Goal: Task Accomplishment & Management: Complete application form

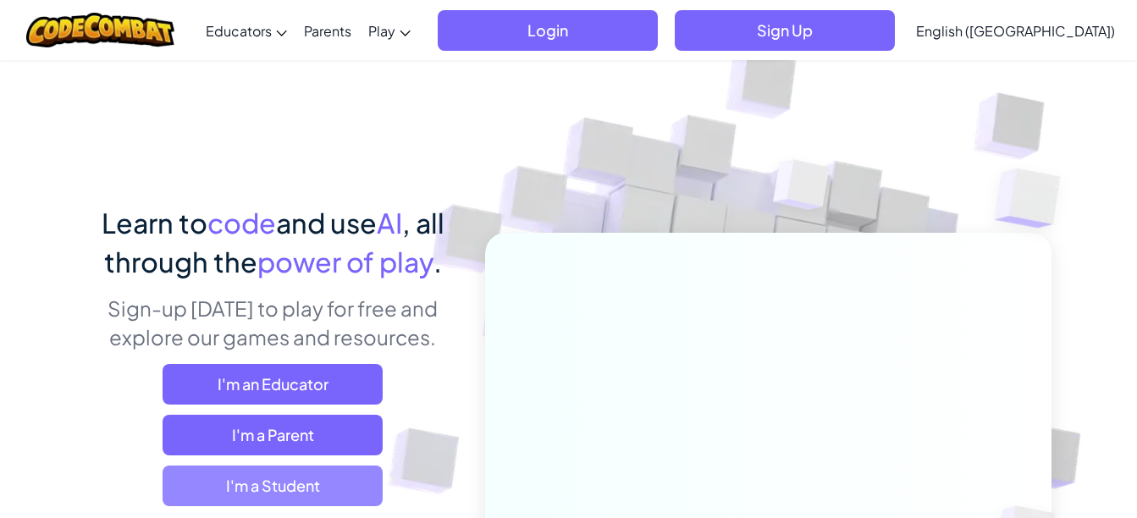
click at [271, 482] on span "I'm a Student" at bounding box center [273, 486] width 220 height 41
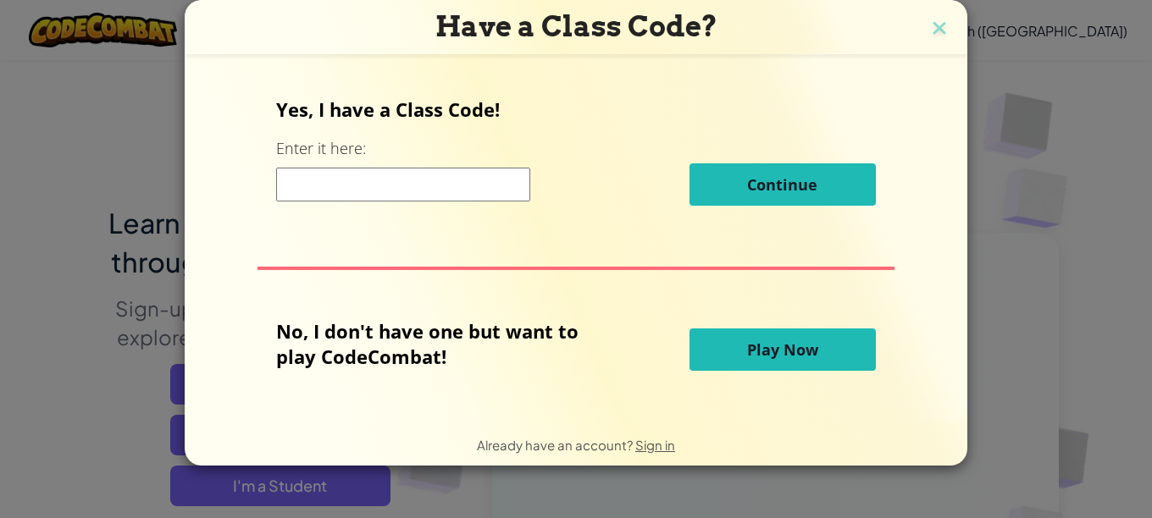
click at [799, 356] on span "Play Now" at bounding box center [782, 350] width 71 height 20
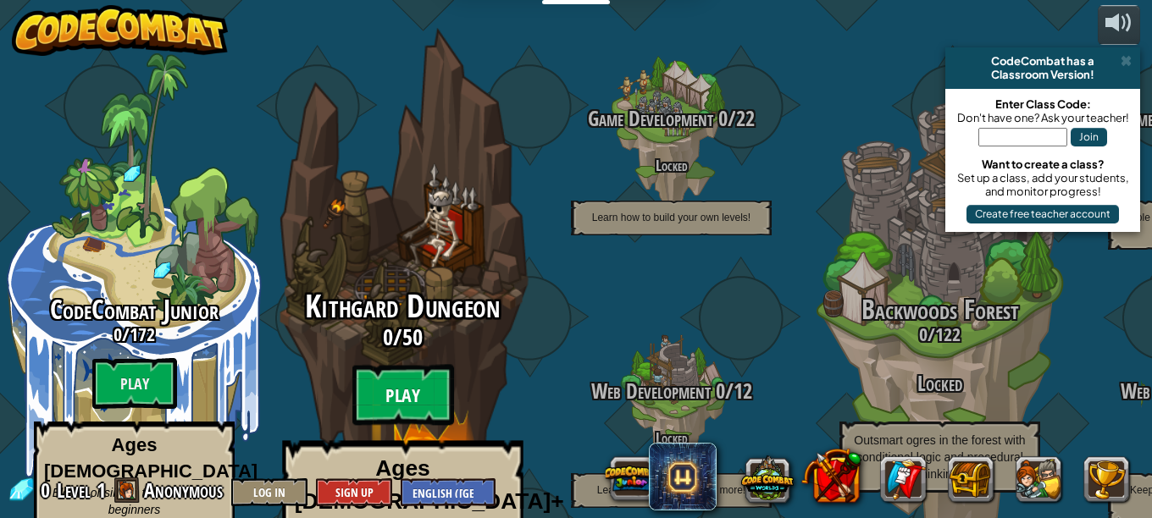
click at [408, 365] on btn "Play" at bounding box center [403, 395] width 102 height 61
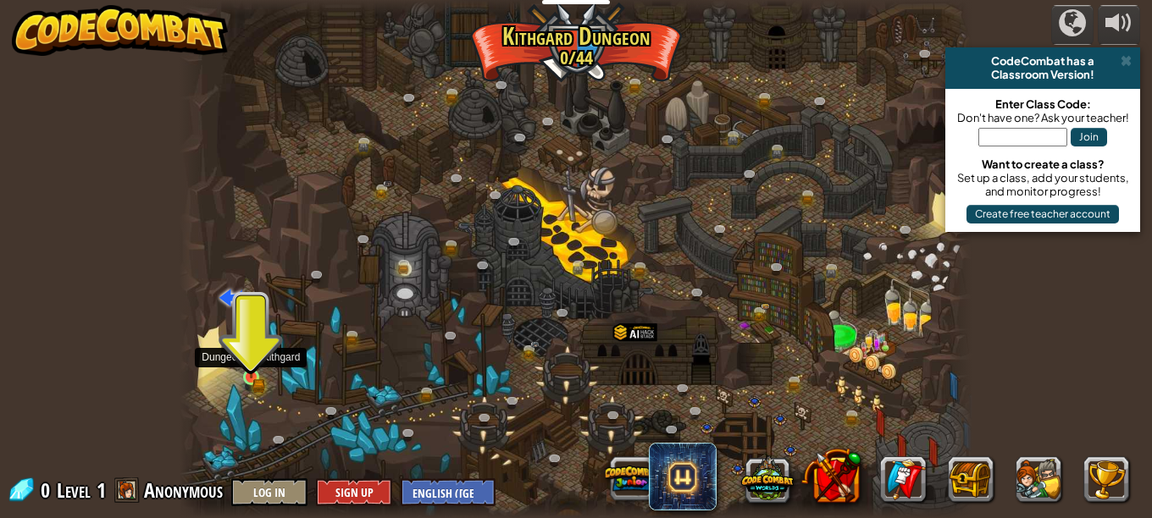
click at [250, 370] on img at bounding box center [251, 359] width 19 height 40
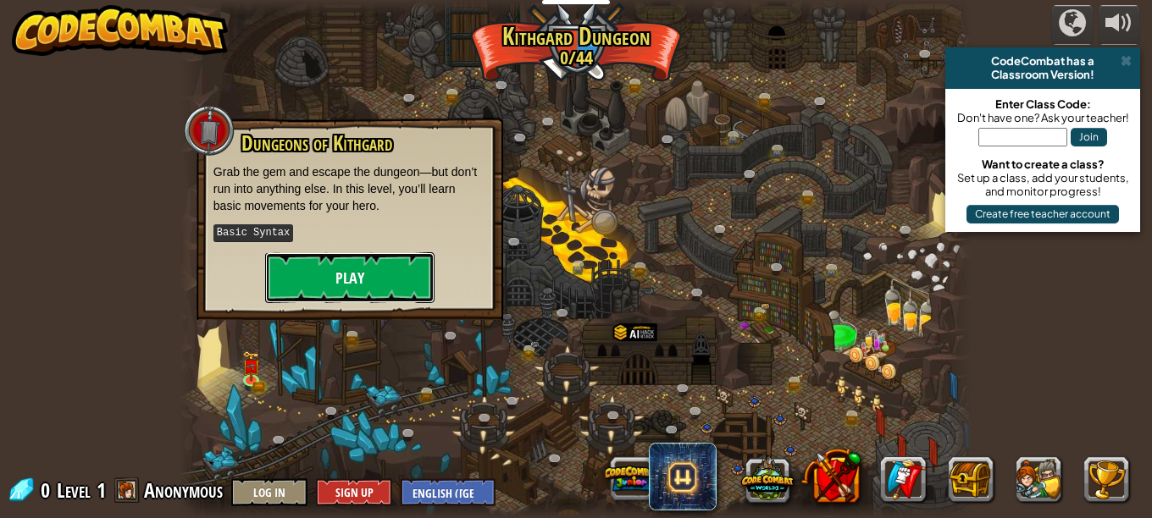
click at [332, 282] on button "Play" at bounding box center [349, 277] width 169 height 51
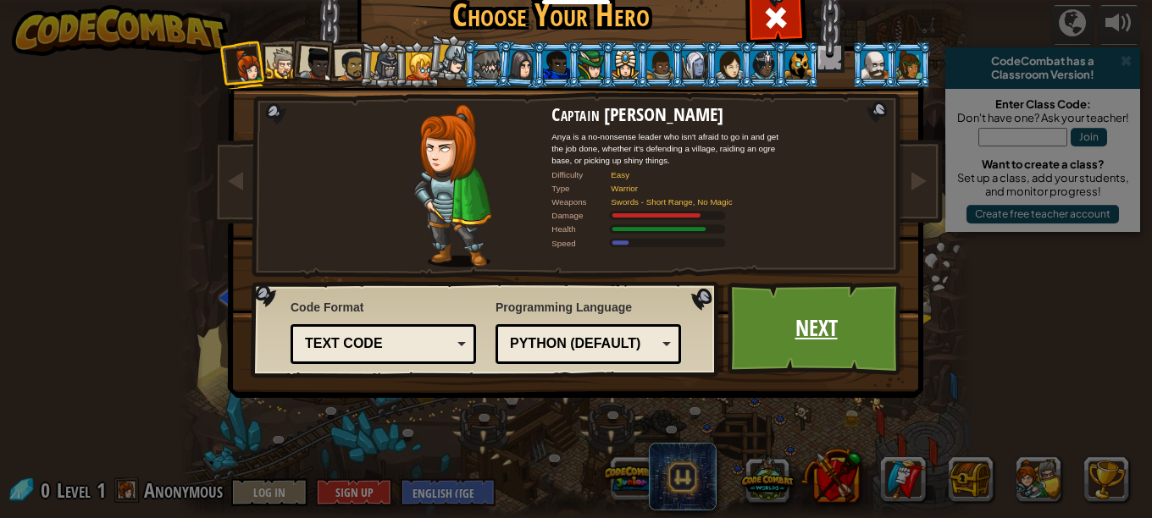
click at [849, 338] on link "Next" at bounding box center [815, 328] width 177 height 93
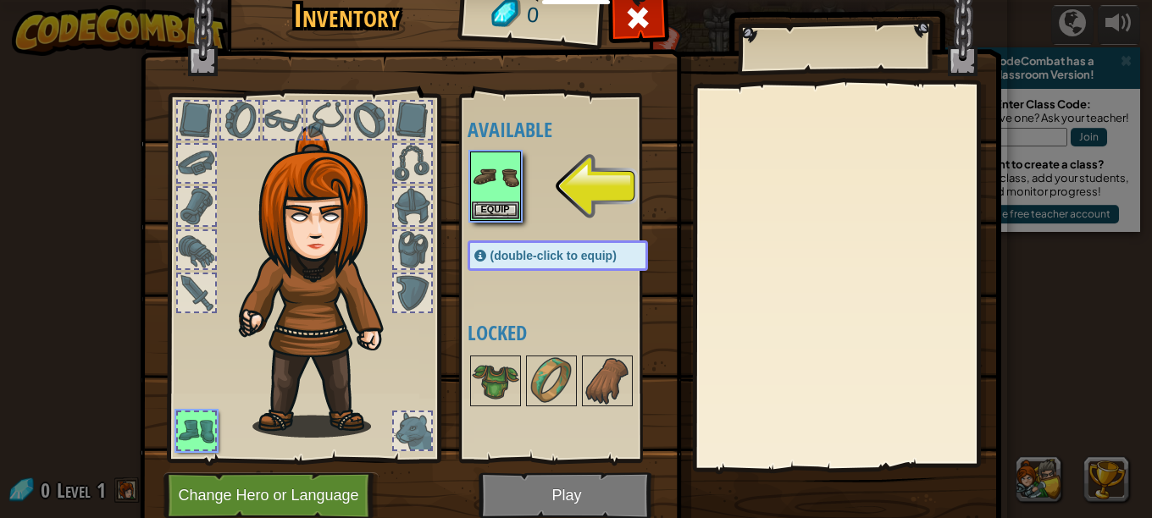
click at [559, 499] on img at bounding box center [570, 228] width 861 height 615
click at [559, 496] on img at bounding box center [570, 228] width 861 height 615
click at [496, 182] on img at bounding box center [495, 176] width 47 height 47
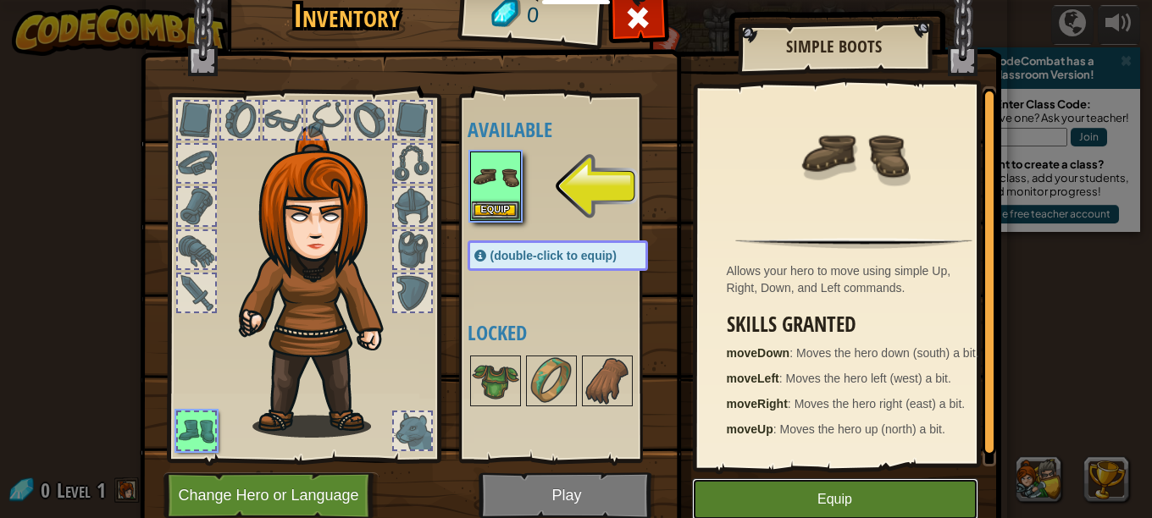
click at [887, 495] on button "Equip" at bounding box center [835, 499] width 286 height 42
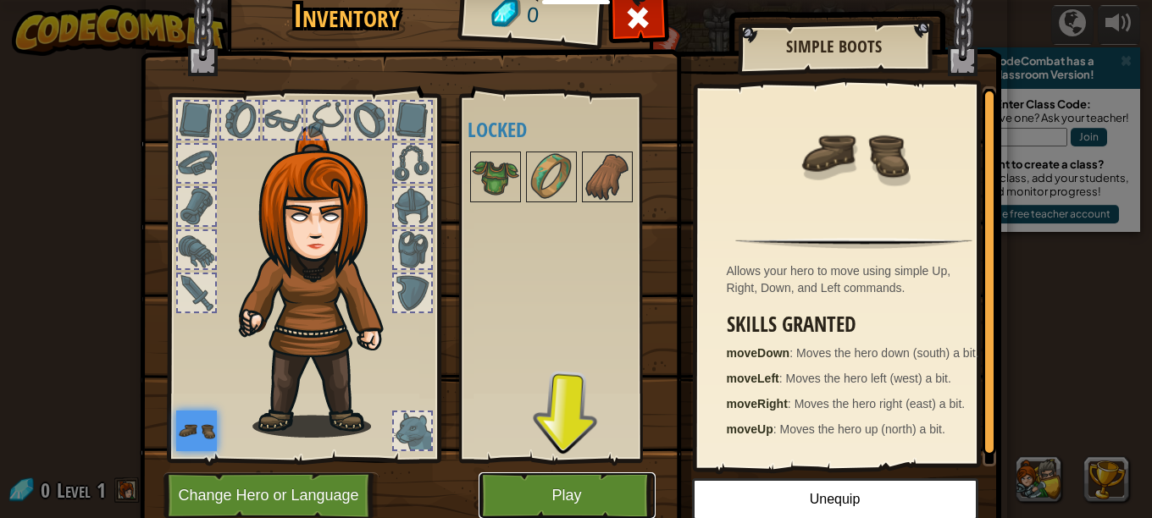
click at [590, 494] on button "Play" at bounding box center [566, 496] width 177 height 47
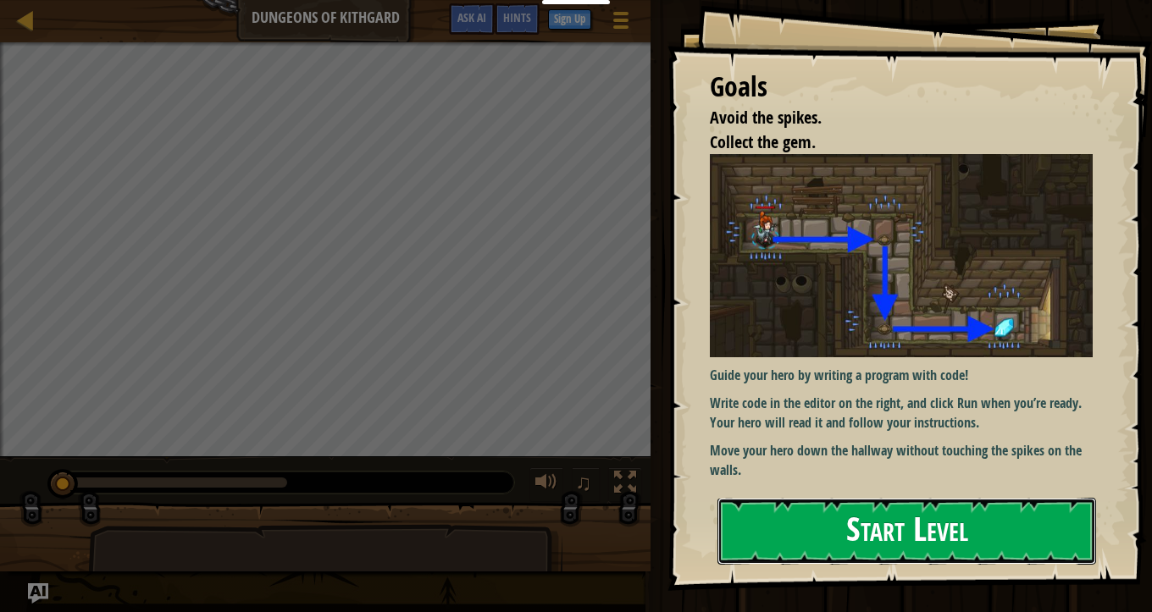
click at [788, 517] on button "Start Level" at bounding box center [906, 531] width 379 height 67
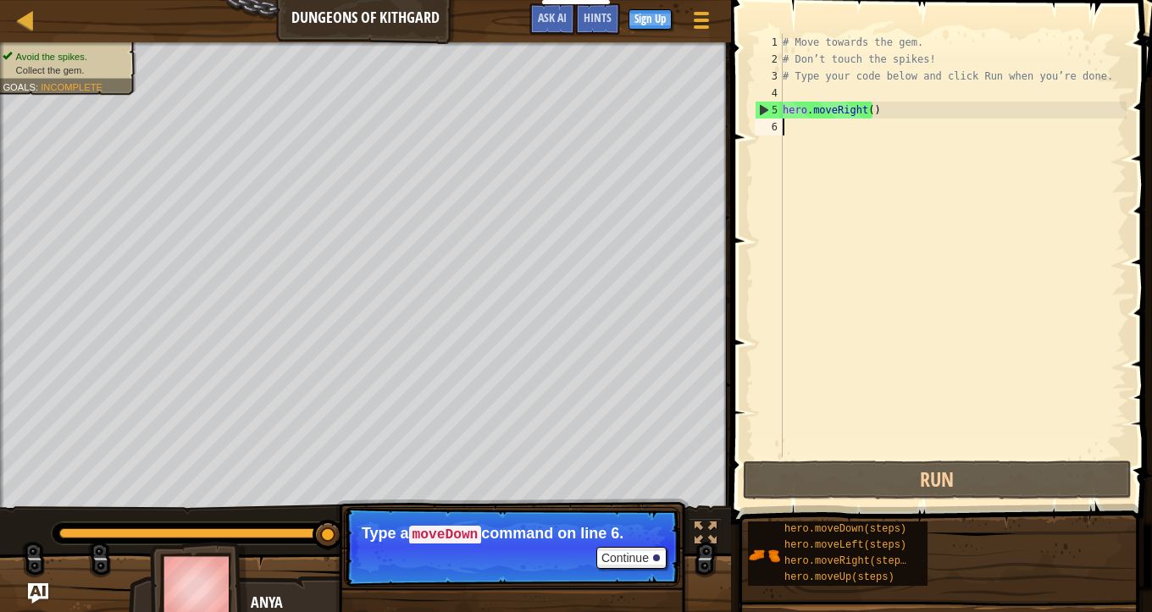
click at [827, 129] on div "# Move towards the gem. # Don’t touch the spikes! # Type your code below and cl…" at bounding box center [952, 262] width 347 height 457
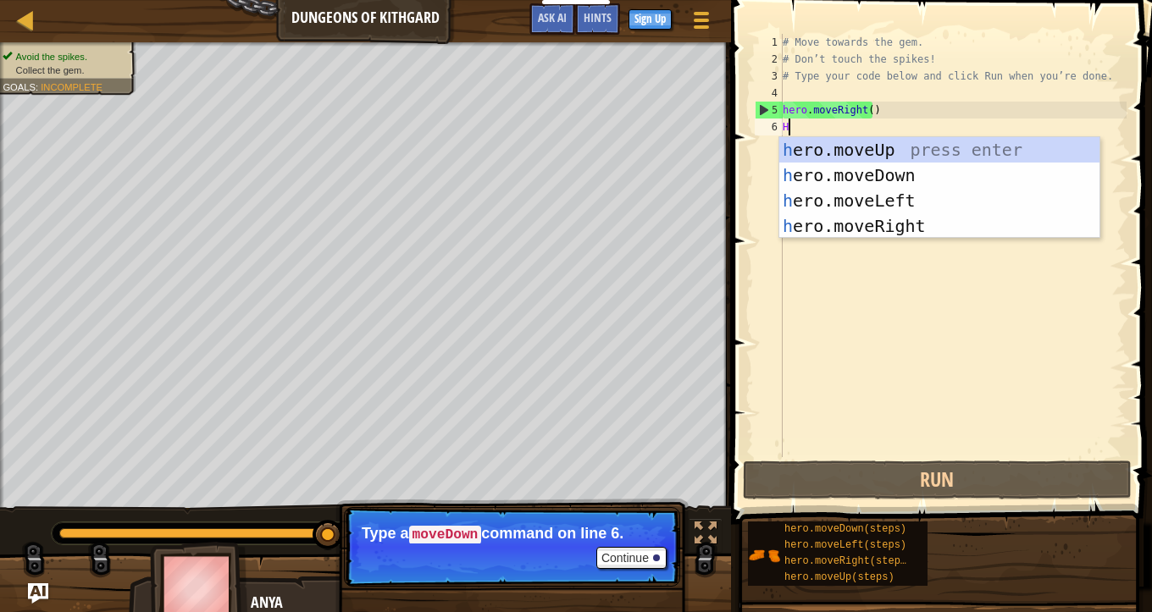
scroll to position [8, 0]
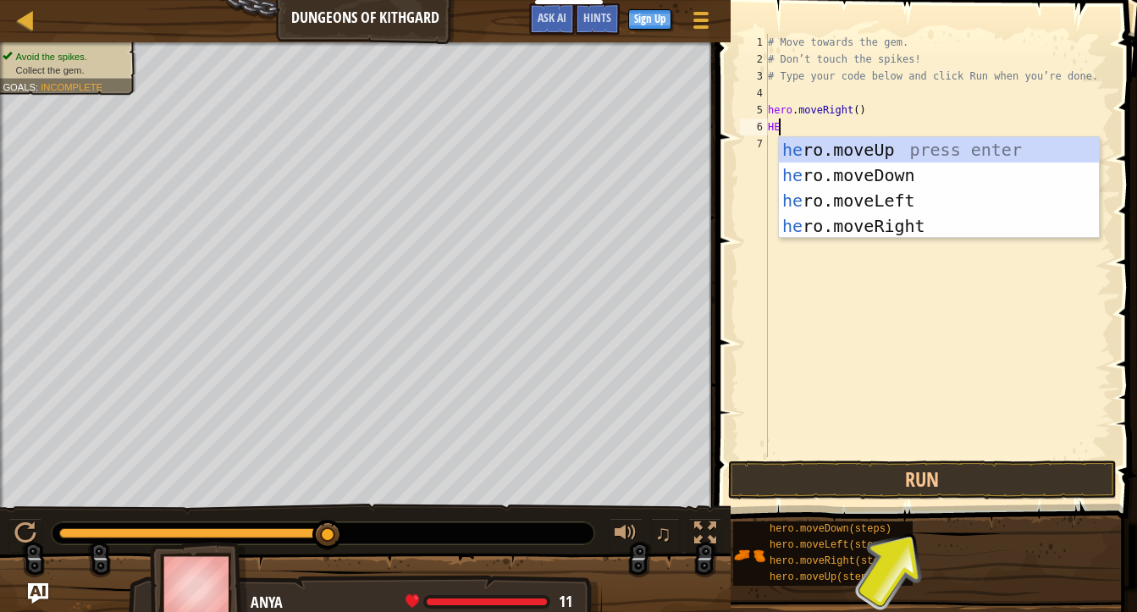
type textarea "H"
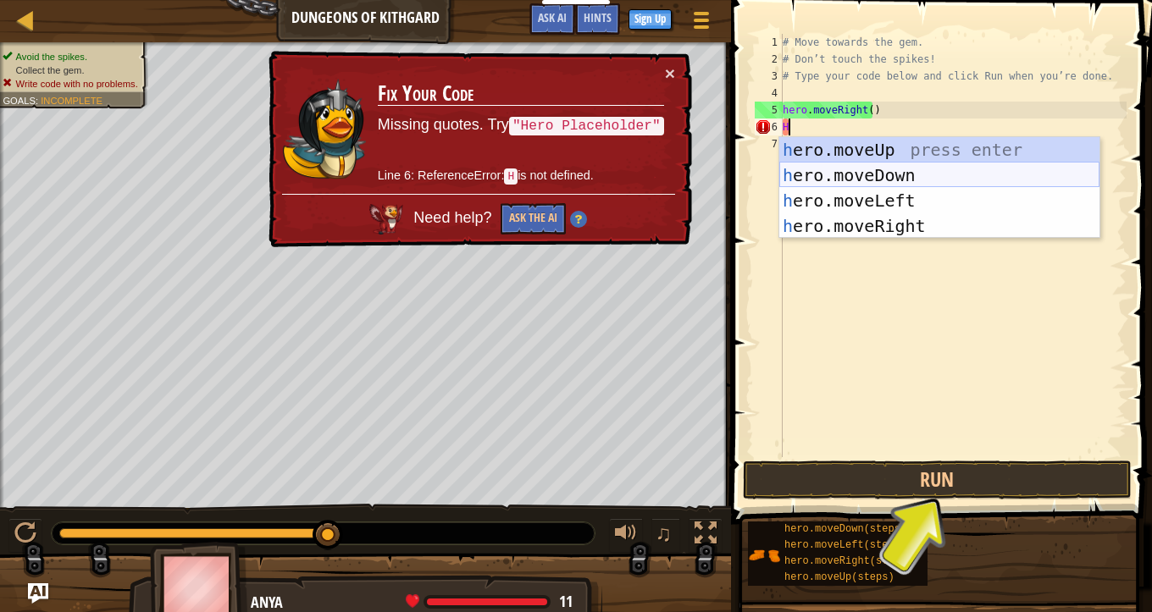
click at [851, 171] on div "h ero.moveUp press enter h ero.moveDown press enter h ero.moveLeft press enter …" at bounding box center [939, 213] width 320 height 152
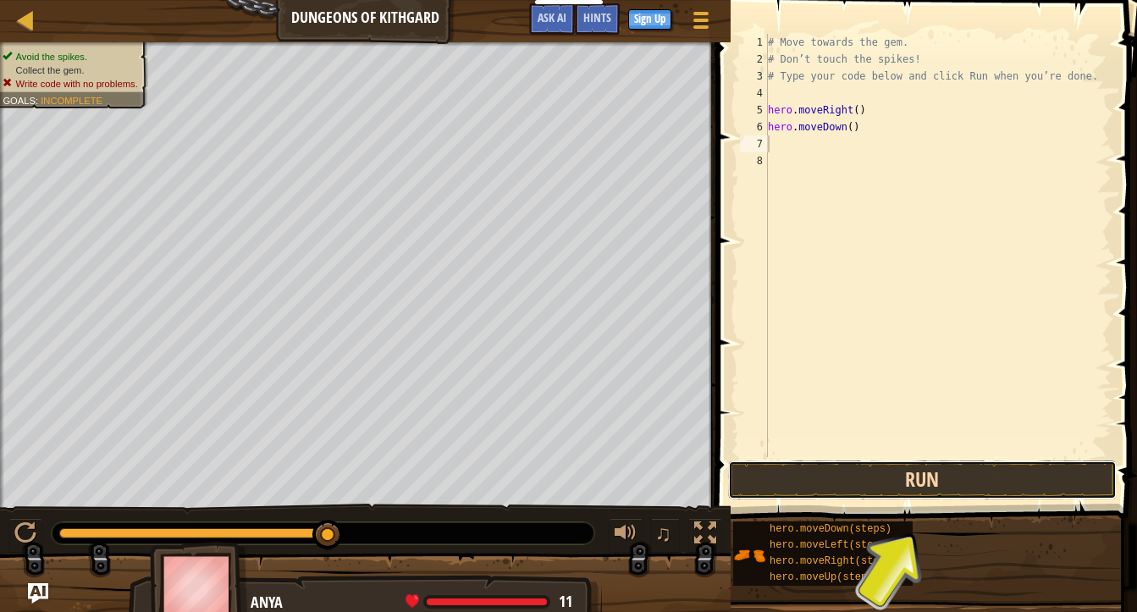
click at [872, 484] on button "Run" at bounding box center [922, 480] width 389 height 39
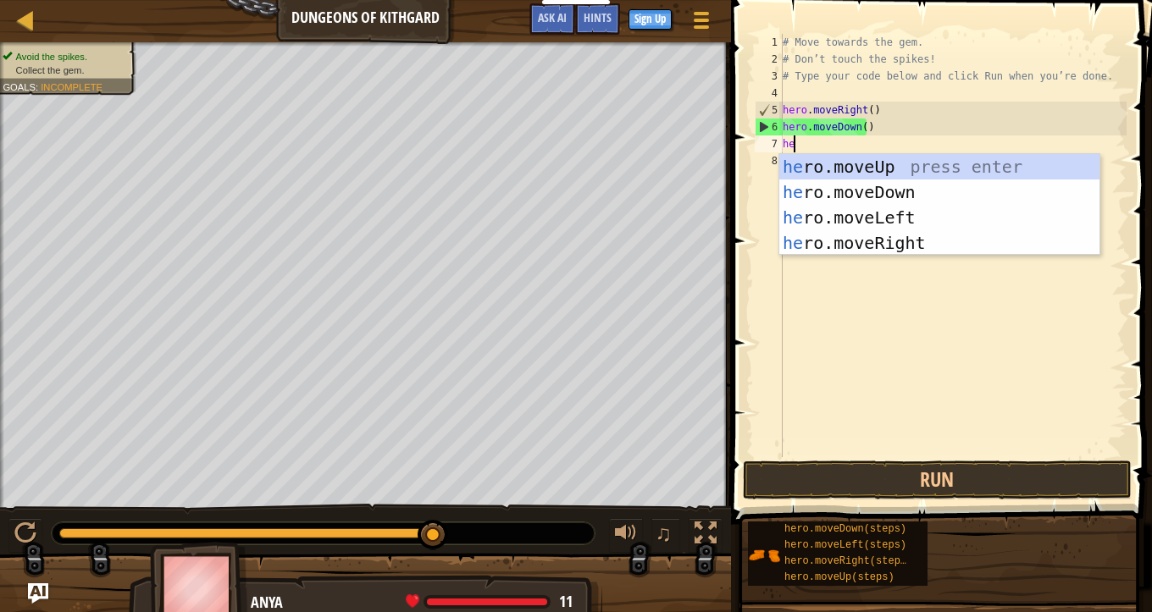
type textarea "her"
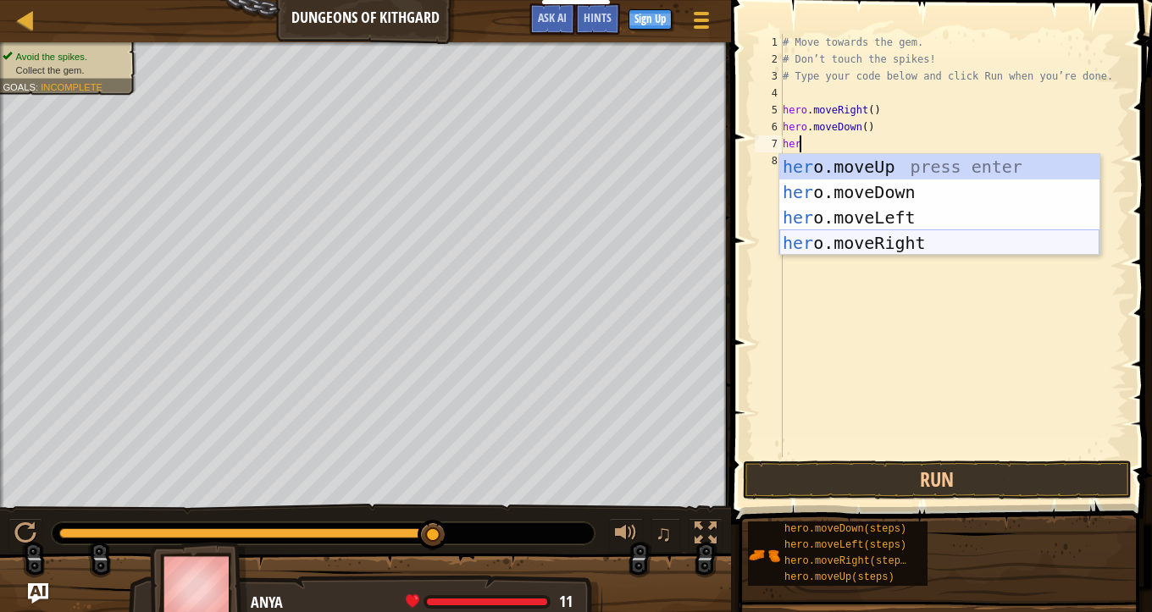
click at [871, 233] on div "her o.moveUp press enter her o.moveDown press enter her o.moveLeft press enter …" at bounding box center [939, 230] width 320 height 152
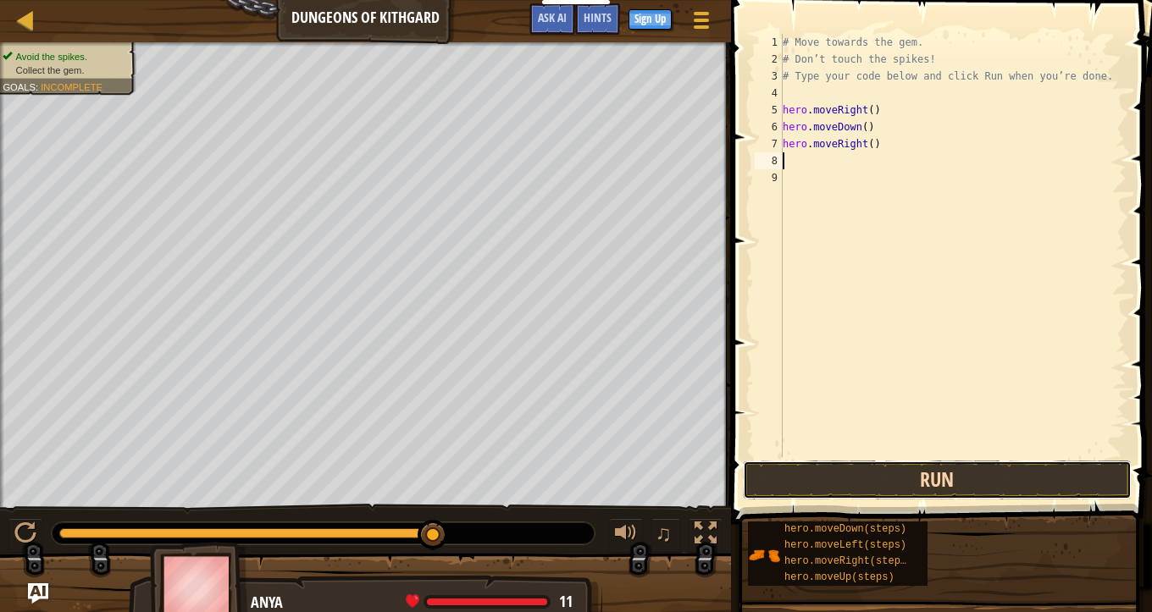
click at [860, 484] on button "Run" at bounding box center [937, 480] width 389 height 39
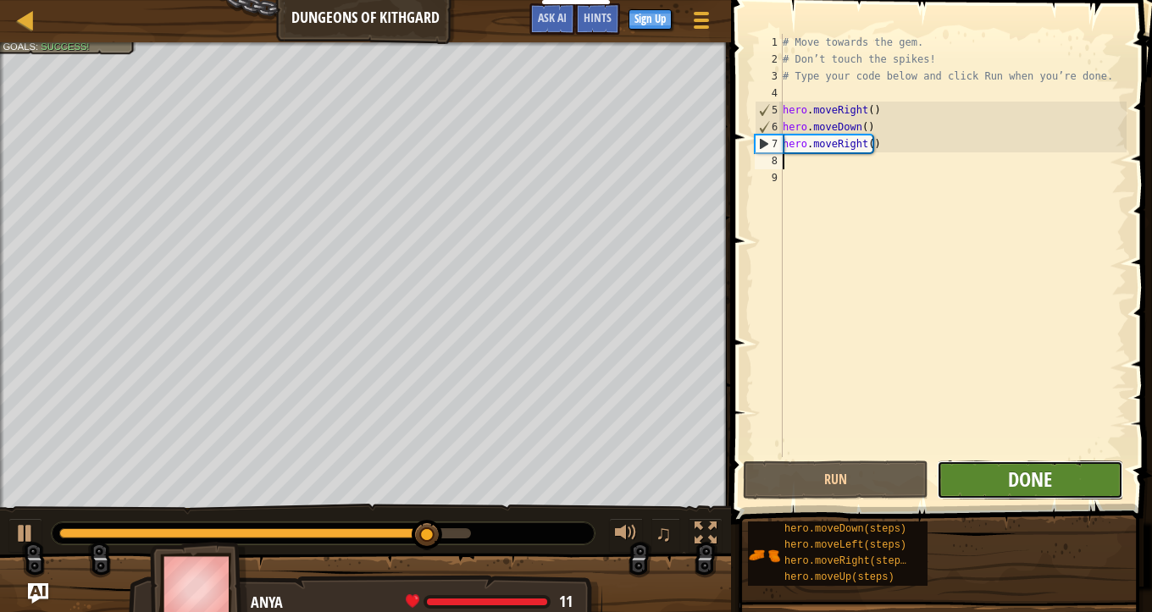
click at [1020, 481] on span "Done" at bounding box center [1030, 479] width 44 height 27
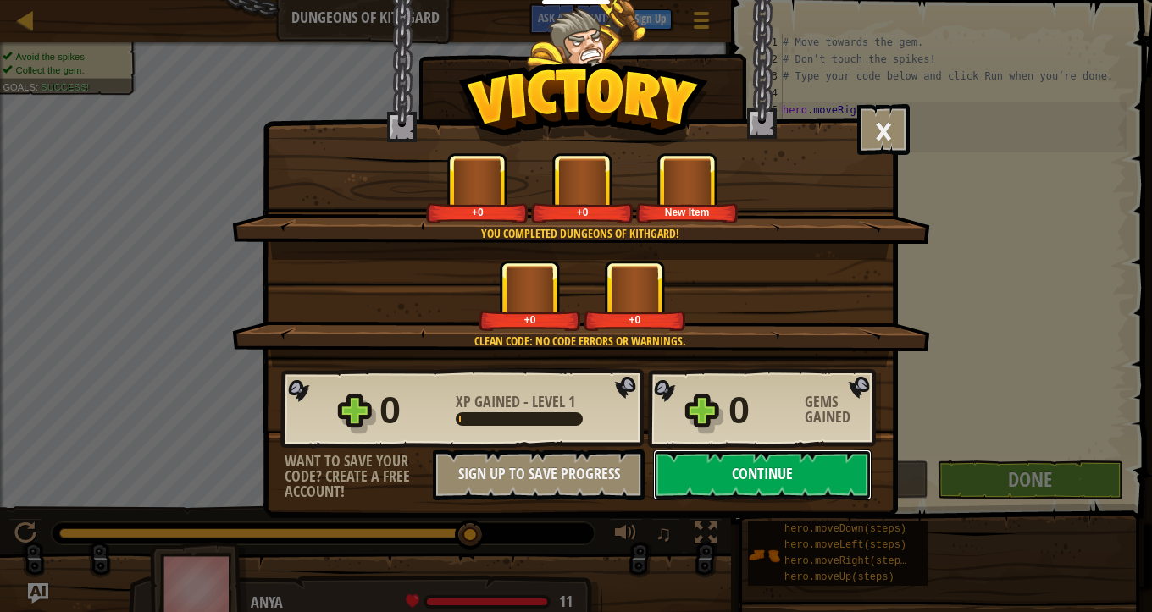
click at [760, 484] on button "Continue" at bounding box center [762, 475] width 218 height 51
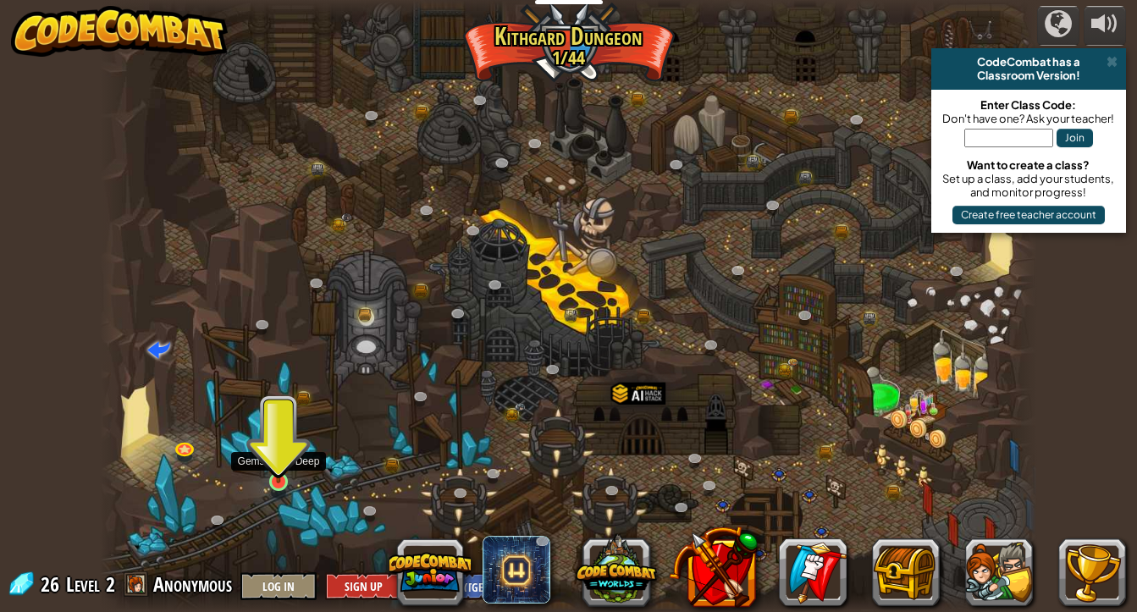
click at [284, 467] on img at bounding box center [278, 456] width 23 height 53
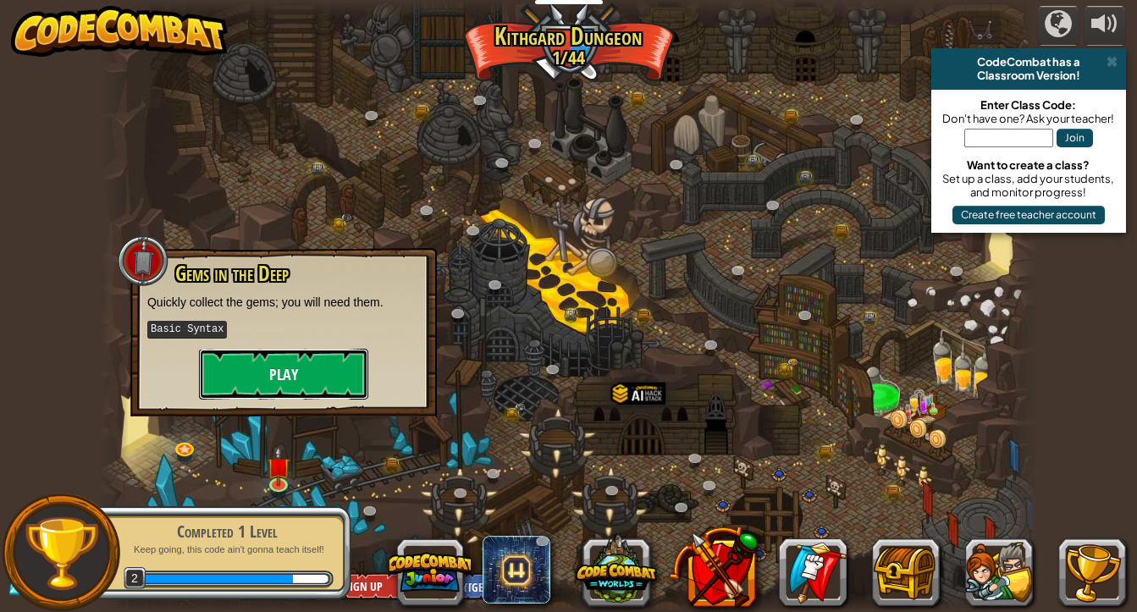
click at [285, 376] on button "Play" at bounding box center [283, 374] width 169 height 51
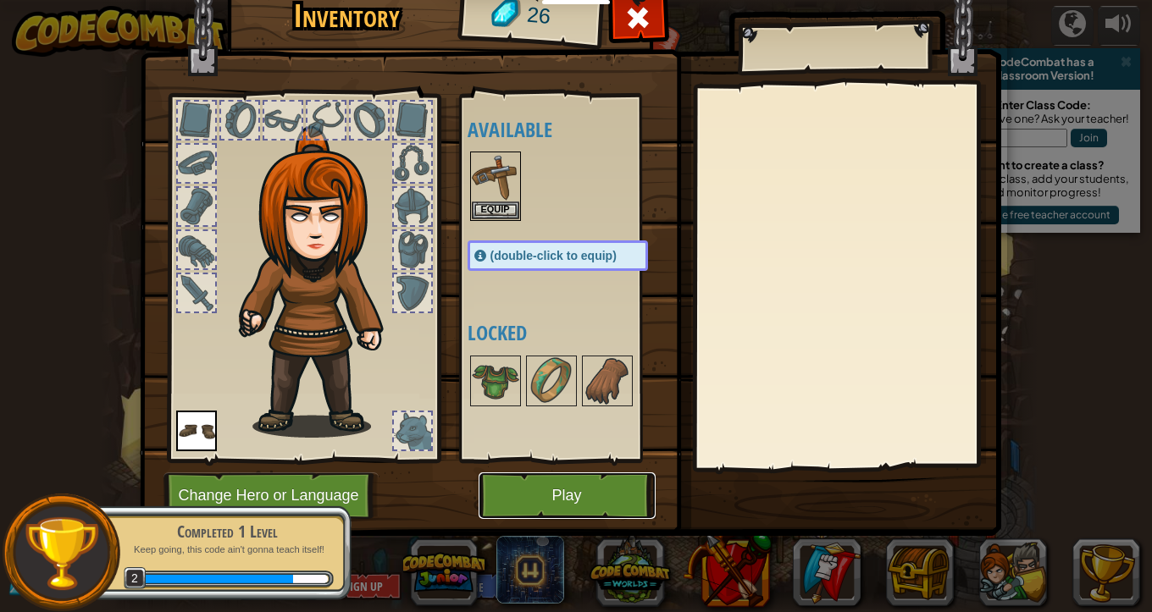
click at [494, 497] on button "Play" at bounding box center [566, 496] width 177 height 47
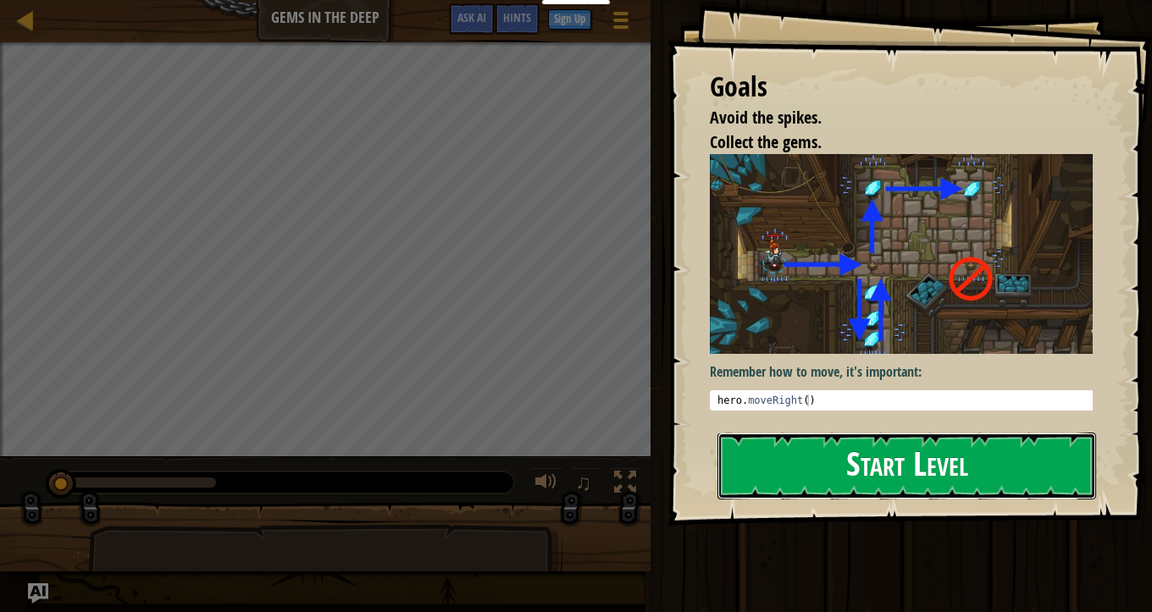
click at [860, 475] on button "Start Level" at bounding box center [906, 466] width 379 height 67
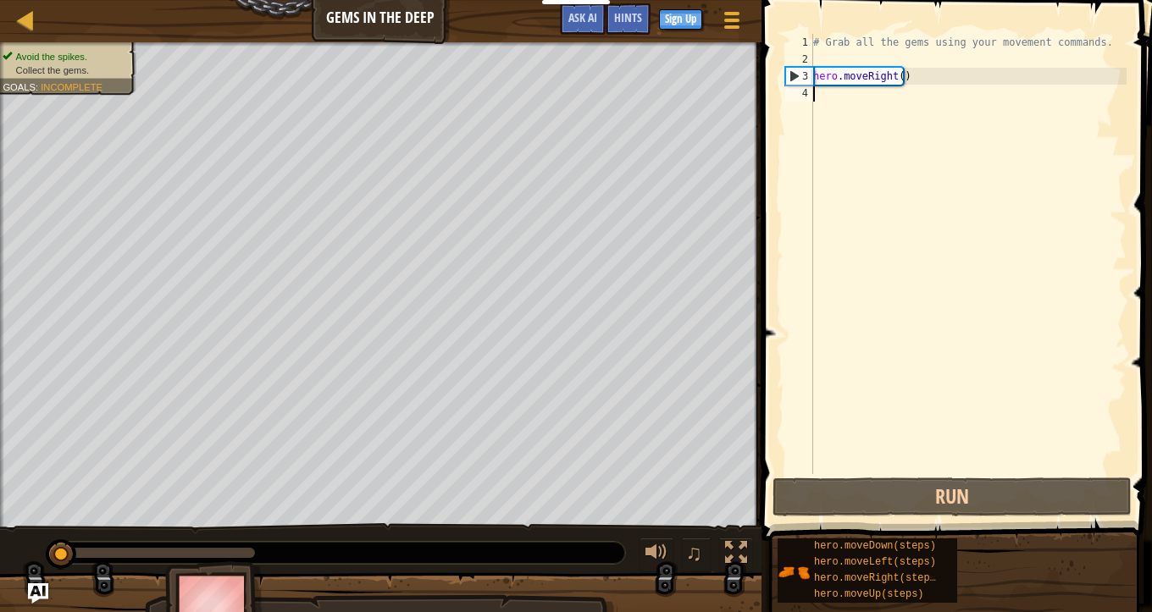
type textarea "h"
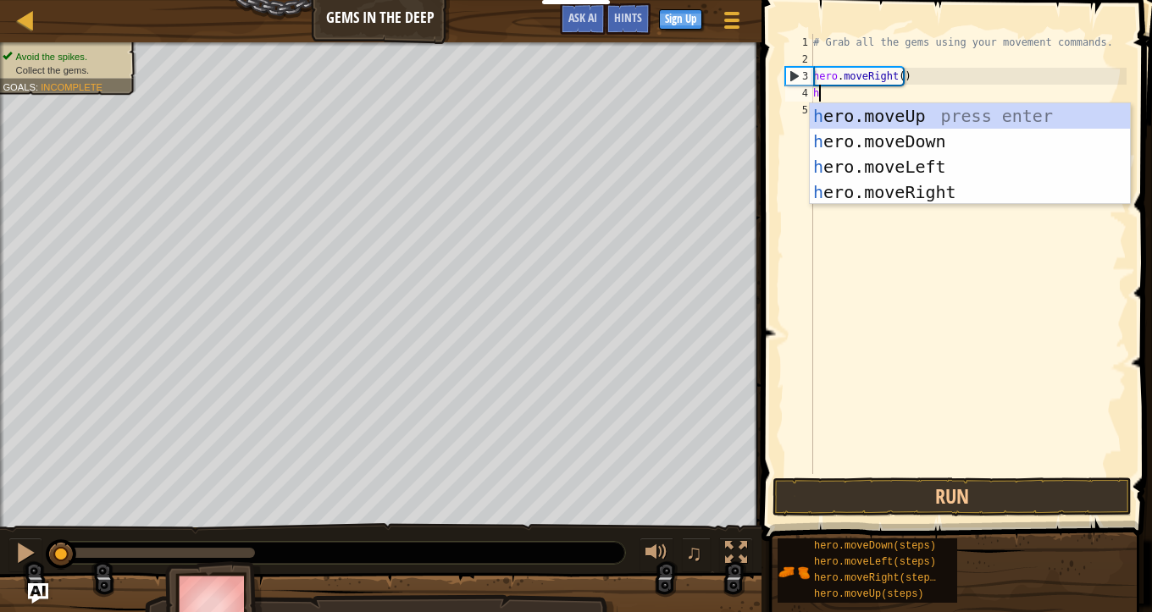
scroll to position [8, 0]
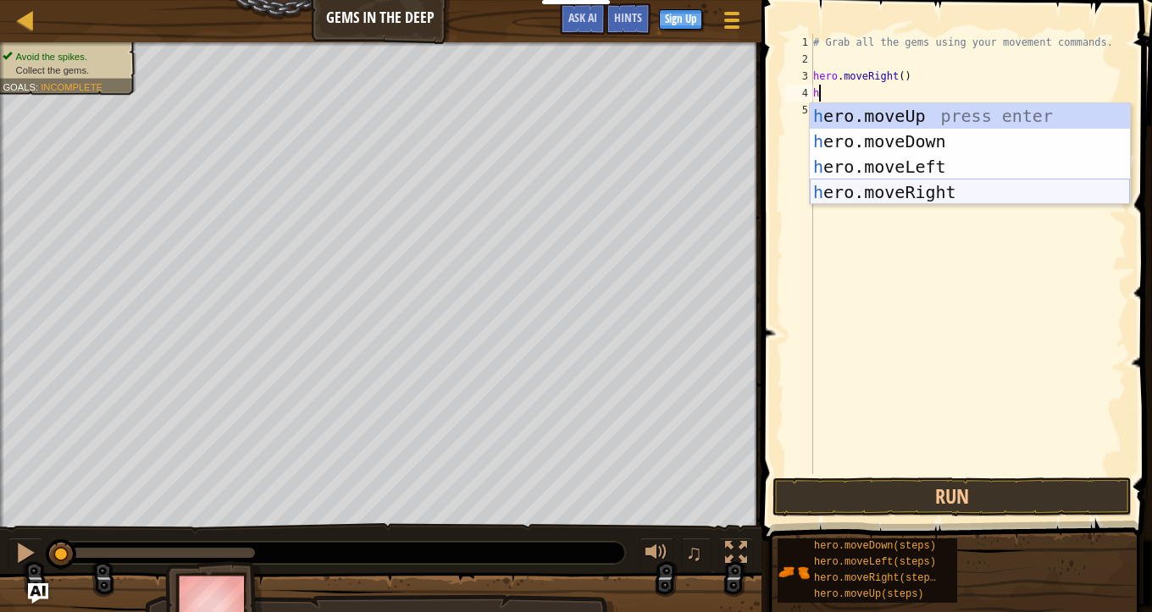
click at [909, 185] on div "h ero.moveUp press enter h ero.moveDown press enter h ero.moveLeft press enter …" at bounding box center [970, 179] width 320 height 152
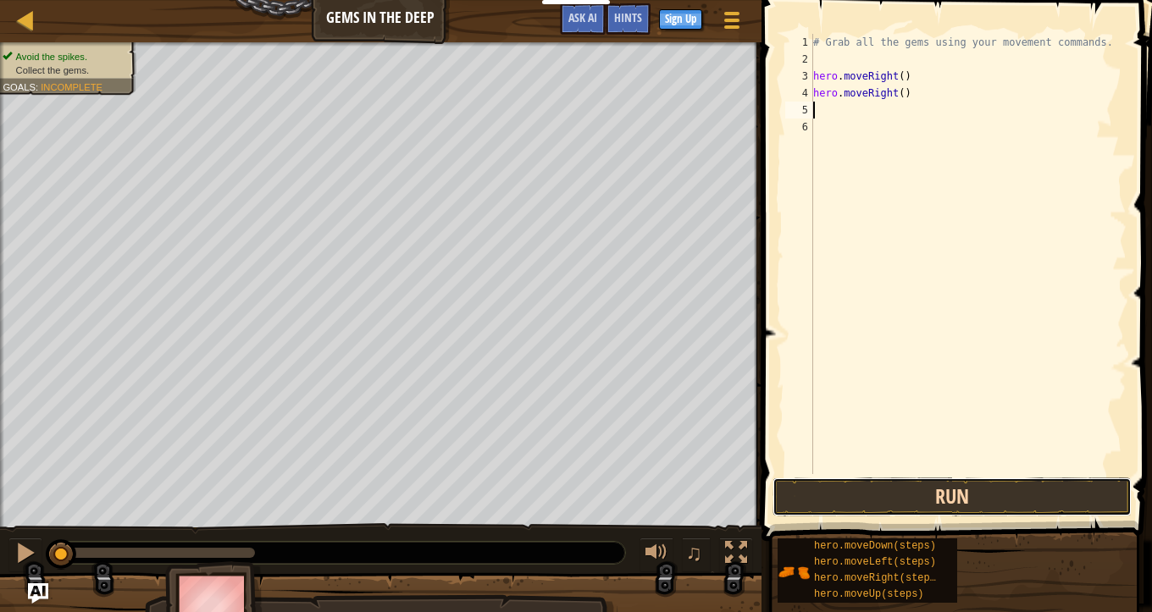
click at [883, 506] on button "Run" at bounding box center [951, 497] width 359 height 39
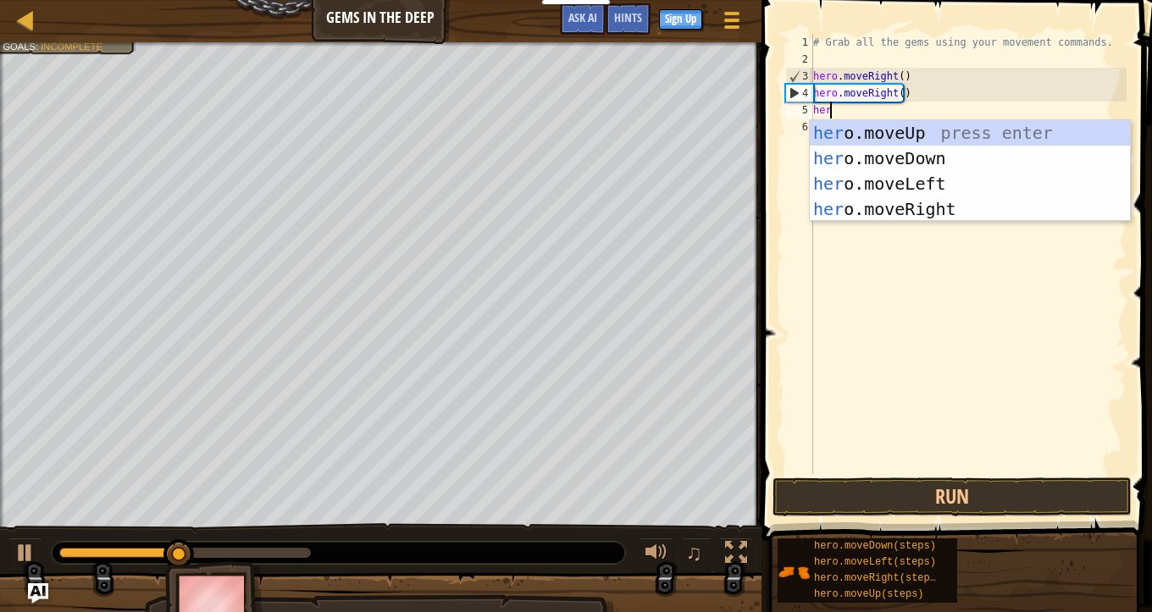
type textarea "hero"
click at [862, 139] on div "hero .moveUp press enter hero .moveDown press enter hero .moveLeft press enter …" at bounding box center [970, 196] width 320 height 152
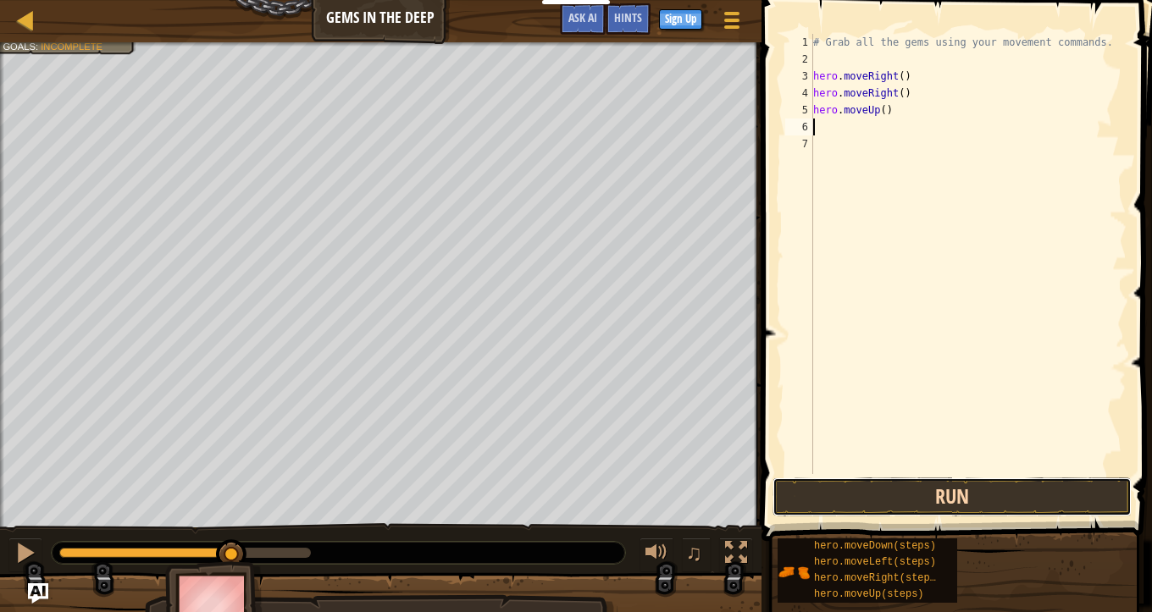
click at [855, 484] on button "Run" at bounding box center [951, 497] width 359 height 39
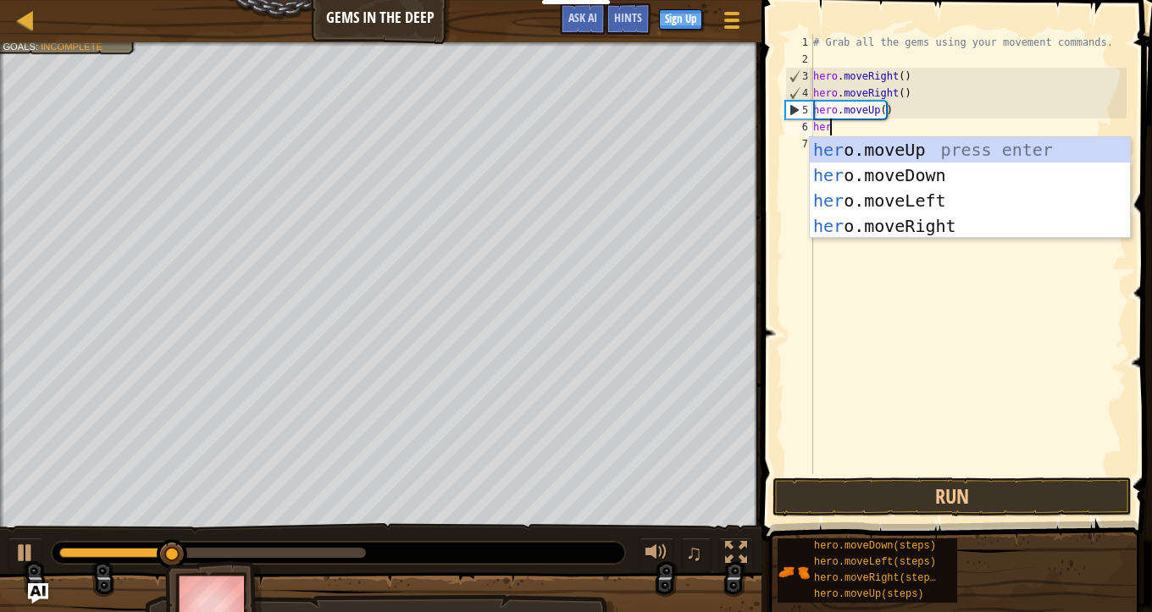
type textarea "hero"
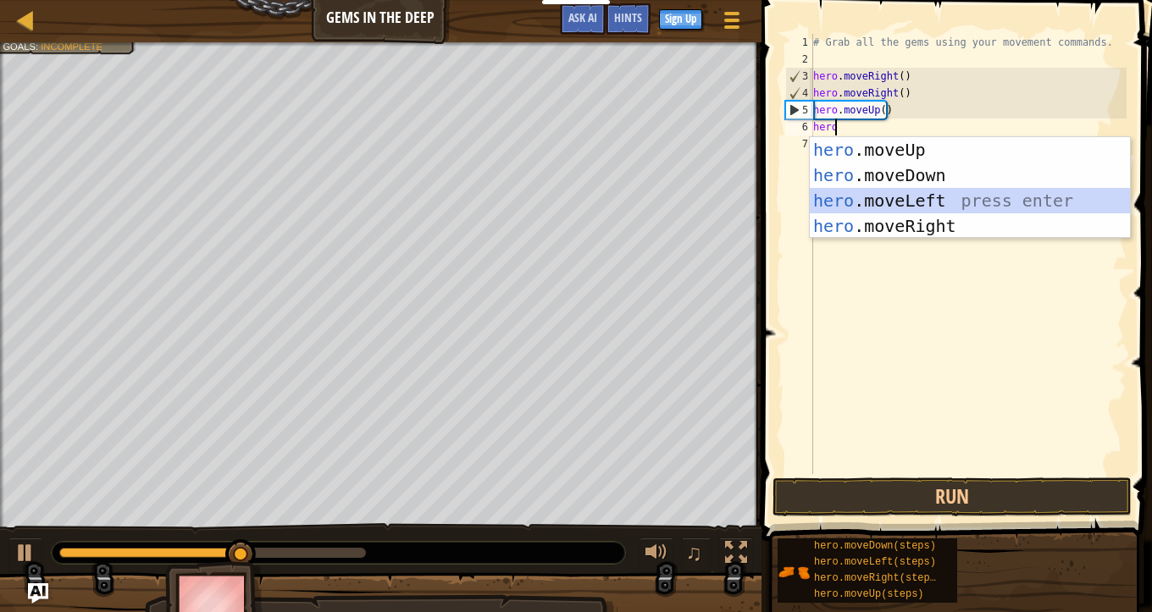
click at [873, 193] on div "hero .moveUp press enter hero .moveDown press enter hero .moveLeft press enter …" at bounding box center [970, 213] width 320 height 152
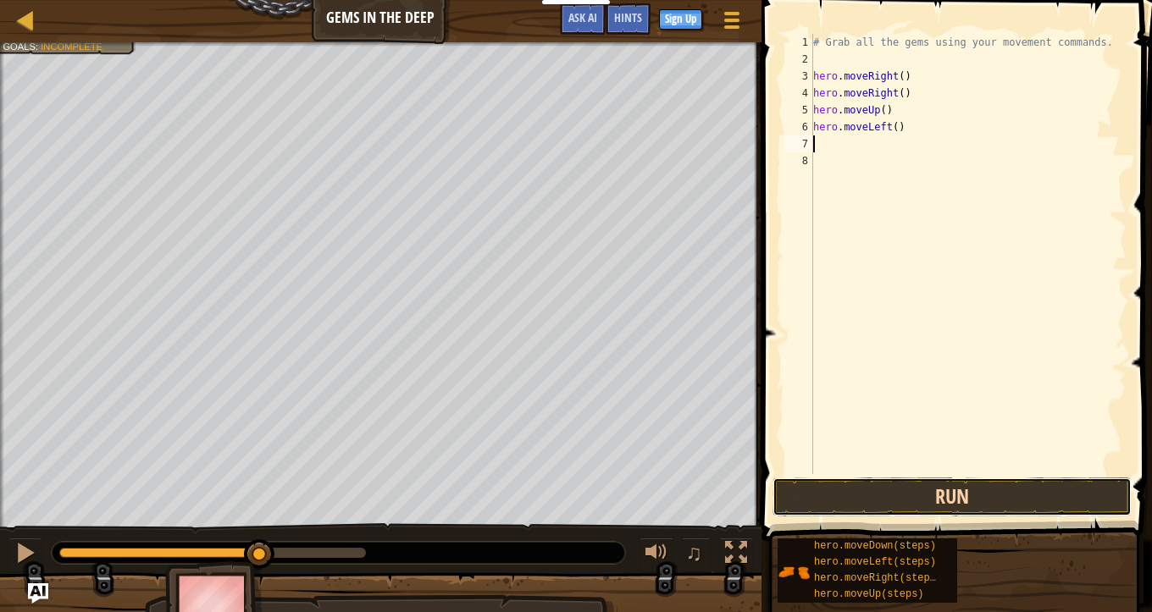
click at [890, 495] on button "Run" at bounding box center [951, 497] width 359 height 39
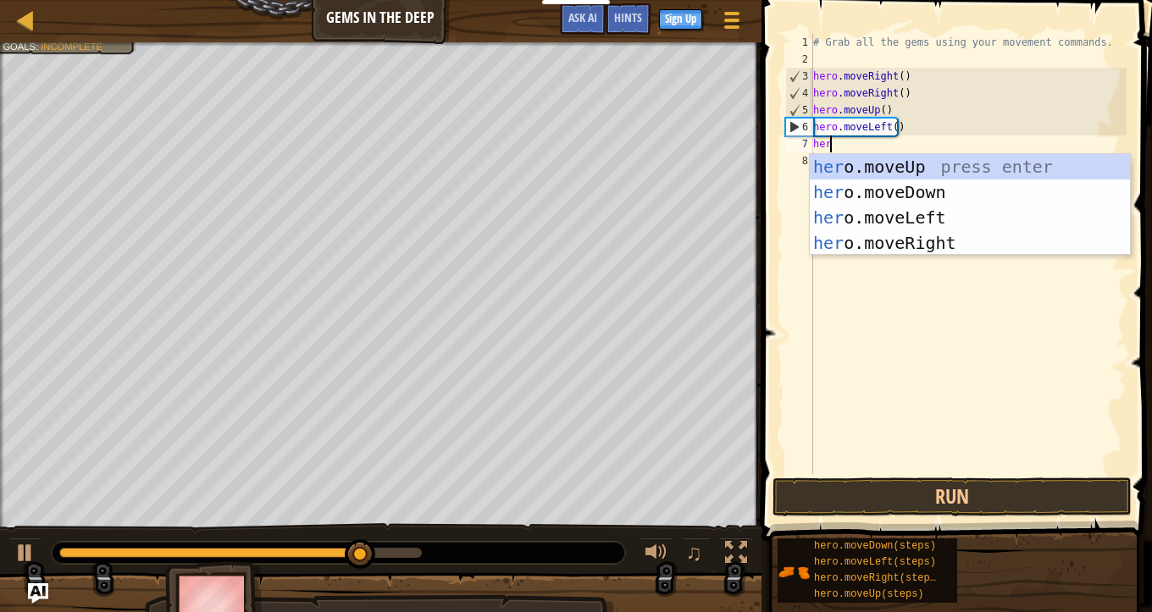
type textarea "hero"
click at [896, 193] on div "hero .moveUp press enter hero .moveDown press enter hero .moveLeft press enter …" at bounding box center [970, 230] width 320 height 152
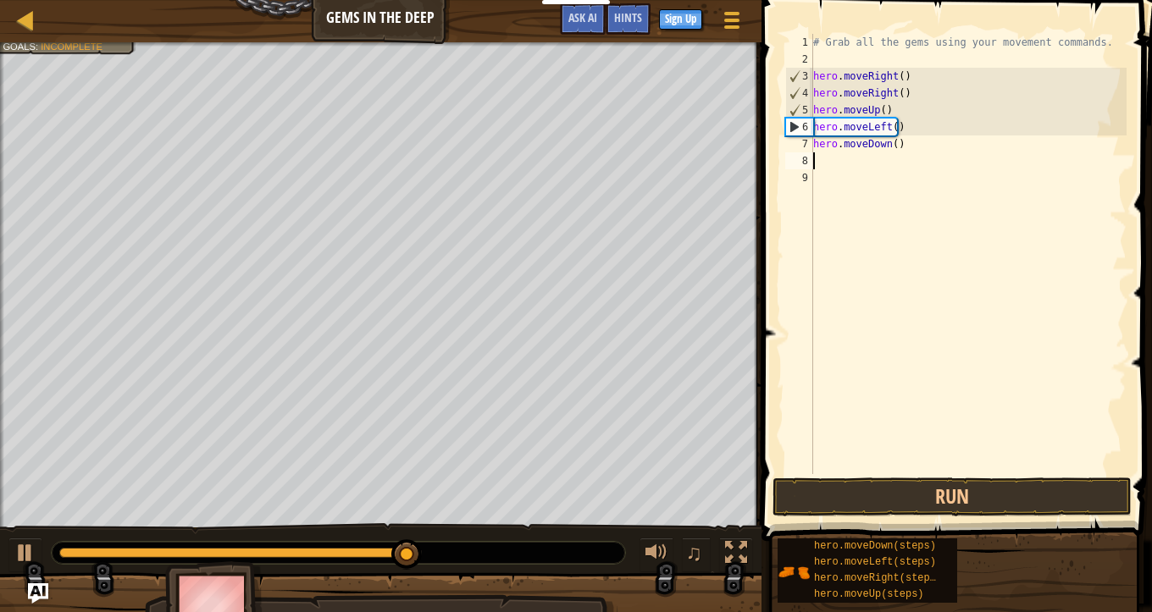
scroll to position [8, 0]
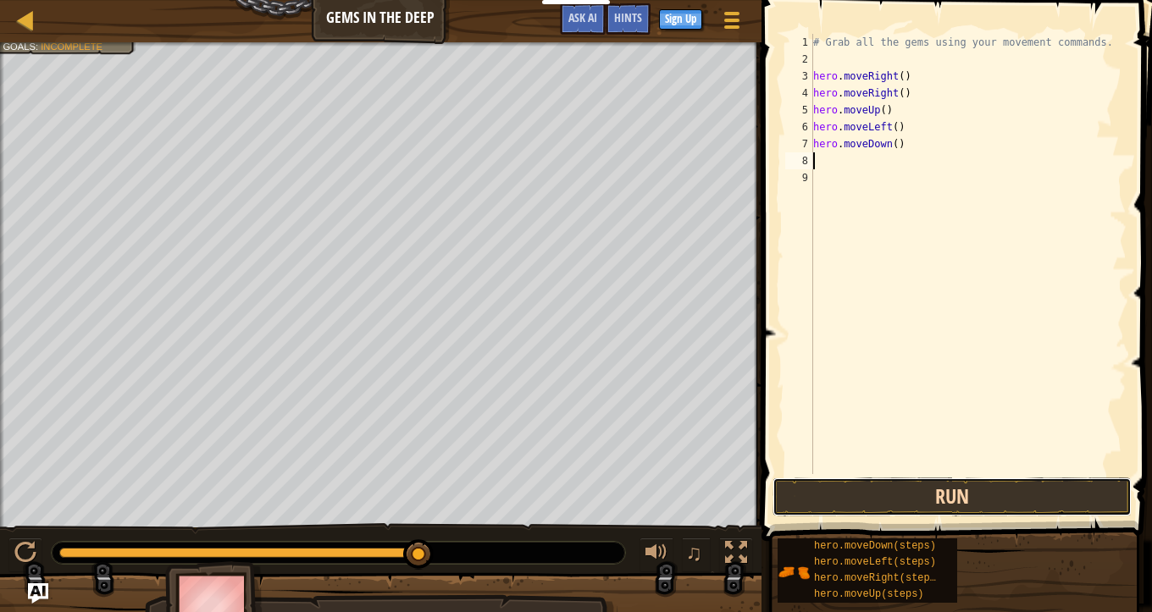
click at [889, 491] on button "Run" at bounding box center [951, 497] width 359 height 39
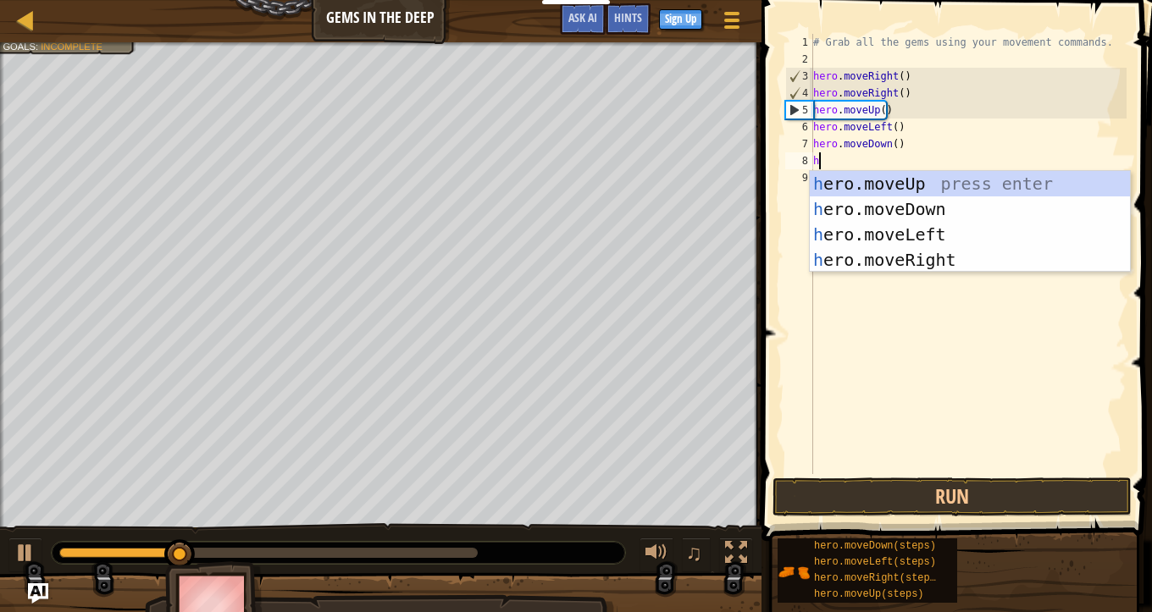
type textarea "he"
click at [887, 212] on div "he ro.moveUp press enter he ro.moveDown press enter he ro.moveLeft press enter …" at bounding box center [970, 247] width 320 height 152
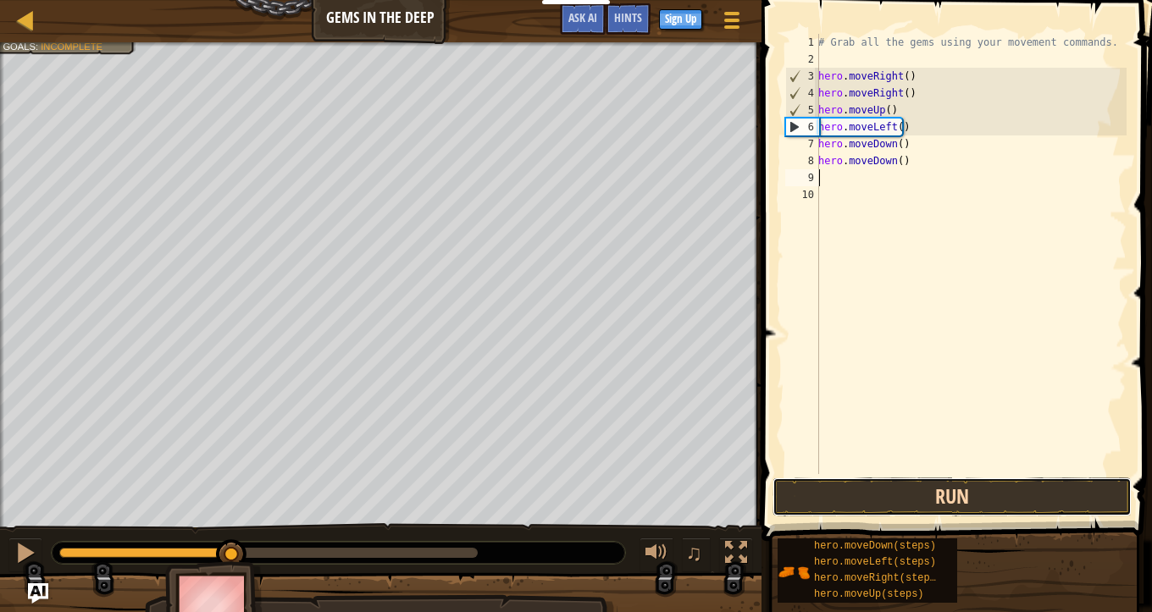
click at [907, 495] on button "Run" at bounding box center [951, 497] width 359 height 39
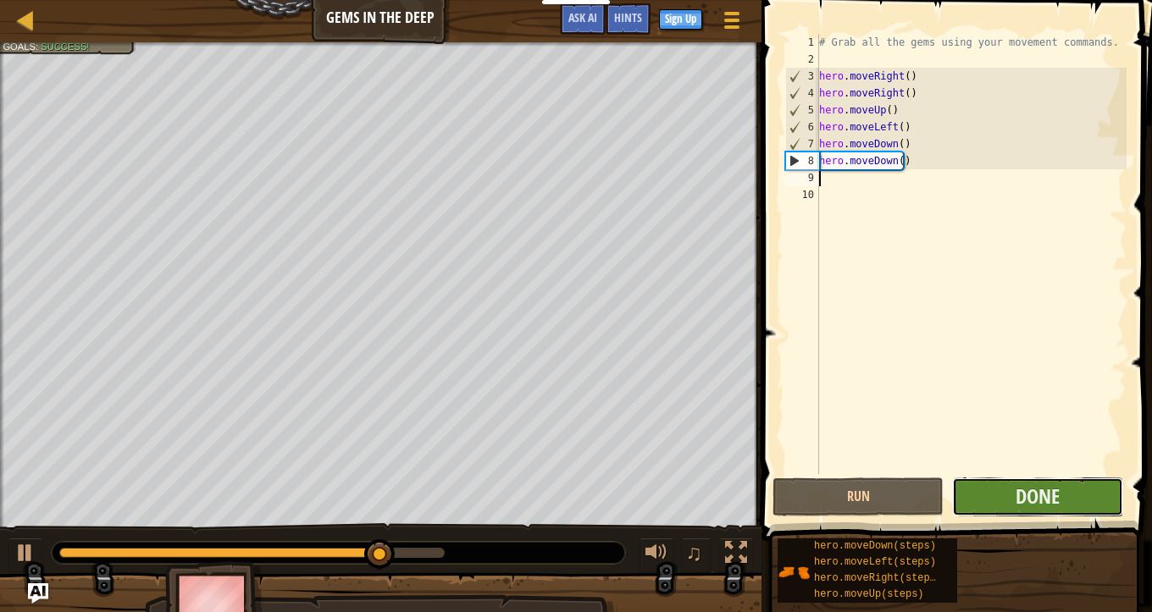
click at [976, 489] on button "Done" at bounding box center [1037, 497] width 171 height 39
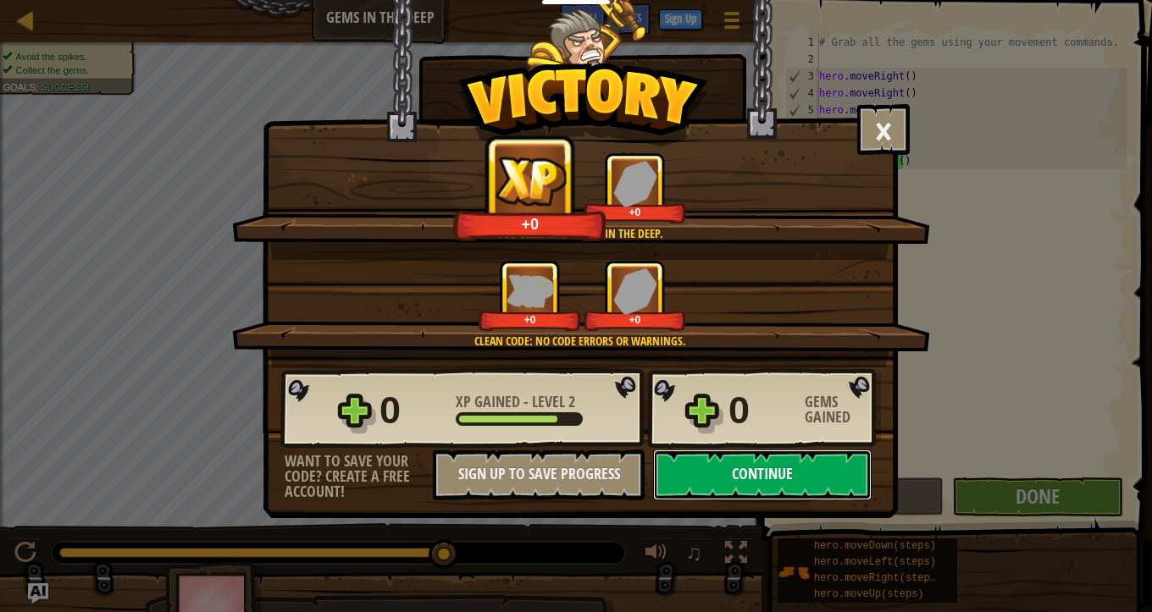
click at [788, 471] on button "Continue" at bounding box center [762, 475] width 218 height 51
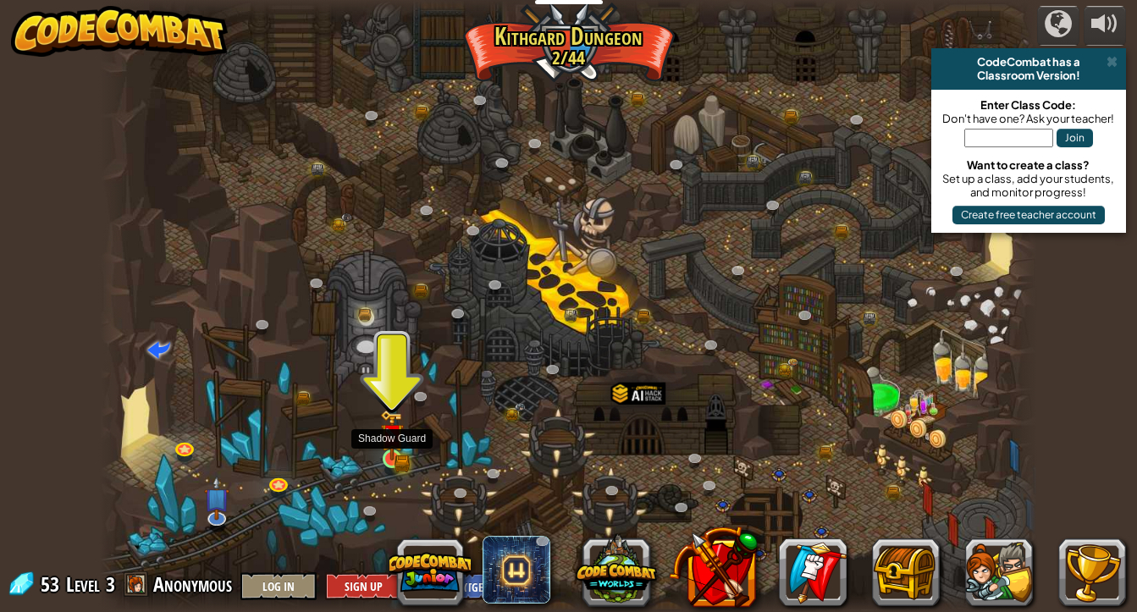
click at [390, 456] on img at bounding box center [391, 435] width 23 height 51
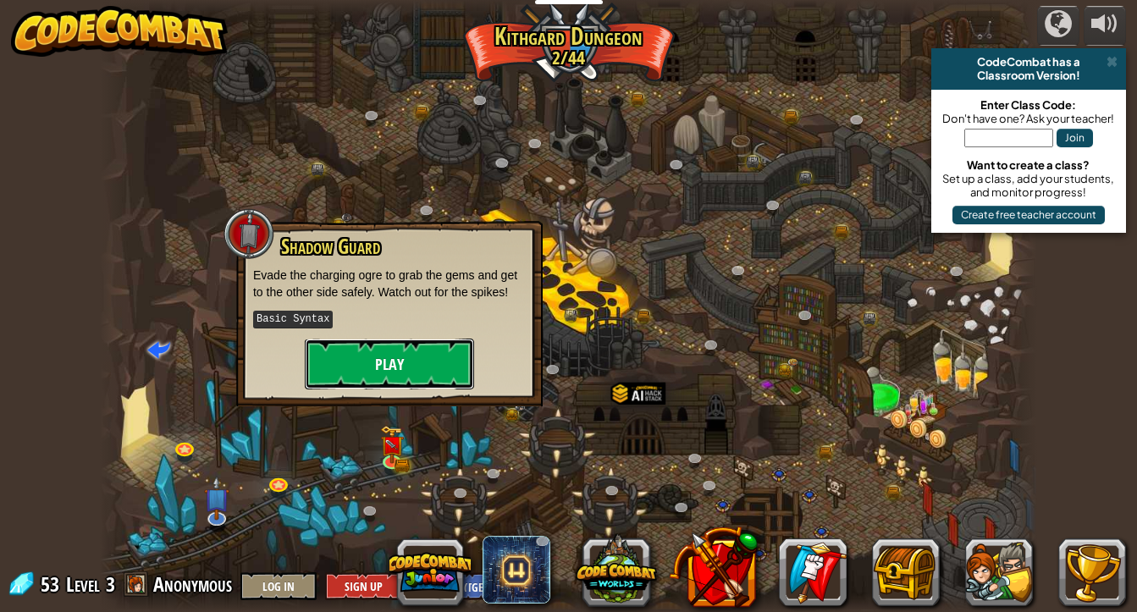
click at [400, 368] on button "Play" at bounding box center [389, 364] width 169 height 51
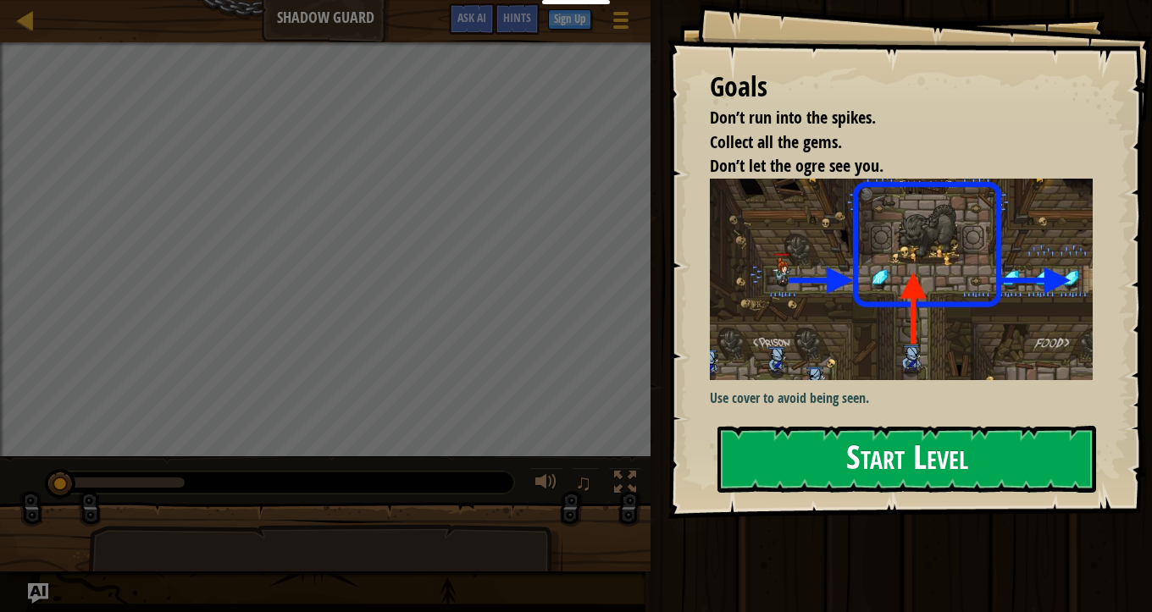
click at [825, 342] on div "Goals Don’t run into the spikes. Collect all the gems. Don’t let the ogre see y…" at bounding box center [909, 259] width 484 height 519
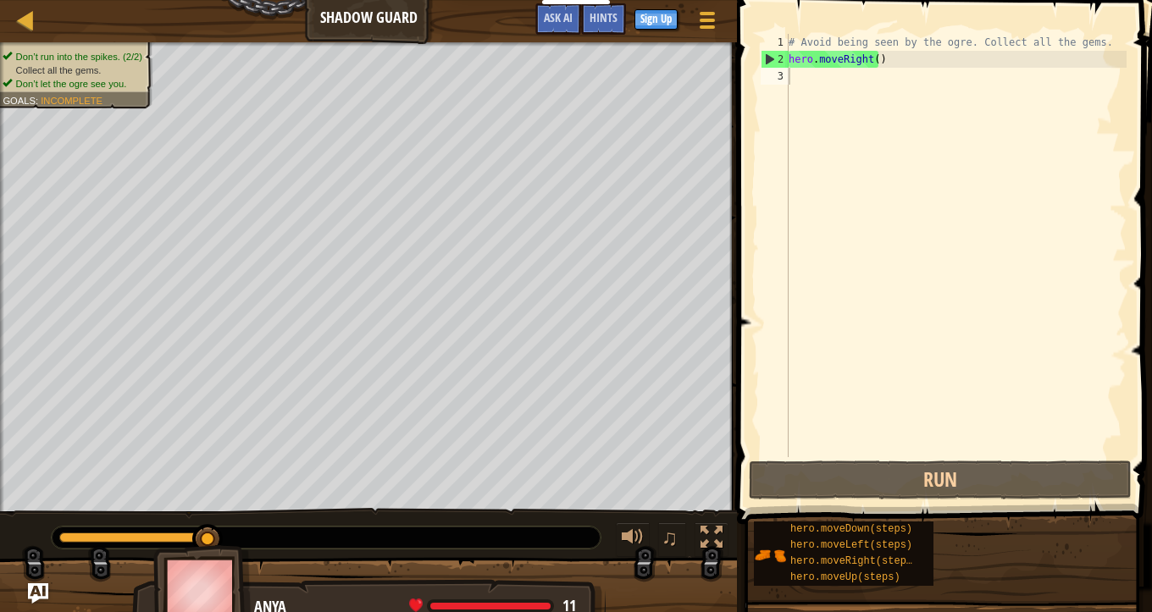
click at [804, 158] on div "# Avoid being seen by the ogre. Collect all the gems. hero . moveRight ( )" at bounding box center [955, 262] width 341 height 457
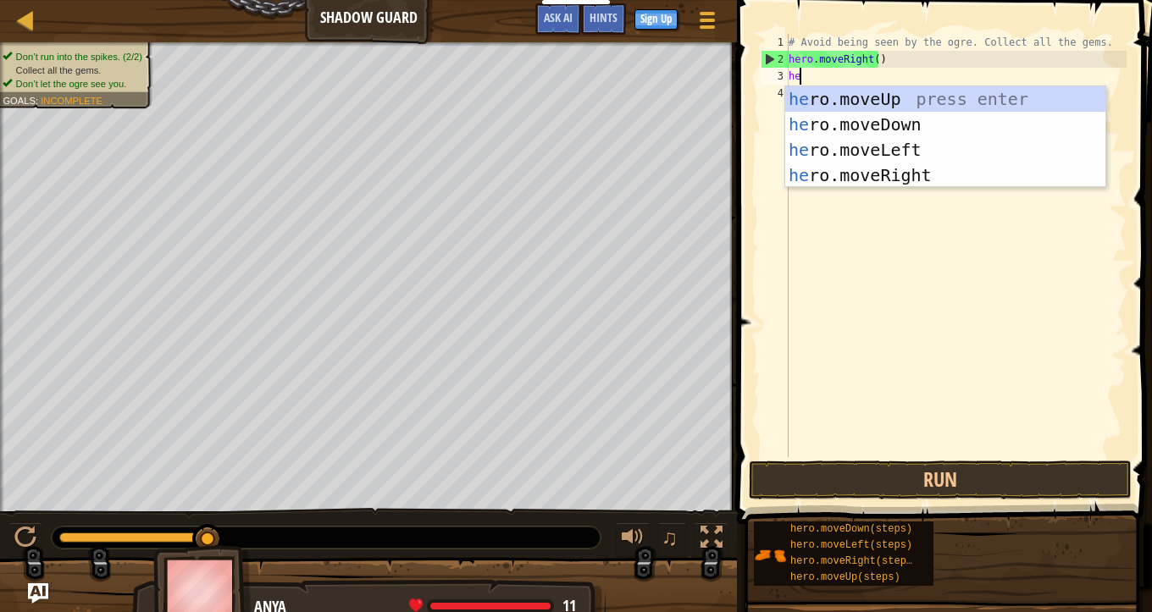
scroll to position [8, 1]
type textarea "hero"
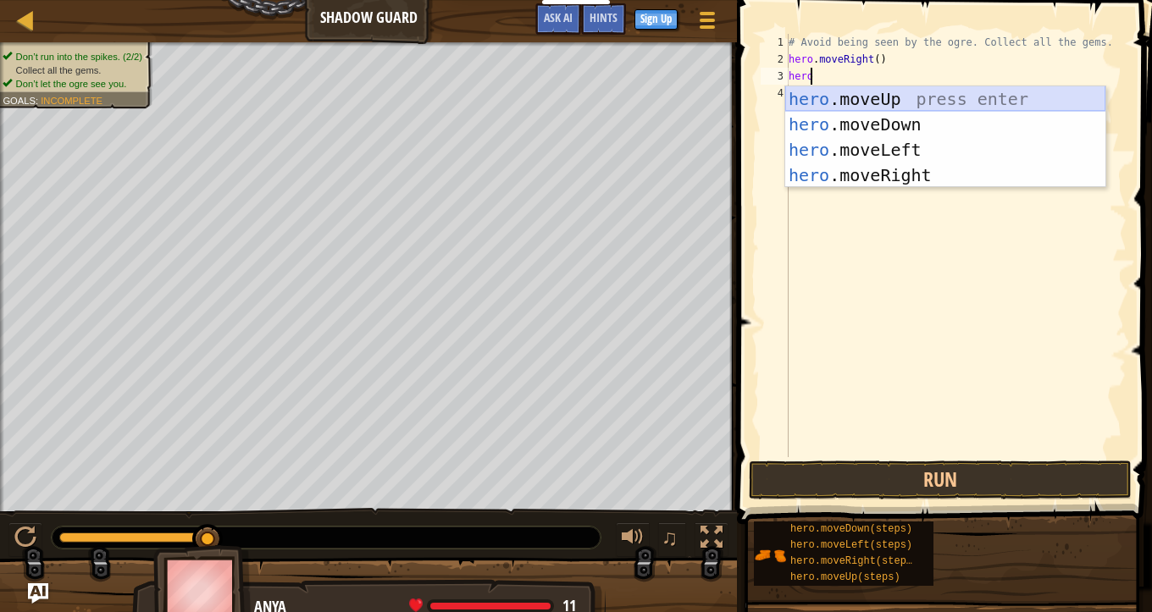
scroll to position [8, 0]
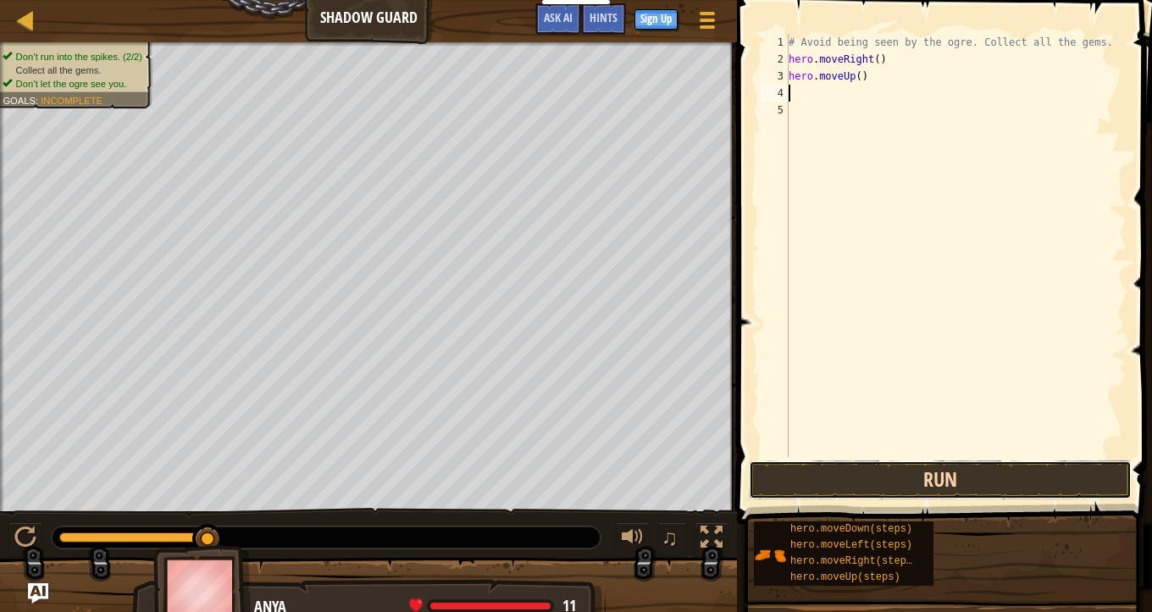
click at [887, 470] on button "Run" at bounding box center [940, 480] width 383 height 39
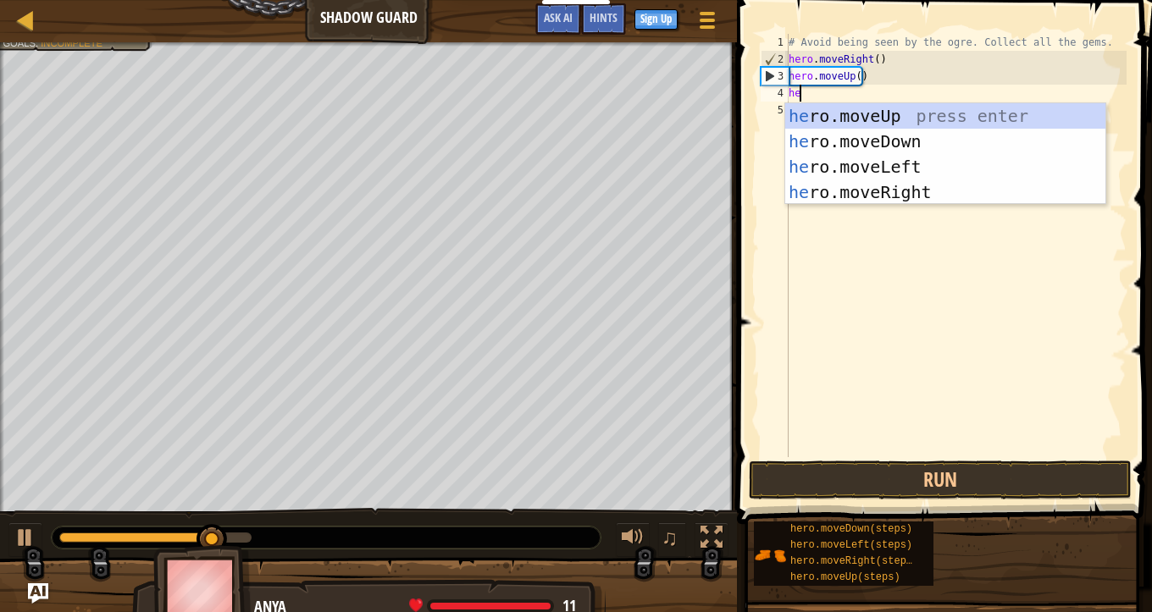
scroll to position [8, 1]
type textarea "hero"
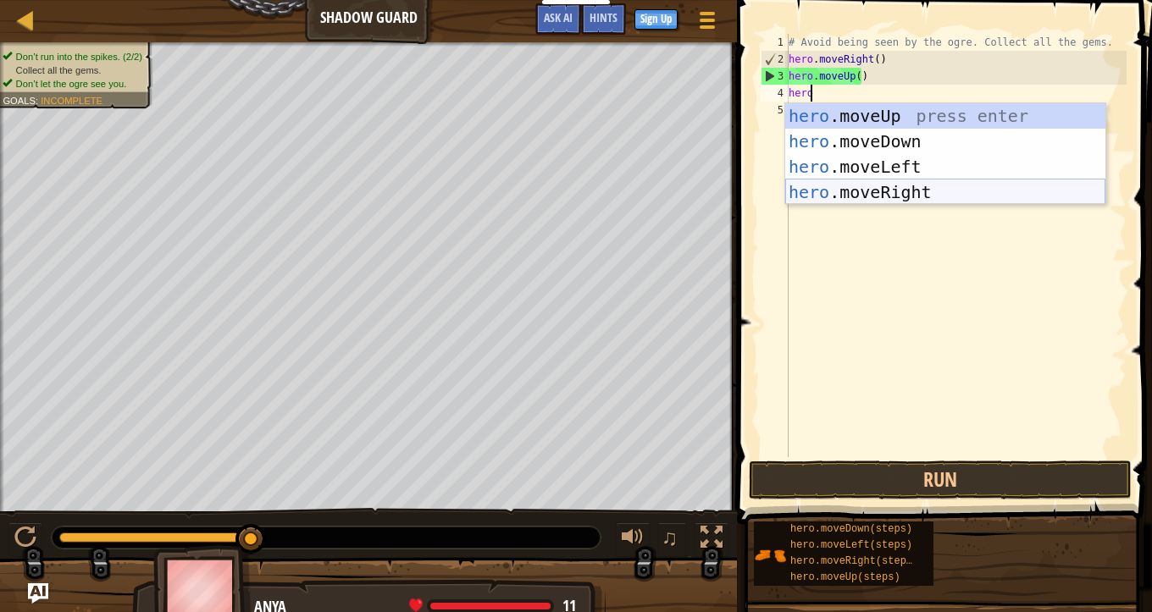
click at [866, 186] on div "hero .moveUp press enter hero .moveDown press enter hero .moveLeft press enter …" at bounding box center [945, 179] width 320 height 152
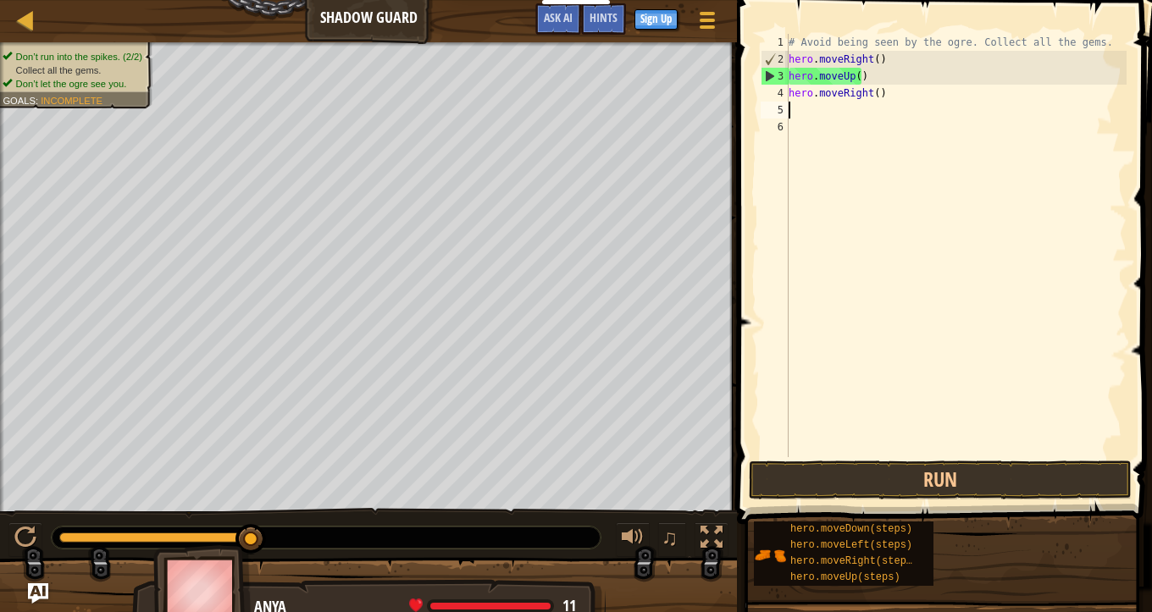
scroll to position [8, 0]
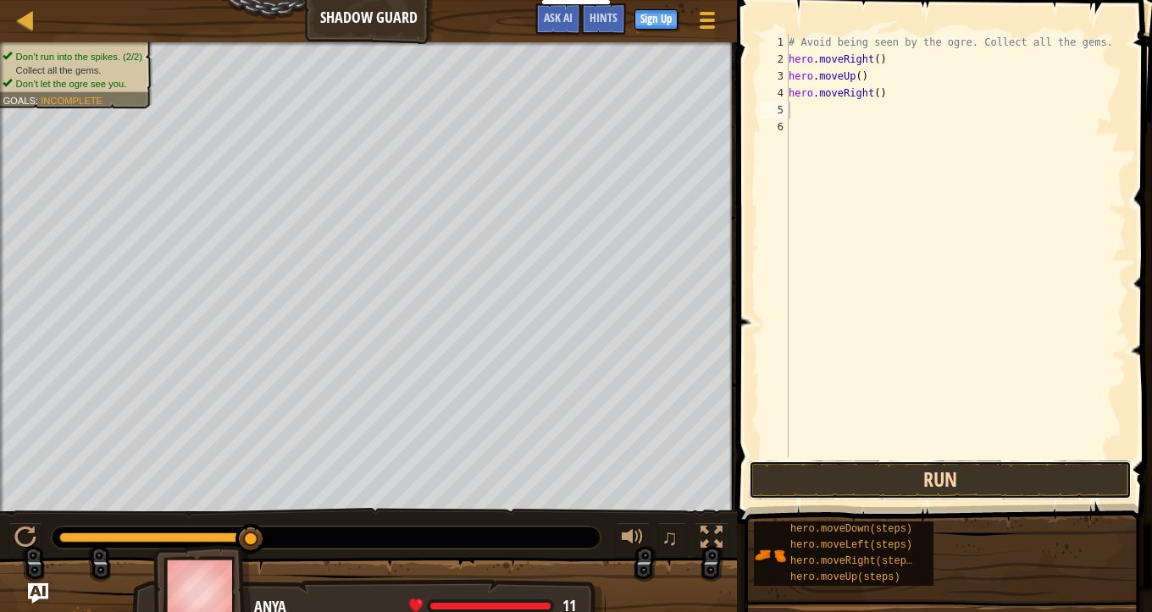
click at [866, 474] on button "Run" at bounding box center [940, 480] width 383 height 39
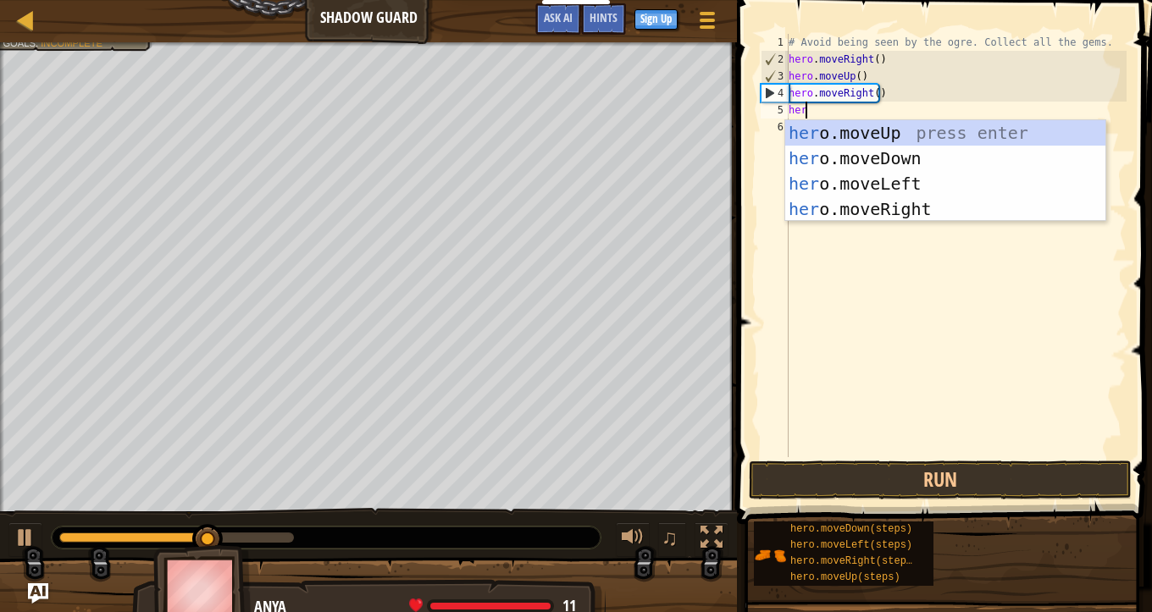
scroll to position [8, 1]
type textarea "hero"
click at [899, 158] on div "hero .moveUp press enter hero .moveDown press enter hero .moveLeft press enter …" at bounding box center [945, 196] width 320 height 152
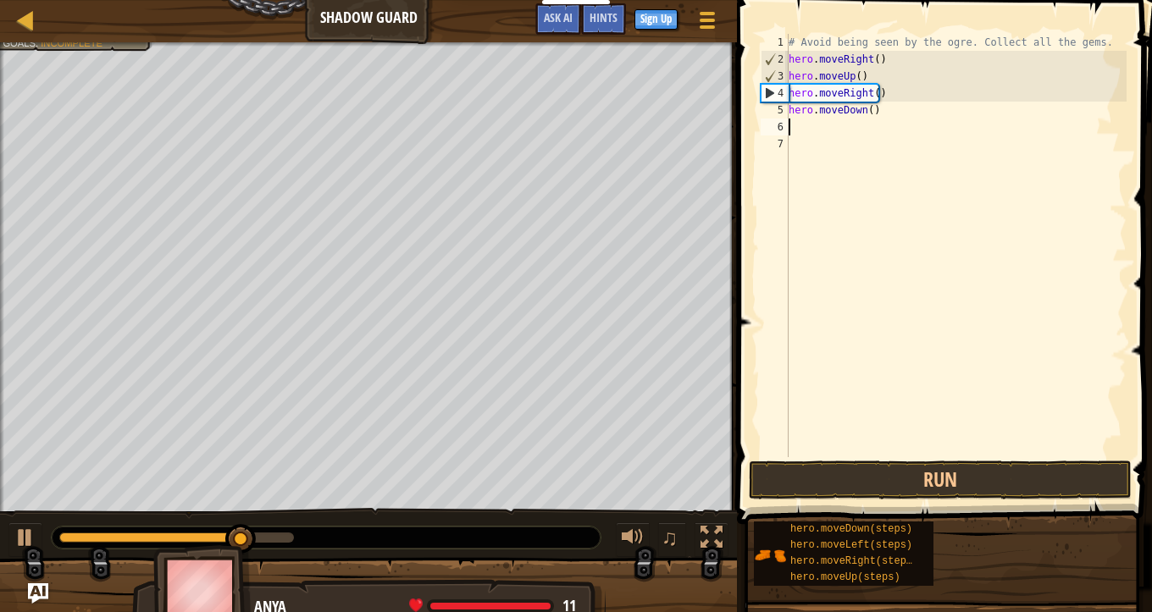
scroll to position [8, 0]
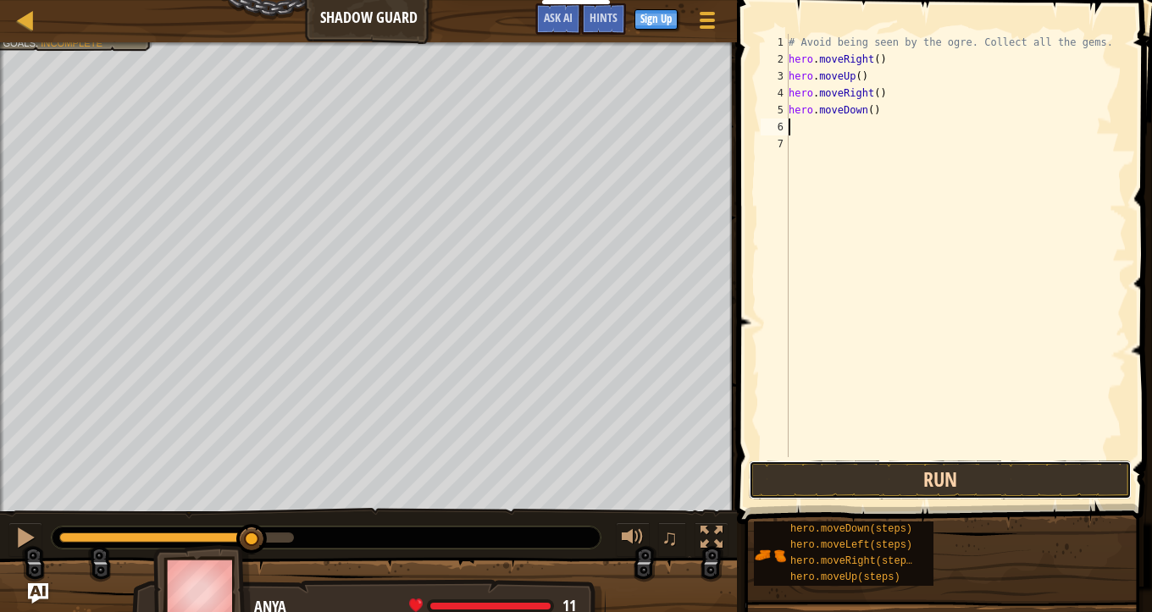
click at [903, 485] on button "Run" at bounding box center [940, 480] width 383 height 39
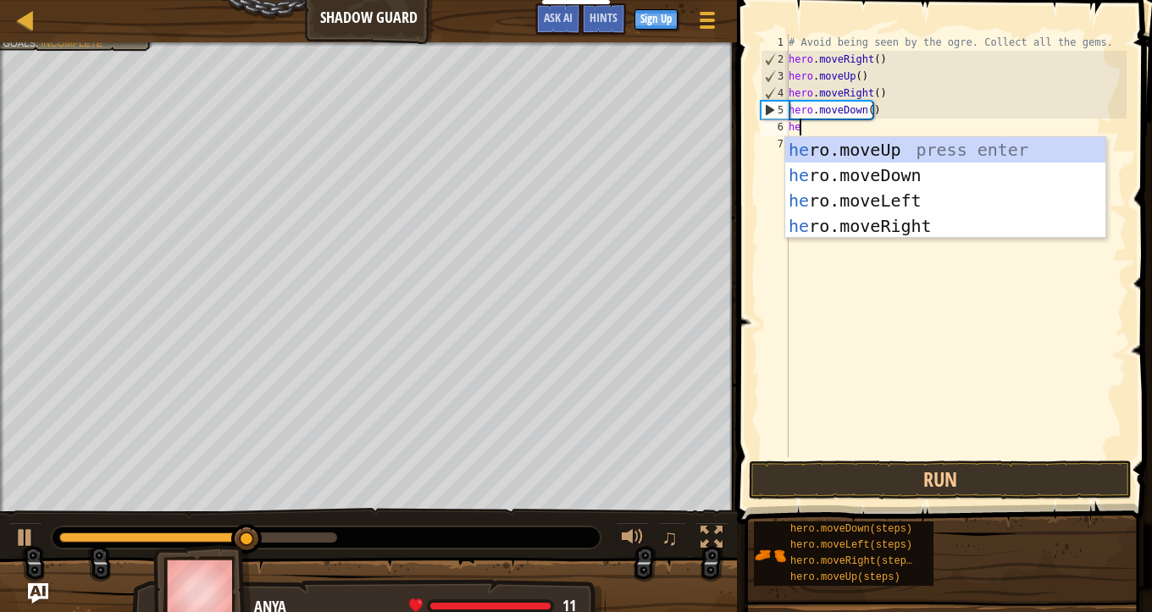
scroll to position [8, 1]
type textarea "hero"
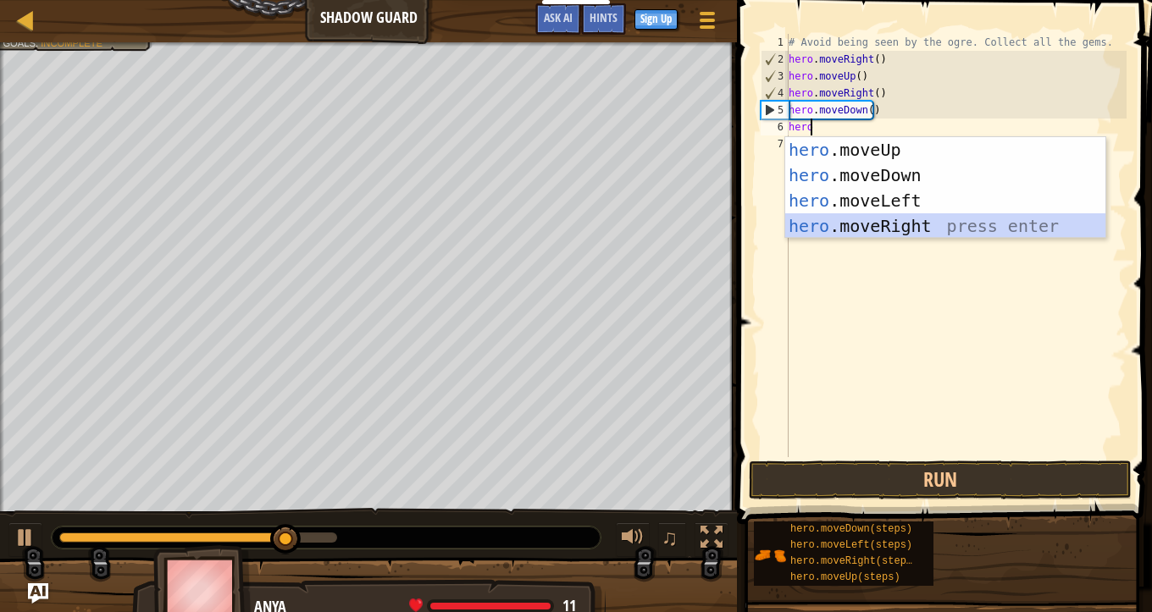
click at [872, 229] on div "hero .moveUp press enter hero .moveDown press enter hero .moveLeft press enter …" at bounding box center [945, 213] width 320 height 152
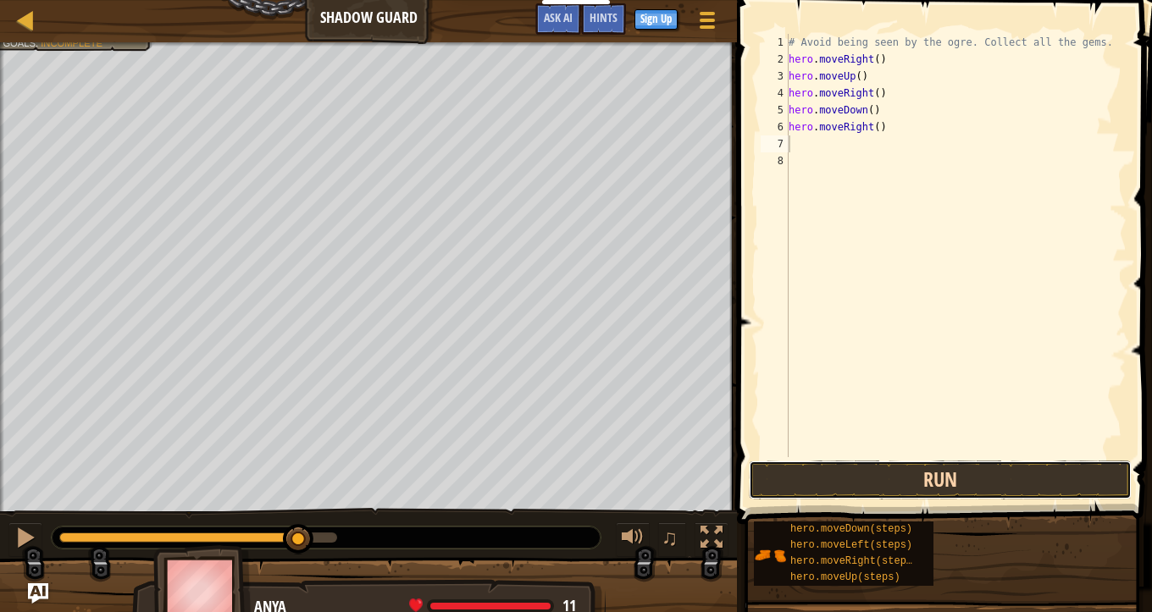
click at [876, 483] on button "Run" at bounding box center [940, 480] width 383 height 39
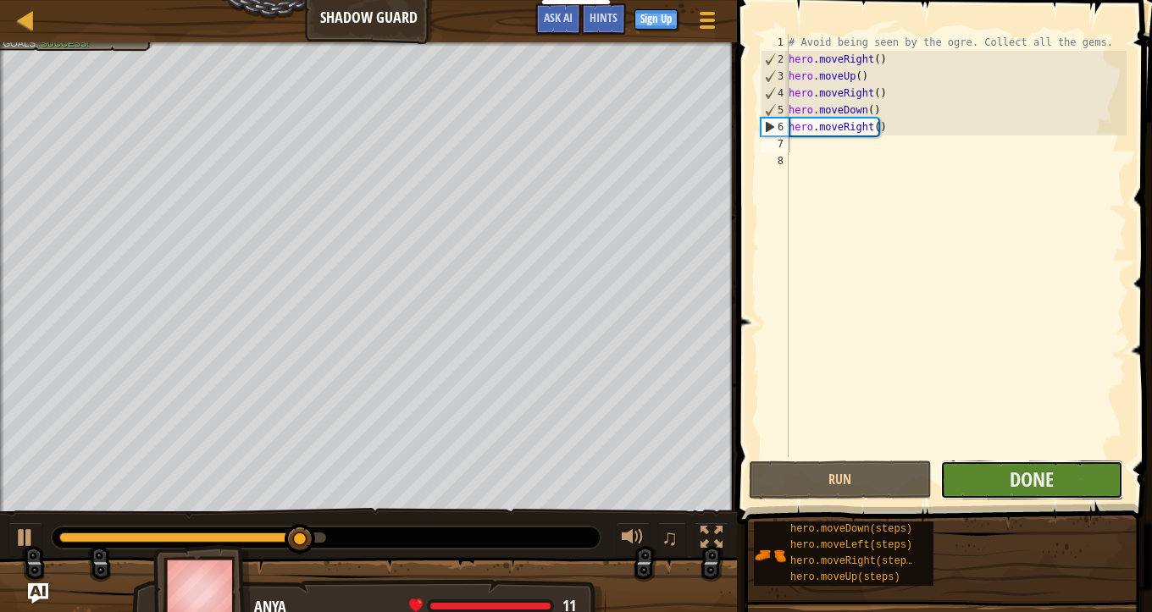
click at [1059, 484] on button "Done" at bounding box center [1031, 480] width 183 height 39
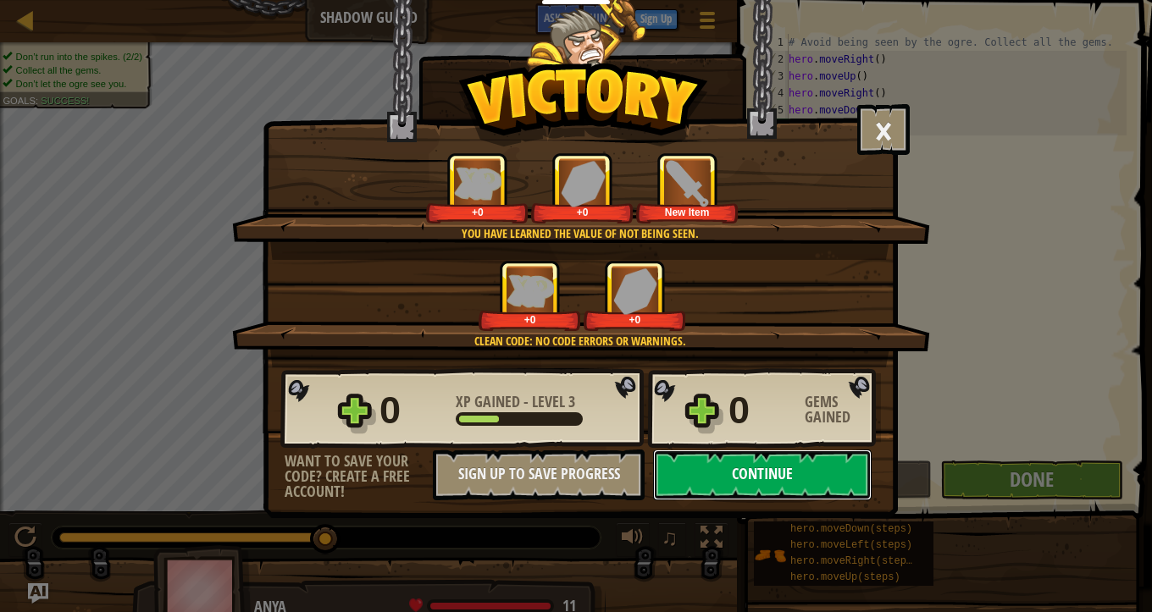
click at [725, 468] on button "Continue" at bounding box center [762, 475] width 218 height 51
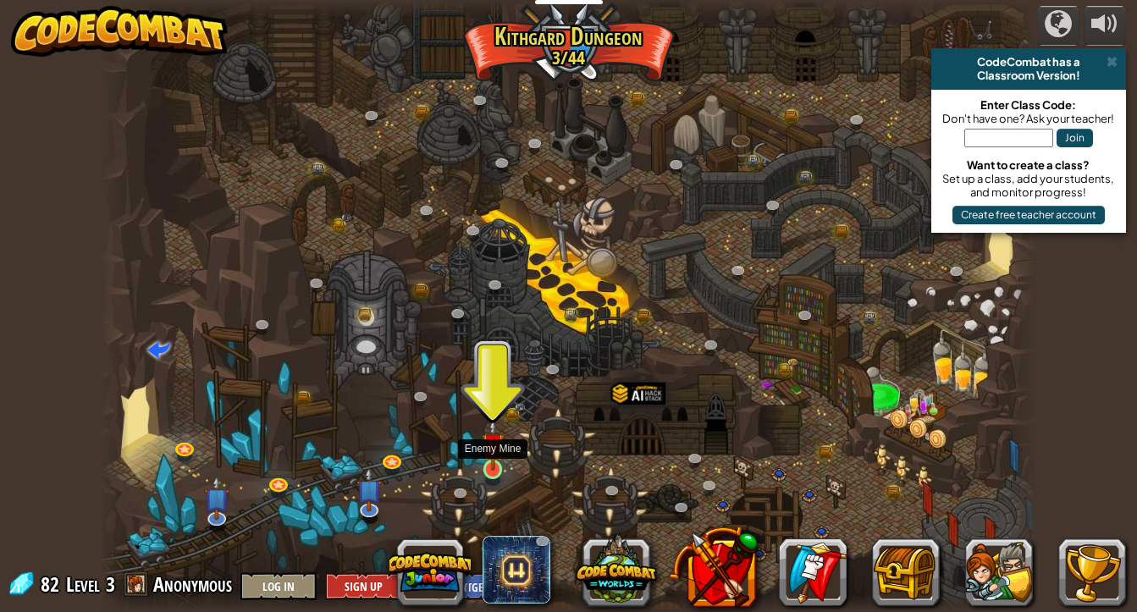
click at [491, 468] on img at bounding box center [493, 444] width 23 height 53
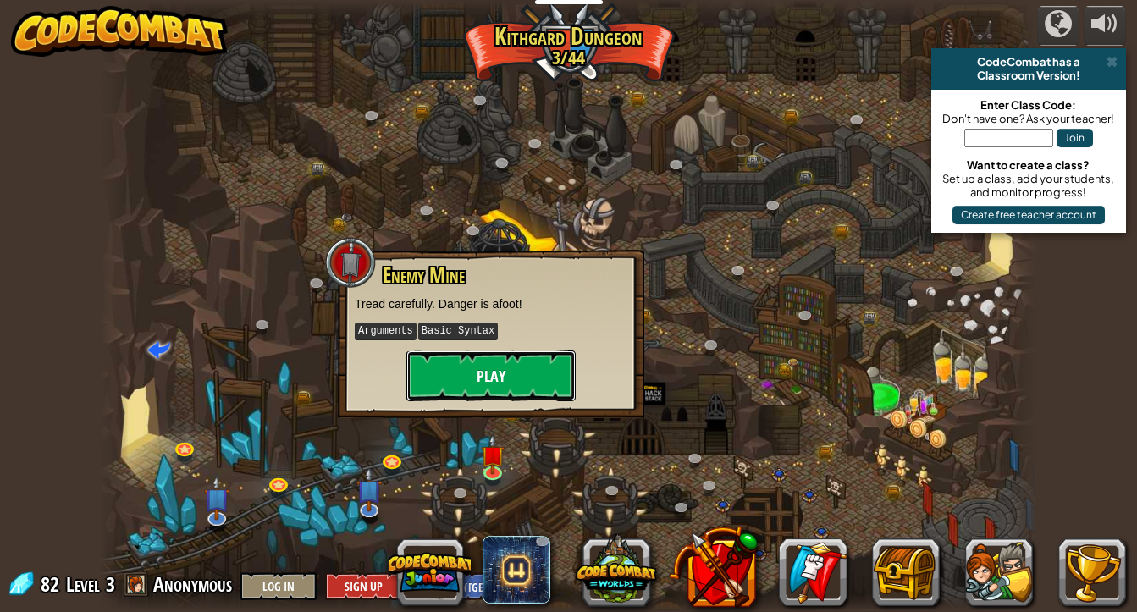
click at [506, 370] on button "Play" at bounding box center [490, 376] width 169 height 51
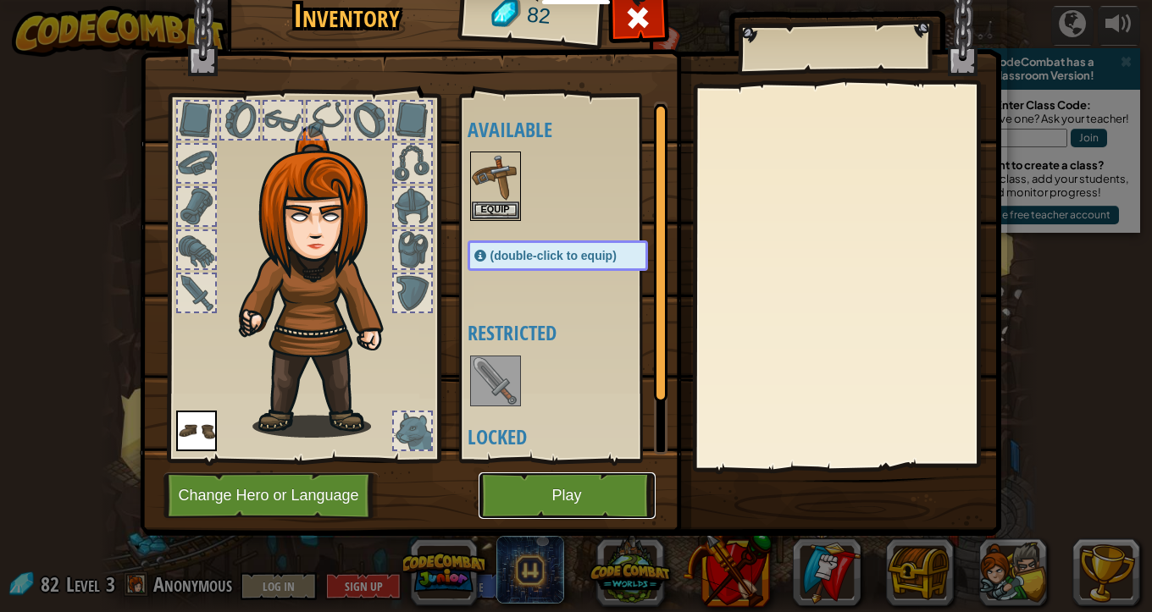
click at [609, 502] on button "Play" at bounding box center [566, 496] width 177 height 47
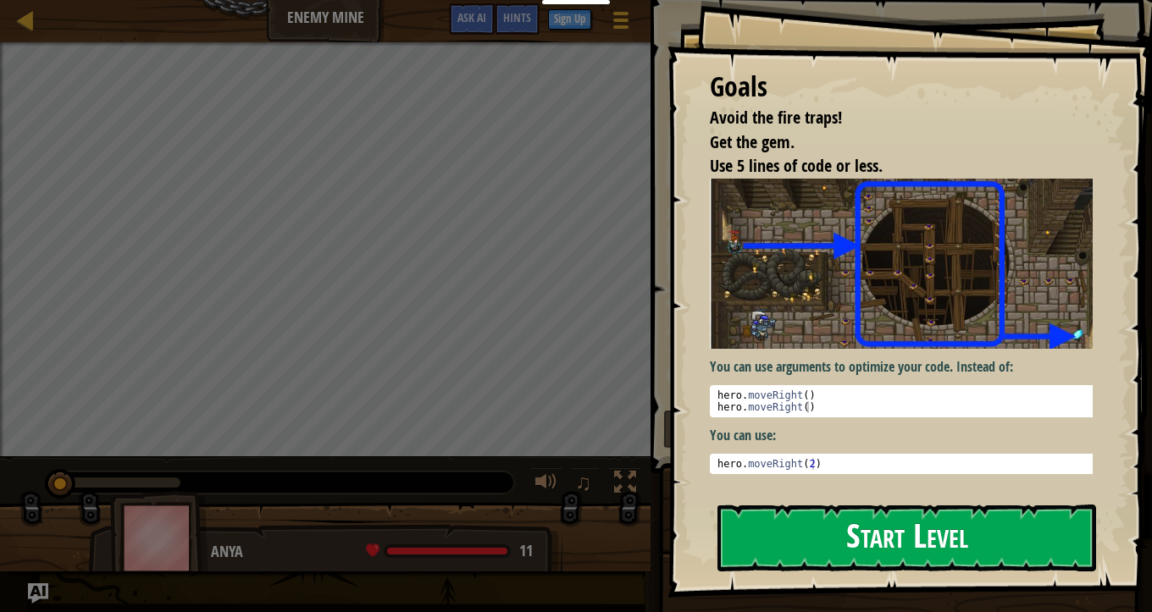
click at [821, 517] on button "Start Level" at bounding box center [906, 538] width 379 height 67
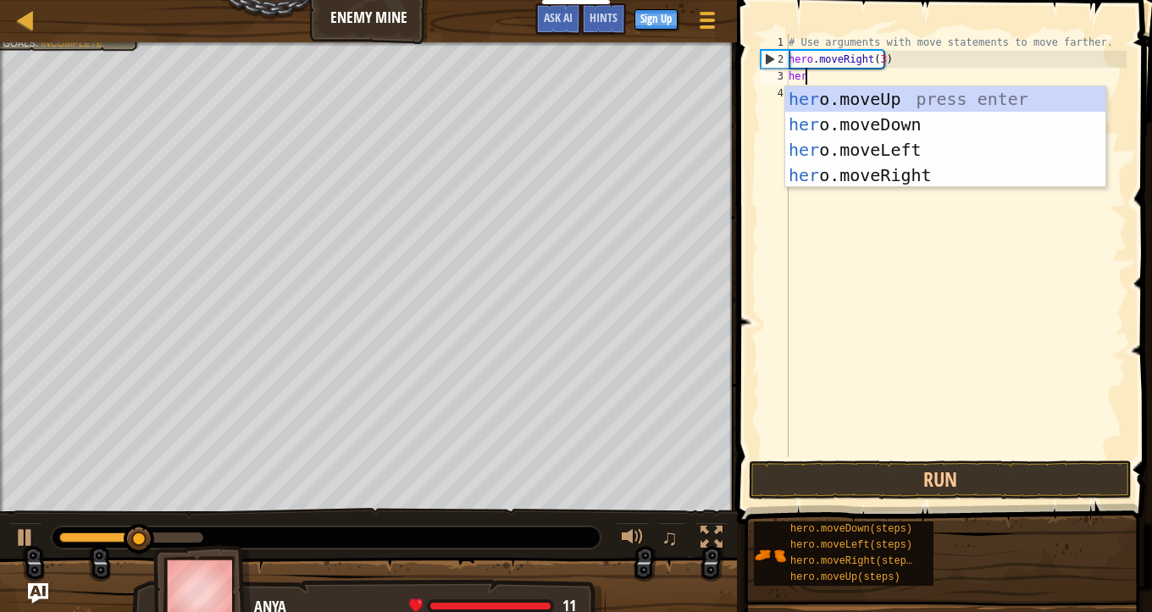
scroll to position [8, 1]
type textarea "hero"
click at [901, 102] on div "hero .moveUp press enter hero .moveDown press enter hero .moveLeft press enter …" at bounding box center [945, 162] width 320 height 152
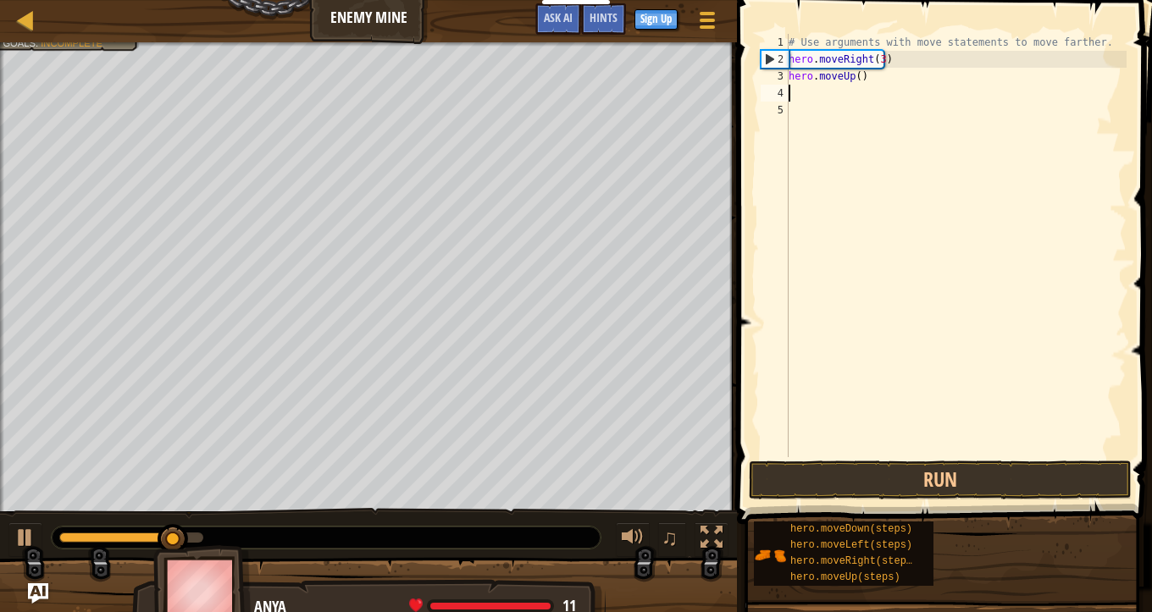
scroll to position [8, 0]
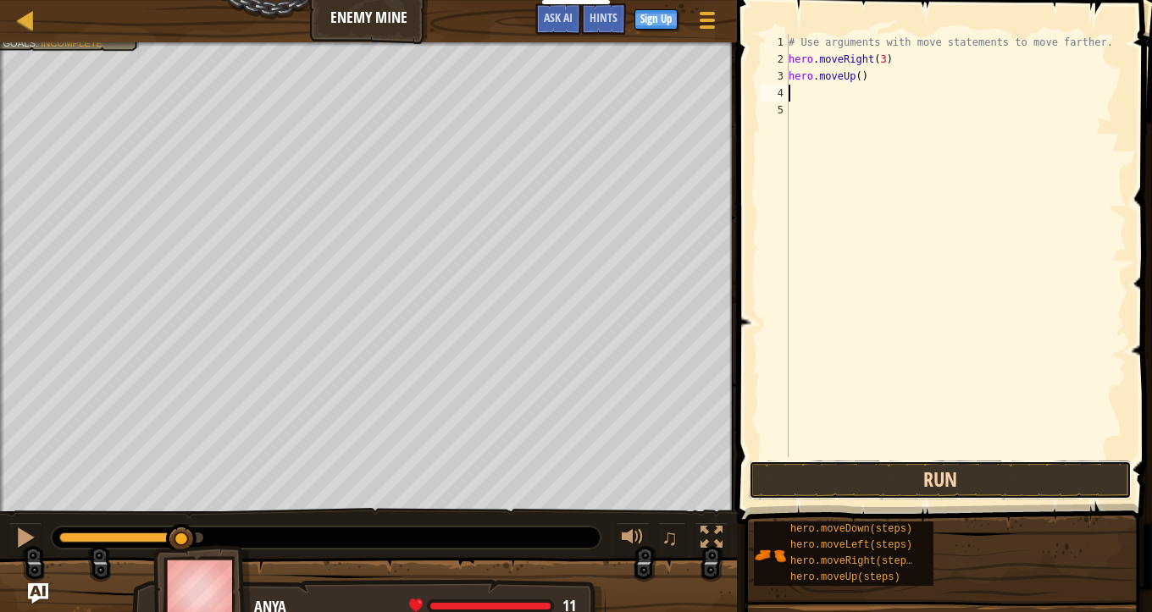
click at [880, 480] on button "Run" at bounding box center [940, 480] width 383 height 39
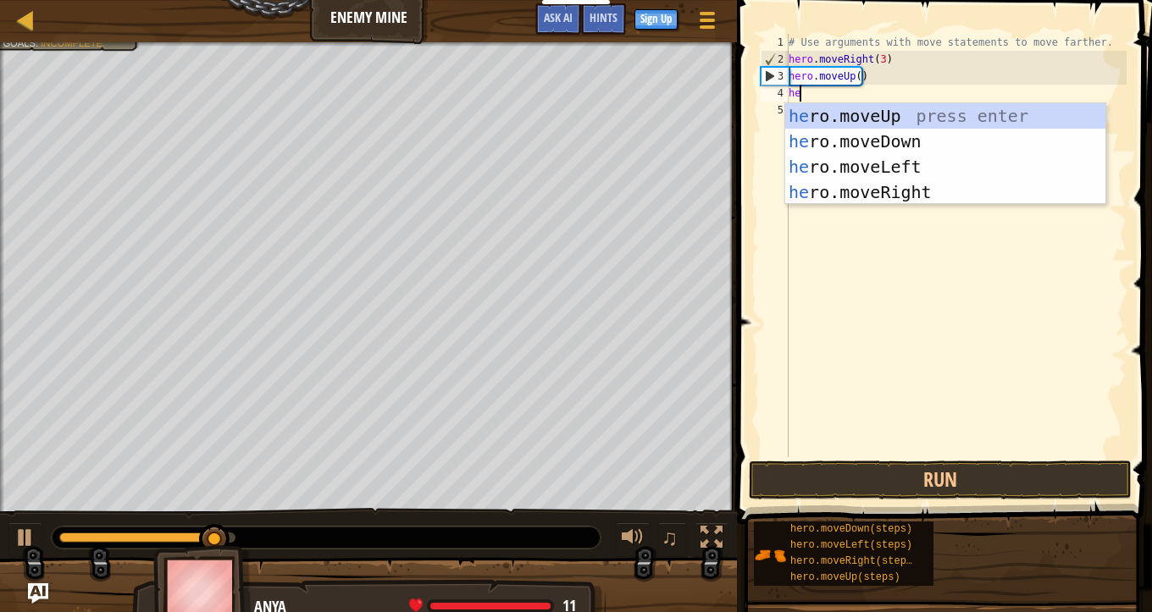
type textarea "her"
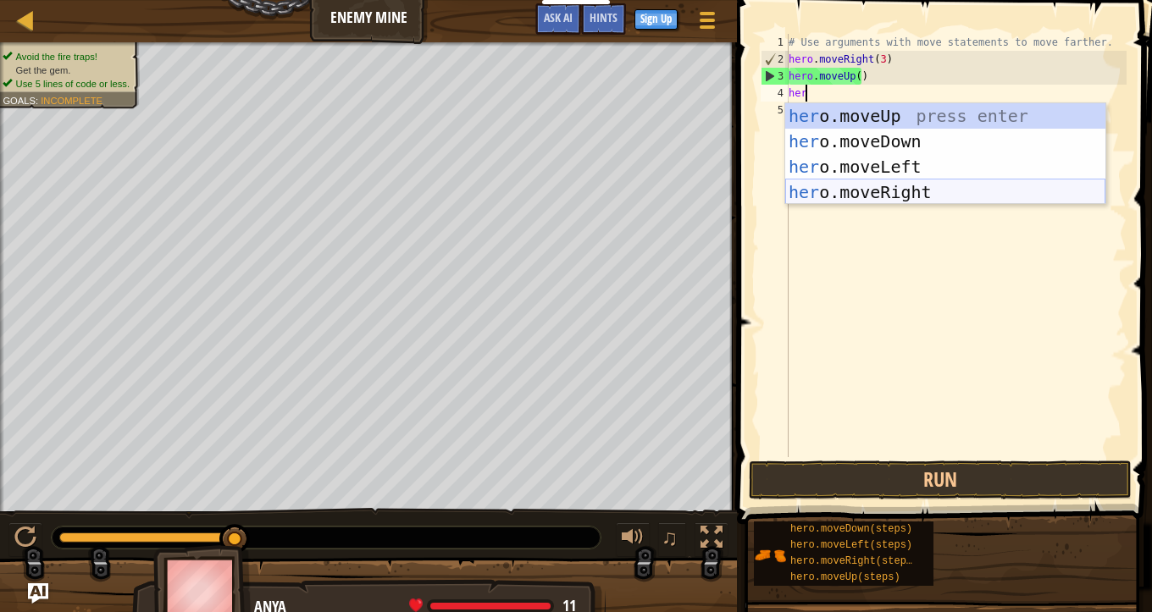
click at [898, 191] on div "her o.moveUp press enter her o.moveDown press enter her o.moveLeft press enter …" at bounding box center [945, 179] width 320 height 152
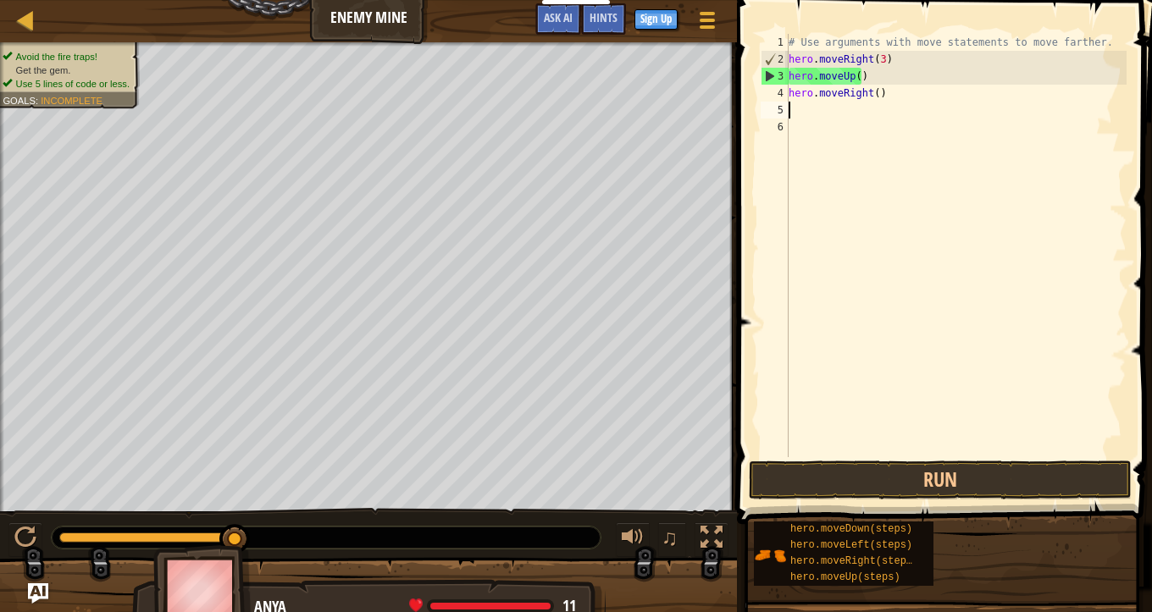
scroll to position [8, 0]
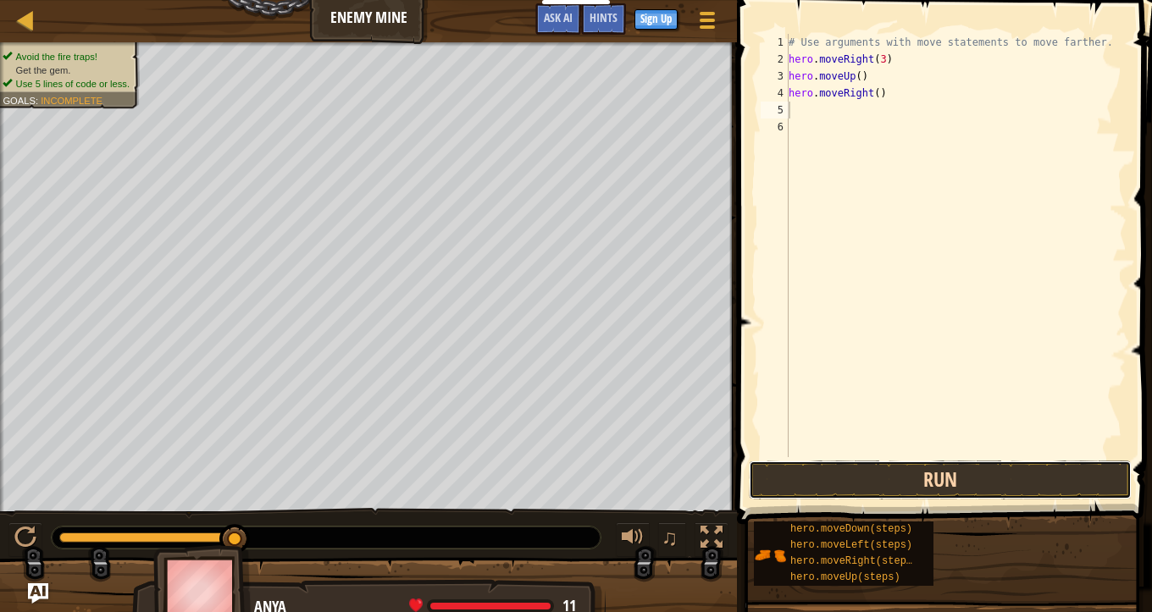
click at [941, 480] on button "Run" at bounding box center [940, 480] width 383 height 39
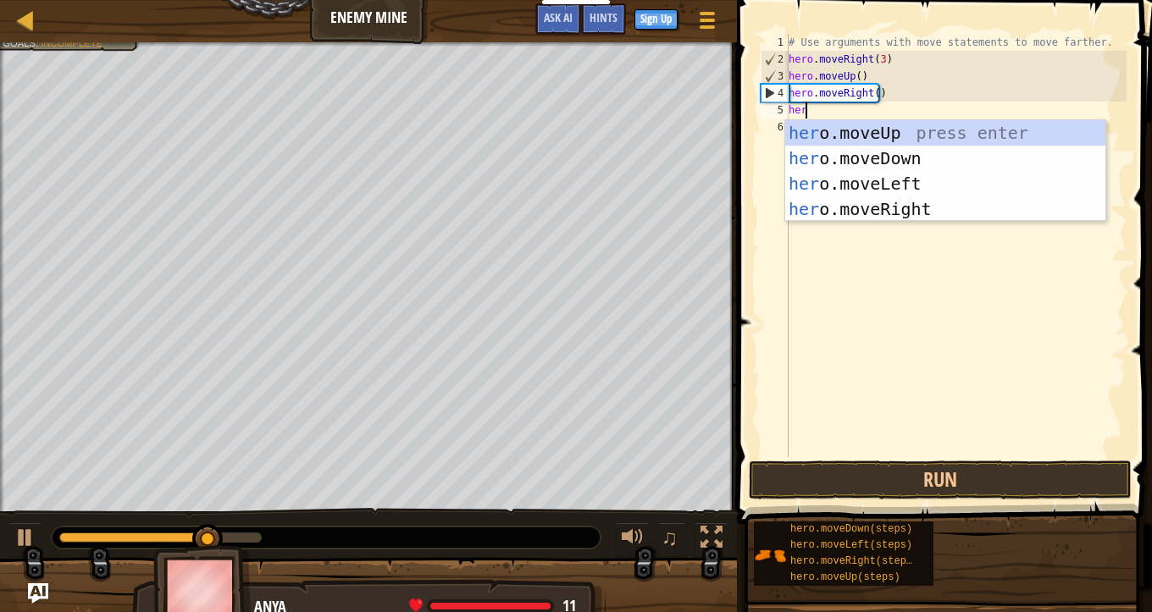
scroll to position [8, 1]
type textarea "hero"
click at [916, 150] on div "hero .moveUp press enter hero .moveDown press enter hero .moveLeft press enter …" at bounding box center [945, 196] width 320 height 152
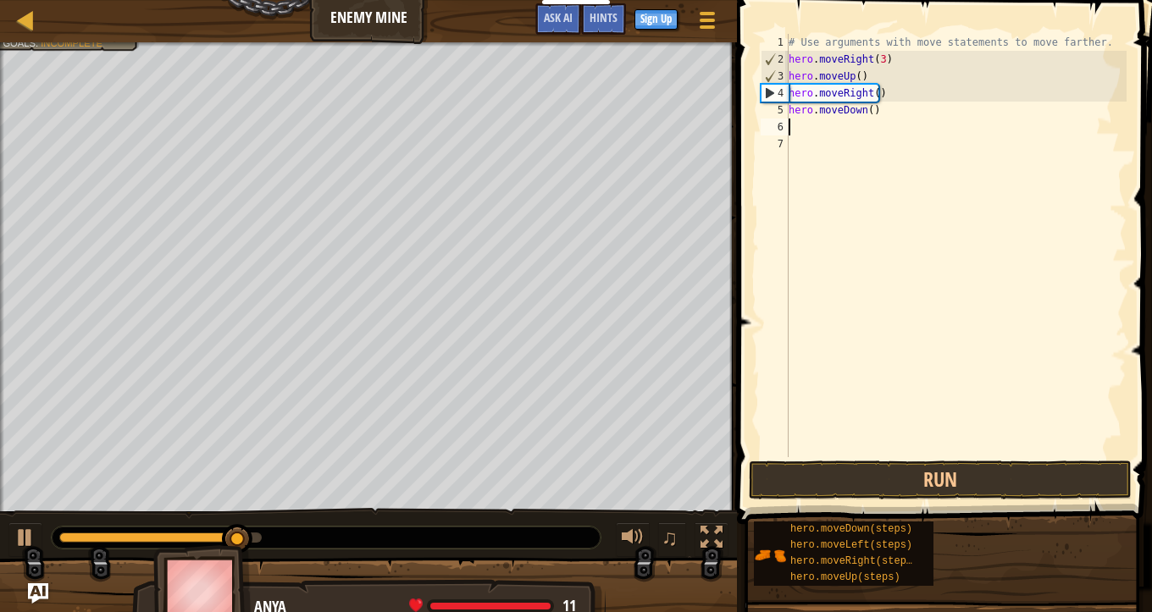
scroll to position [8, 0]
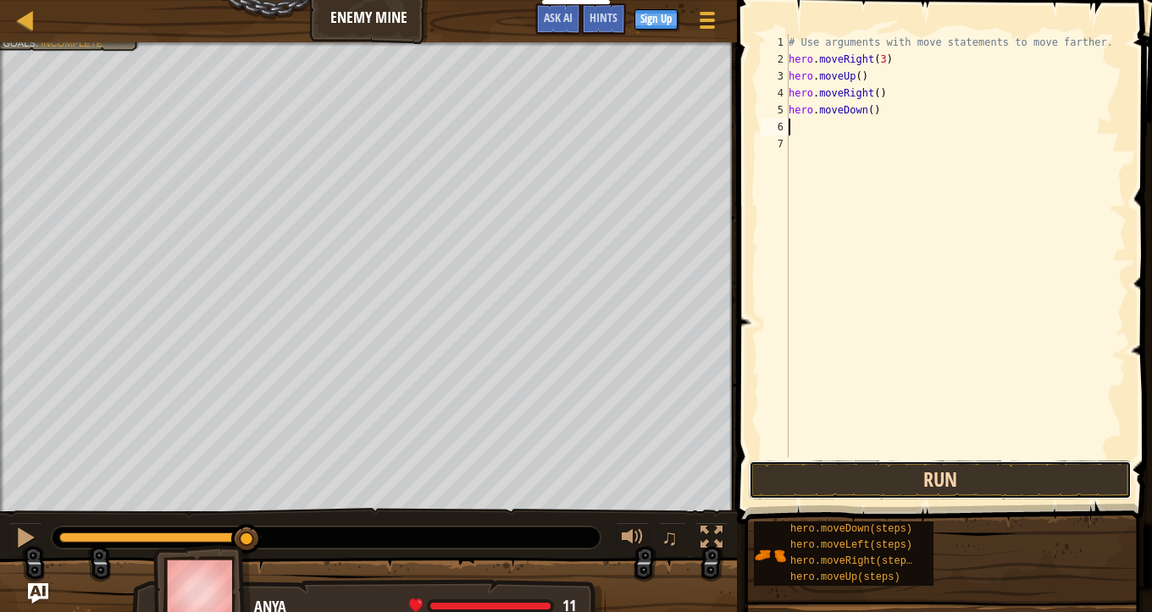
click at [920, 471] on button "Run" at bounding box center [940, 480] width 383 height 39
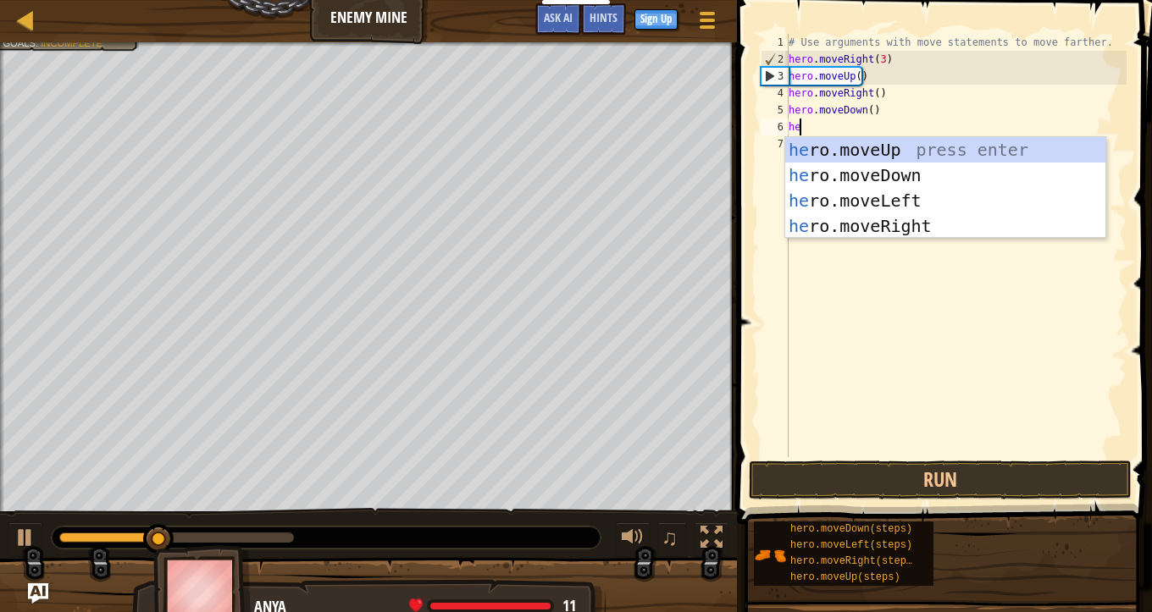
scroll to position [8, 1]
type textarea "hero"
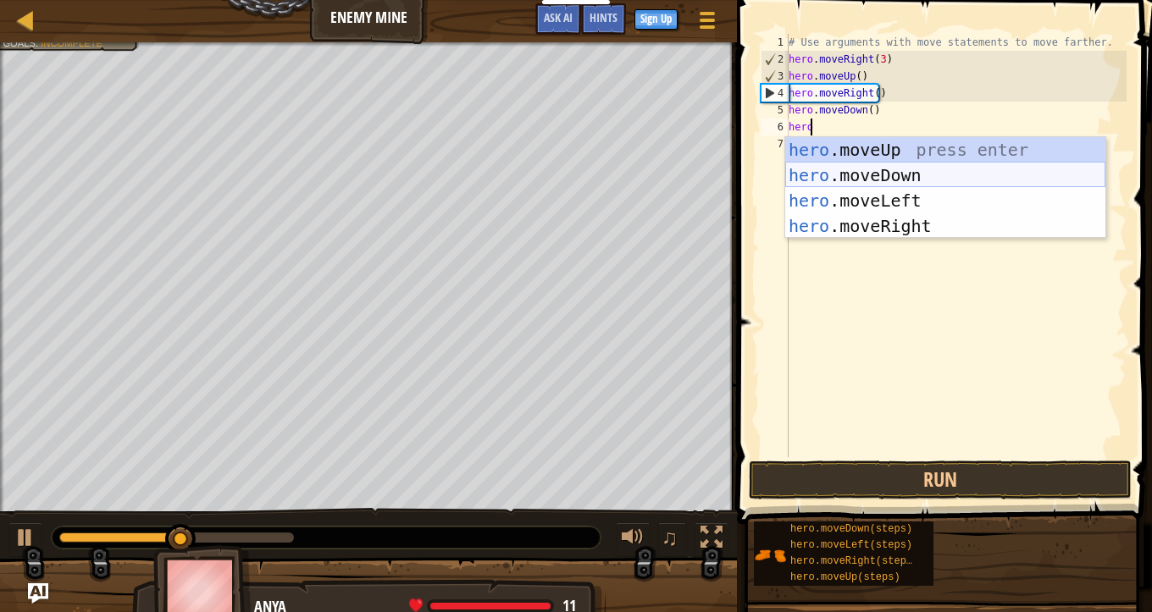
click at [893, 168] on div "hero .moveUp press enter hero .moveDown press enter hero .moveLeft press enter …" at bounding box center [945, 213] width 320 height 152
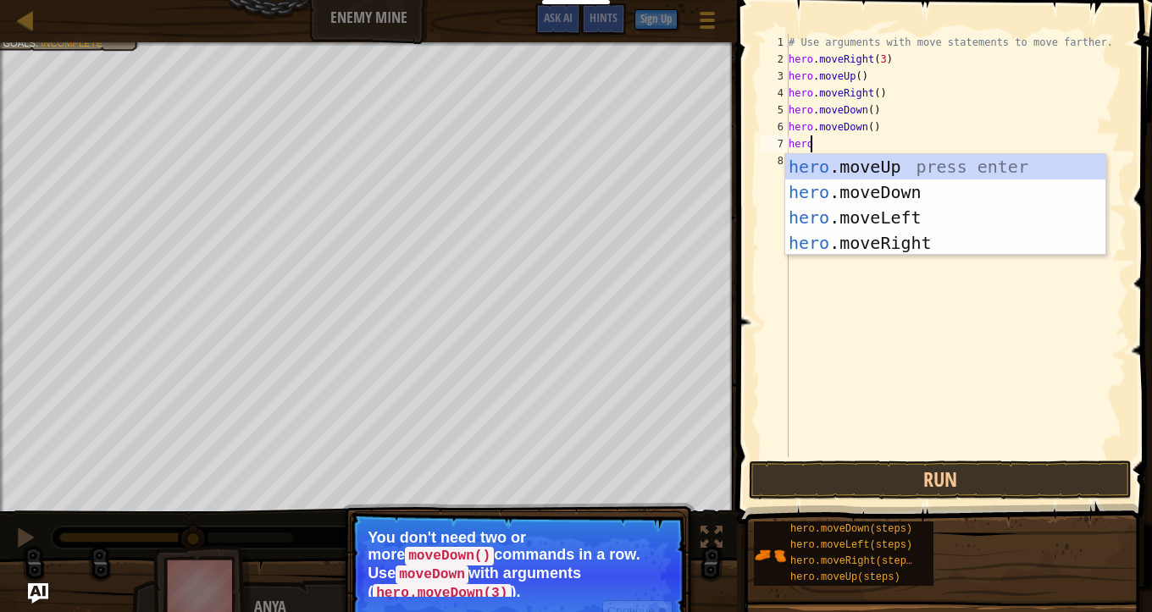
type textarea "herod"
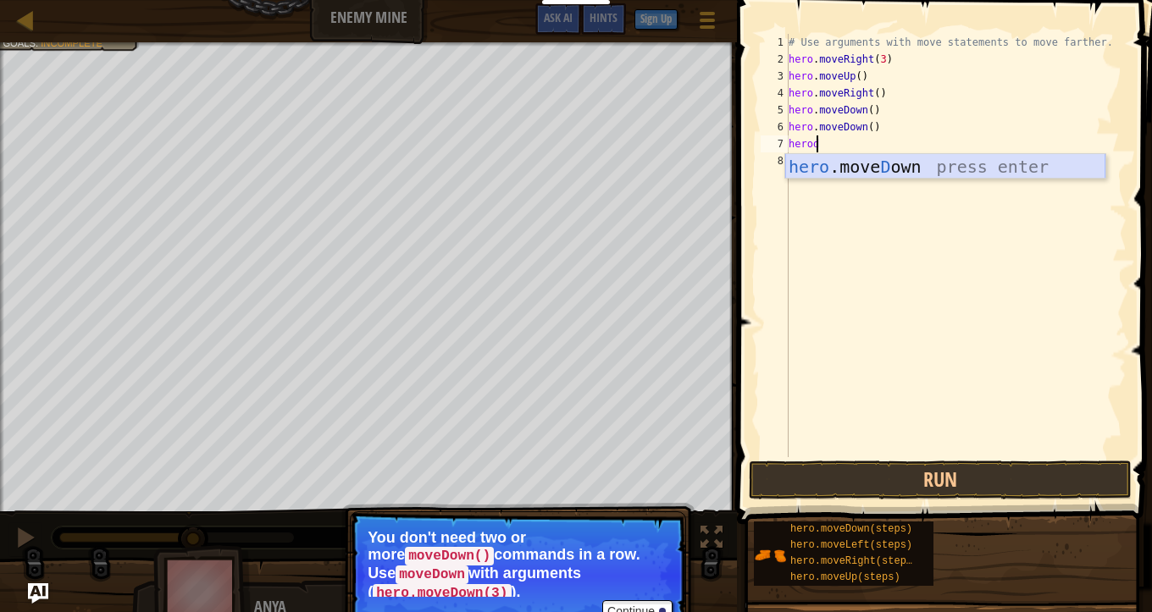
click at [865, 165] on div "hero .[PERSON_NAME] own press enter" at bounding box center [945, 192] width 320 height 76
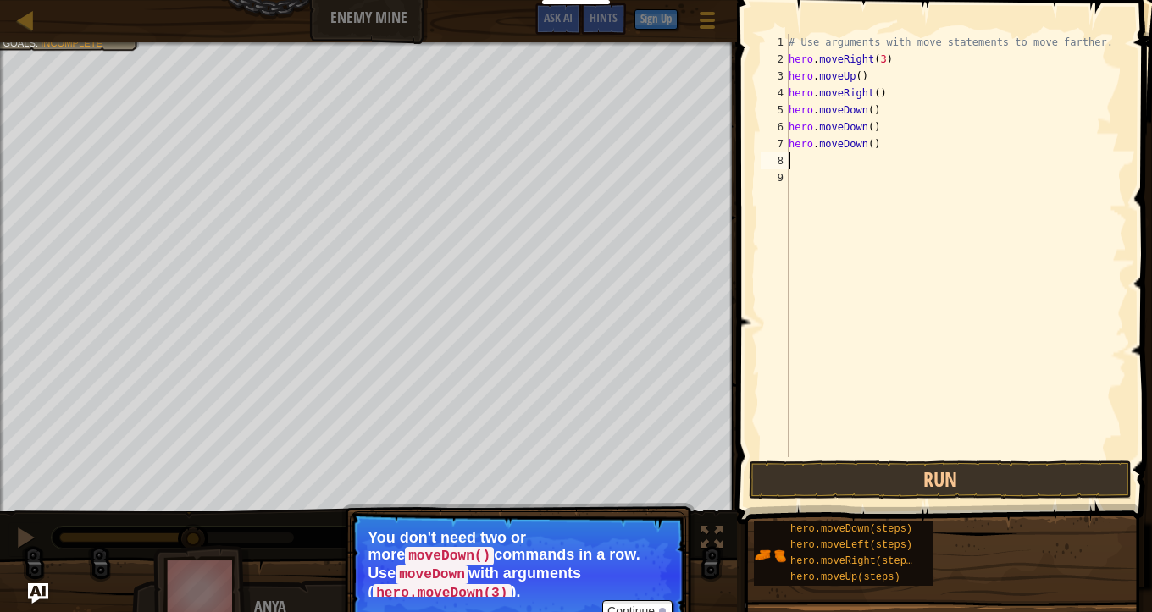
scroll to position [8, 0]
click at [887, 475] on button "Run" at bounding box center [940, 480] width 383 height 39
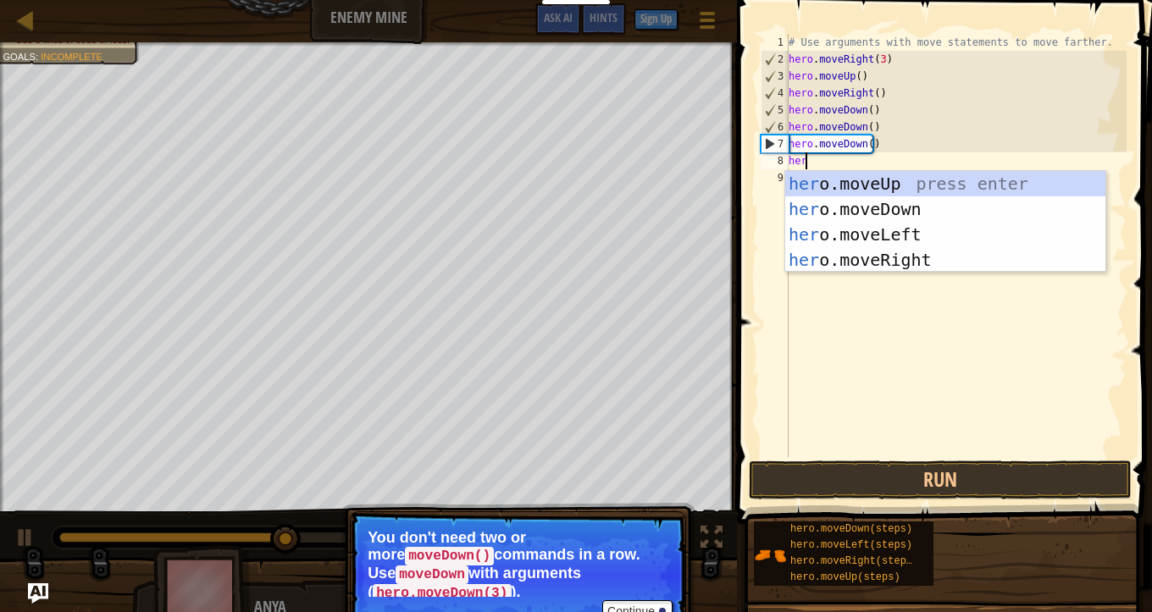
scroll to position [8, 1]
type textarea "hero"
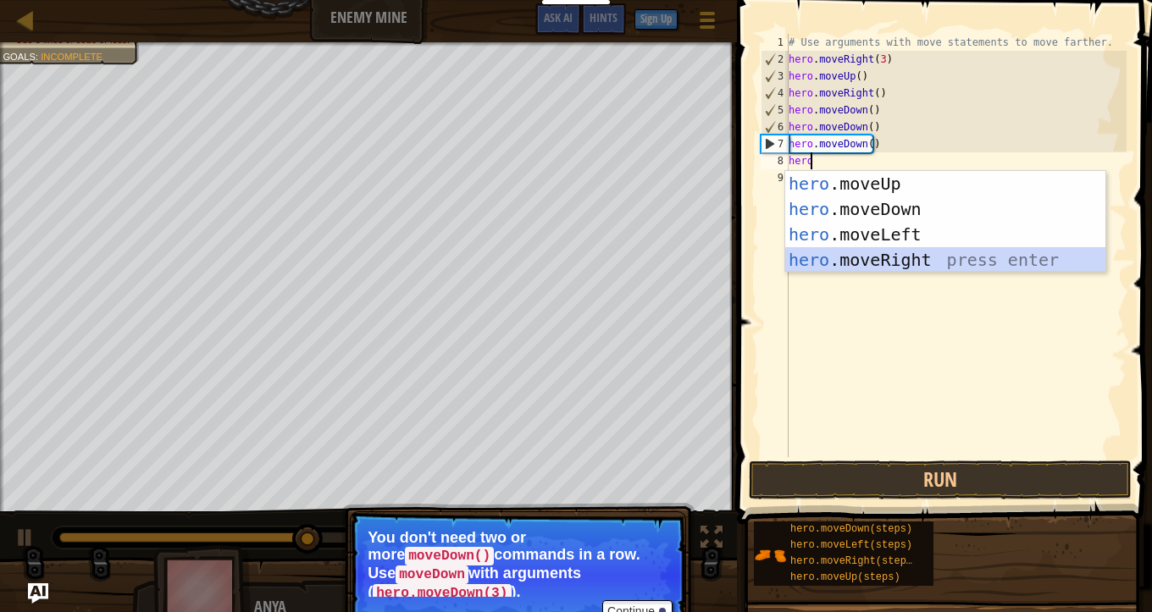
click at [839, 252] on div "hero .moveUp press enter hero .moveDown press enter hero .moveLeft press enter …" at bounding box center [945, 247] width 320 height 152
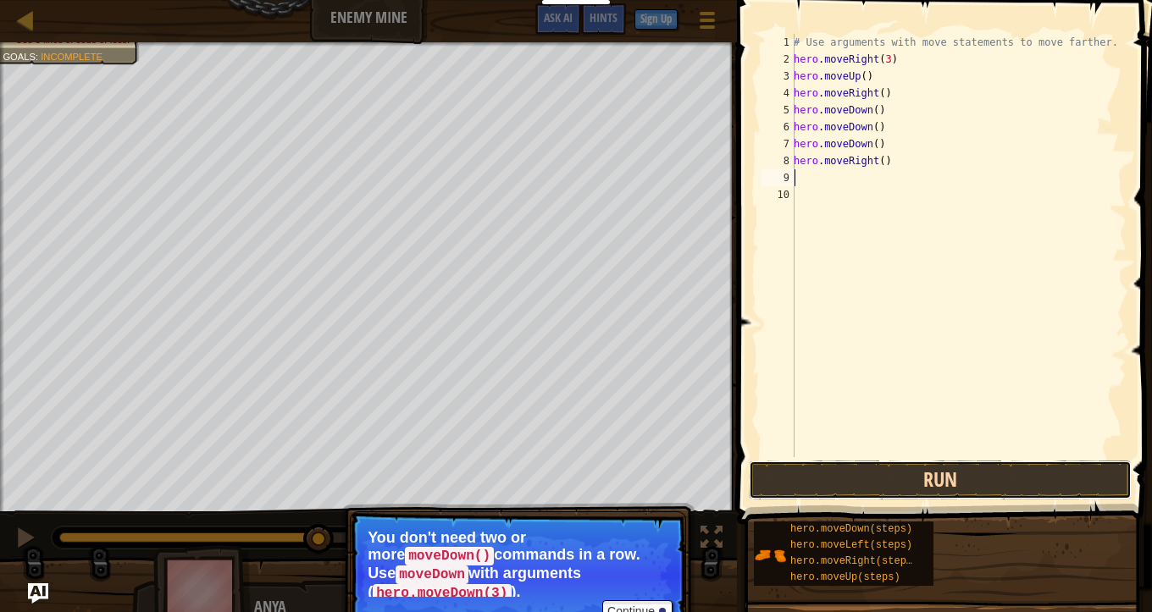
click at [856, 478] on button "Run" at bounding box center [940, 480] width 383 height 39
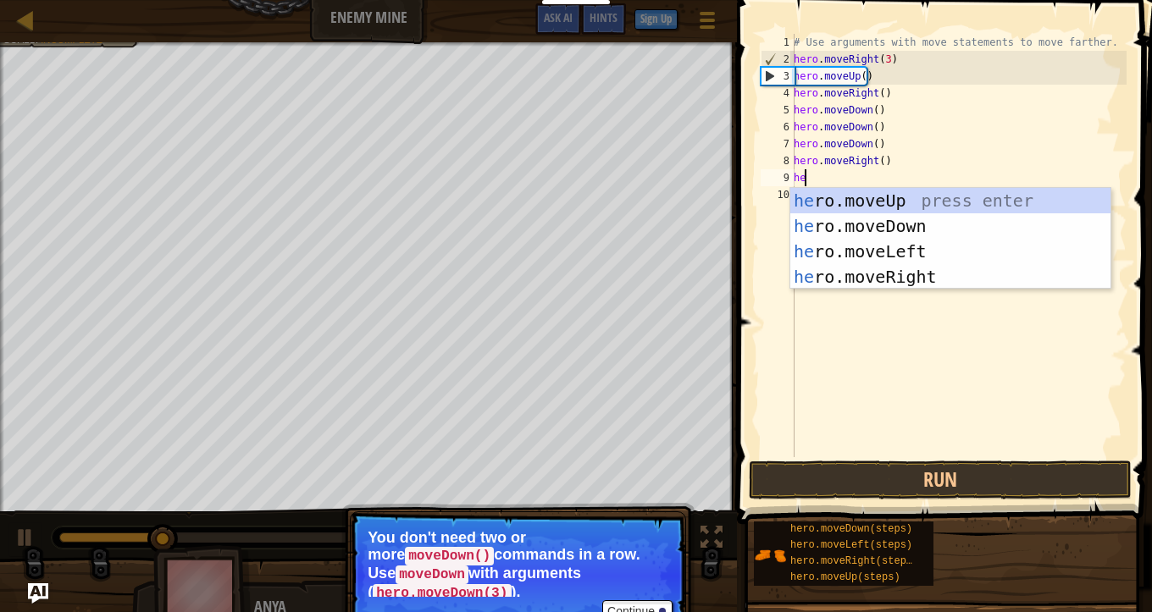
scroll to position [8, 1]
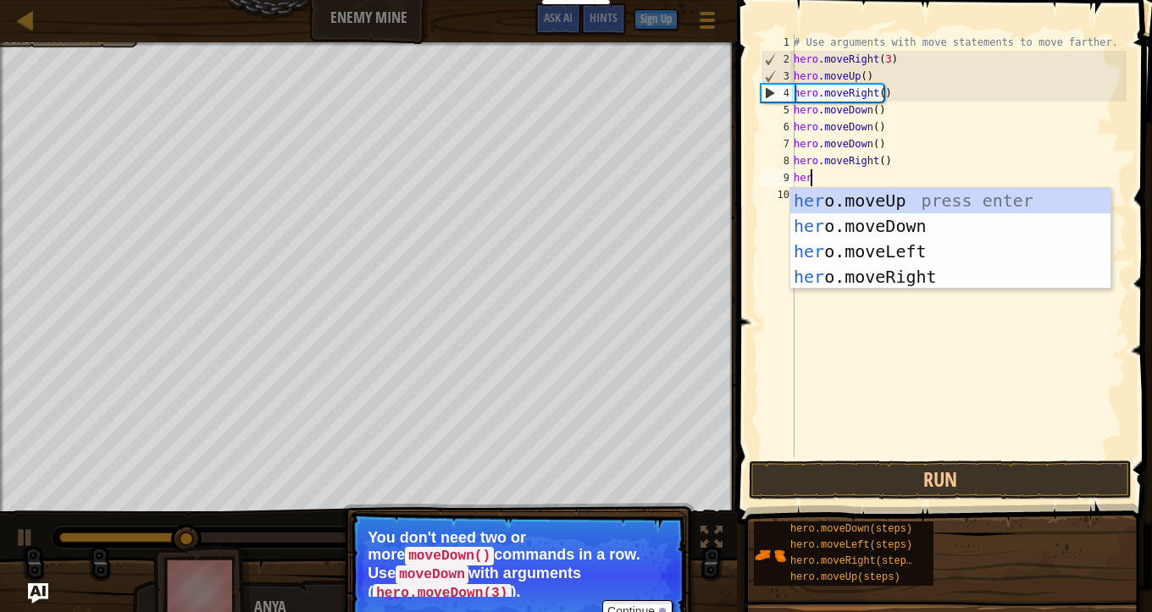
type textarea "hero"
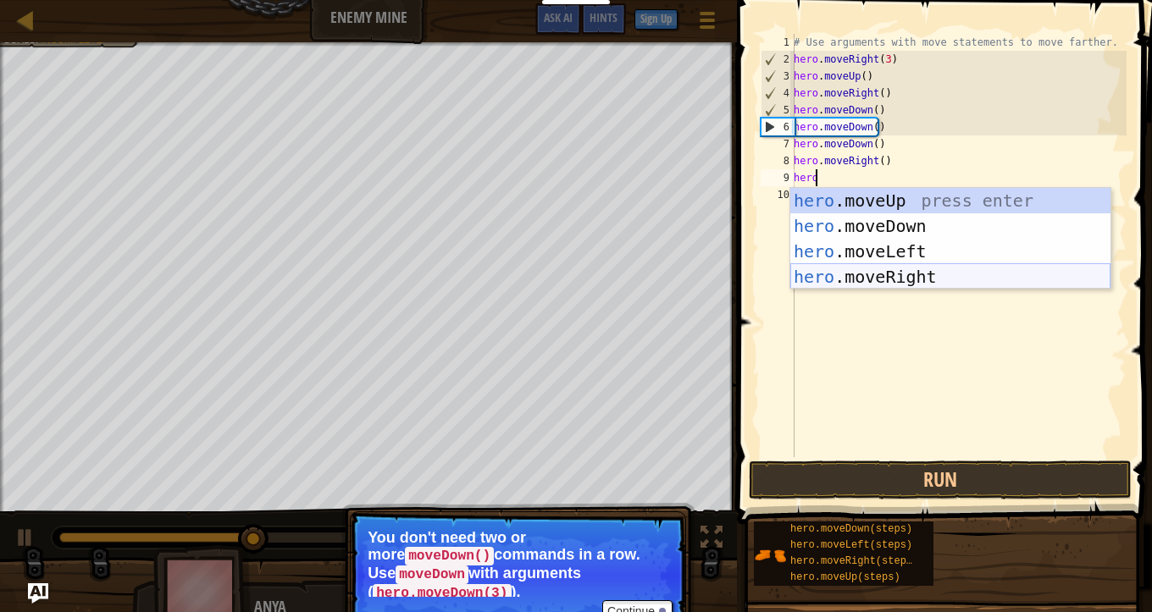
click at [880, 276] on div "hero .moveUp press enter hero .moveDown press enter hero .moveLeft press enter …" at bounding box center [950, 264] width 320 height 152
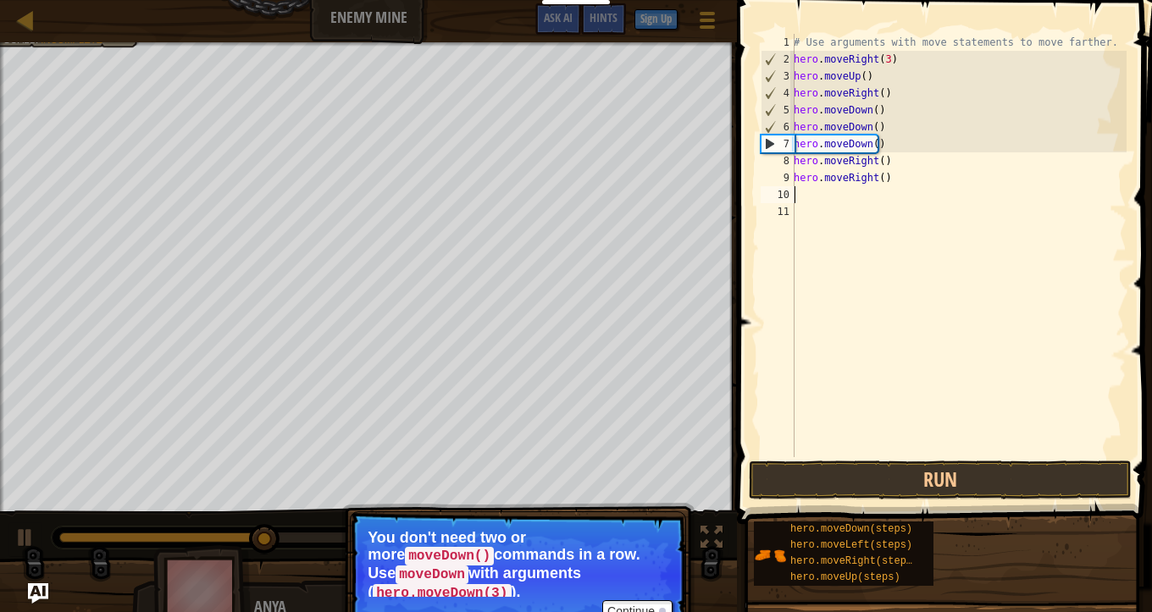
scroll to position [8, 0]
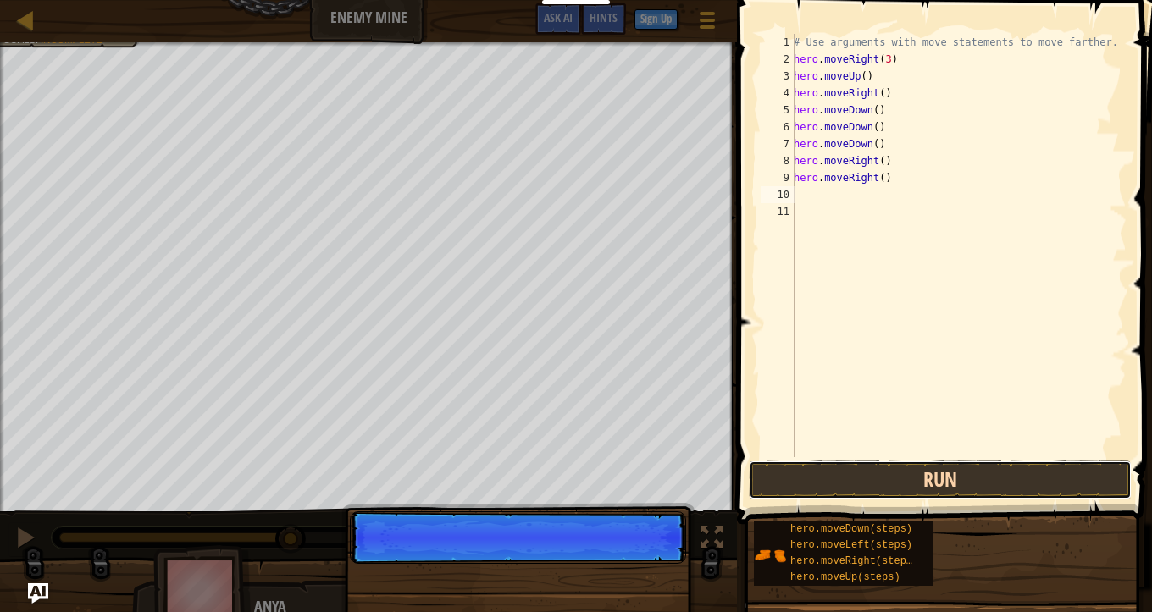
click at [887, 465] on button "Run" at bounding box center [940, 480] width 383 height 39
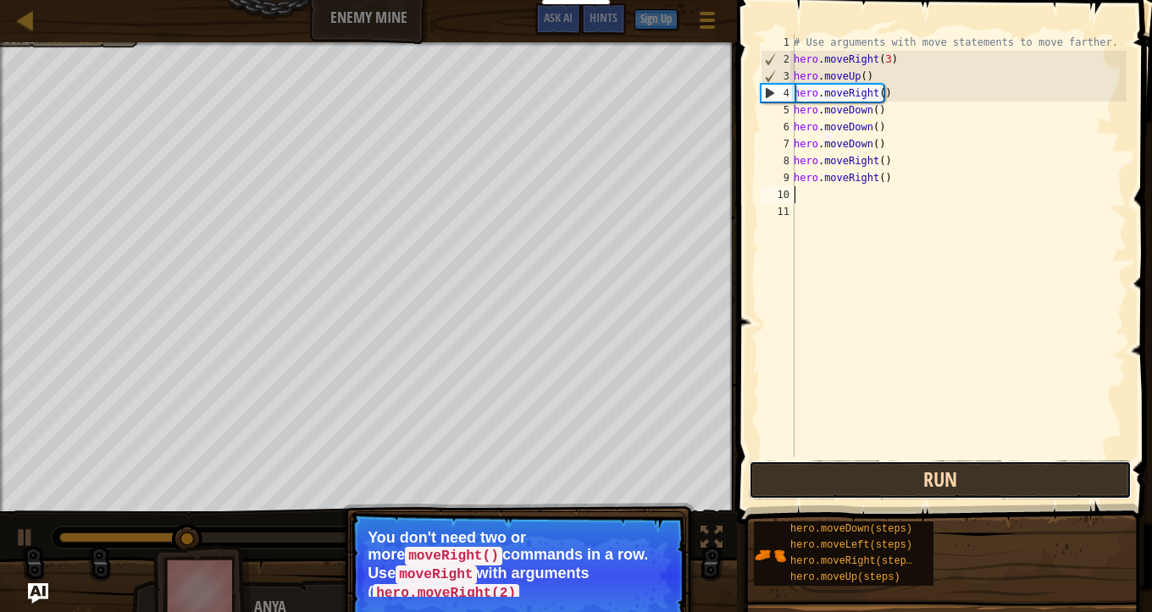
click at [892, 469] on button "Run" at bounding box center [940, 480] width 383 height 39
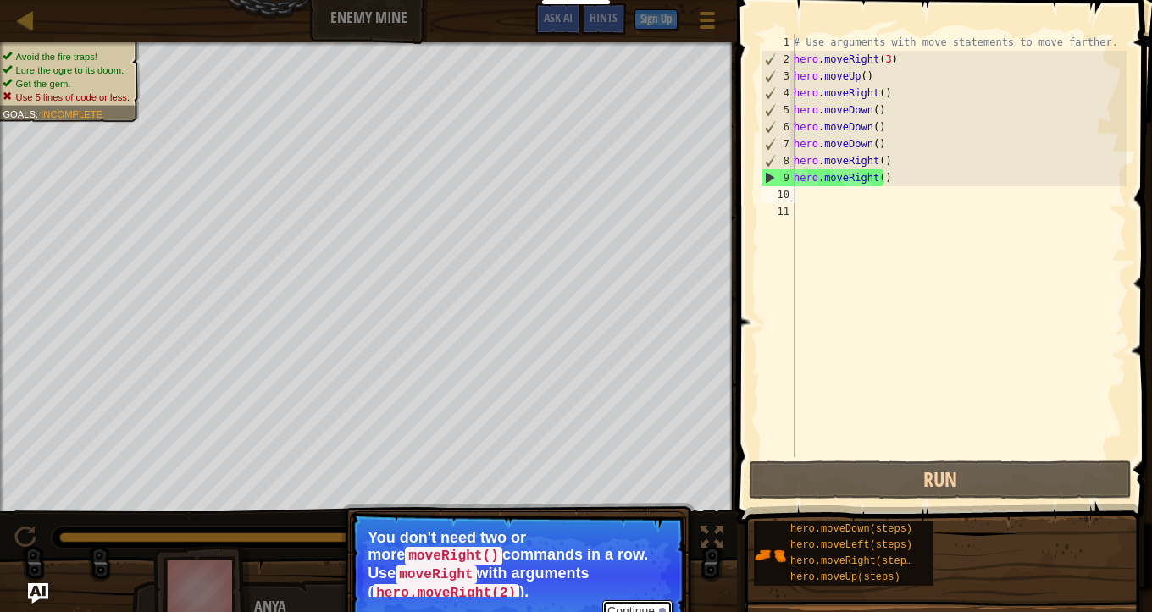
click at [644, 517] on button "Continue" at bounding box center [637, 611] width 70 height 22
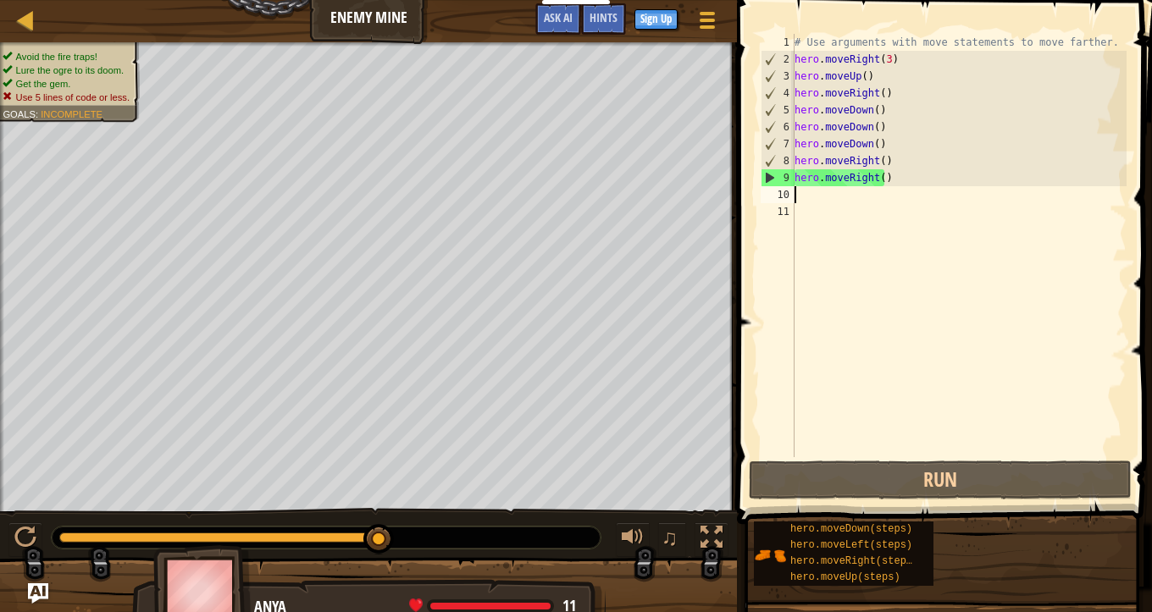
click at [880, 61] on div "# Use arguments with move statements to move farther. hero . moveRight ( 3 ) he…" at bounding box center [958, 262] width 335 height 457
click at [881, 59] on div "# Use arguments with move statements to move farther. hero . moveRight ( 3 ) he…" at bounding box center [958, 262] width 335 height 457
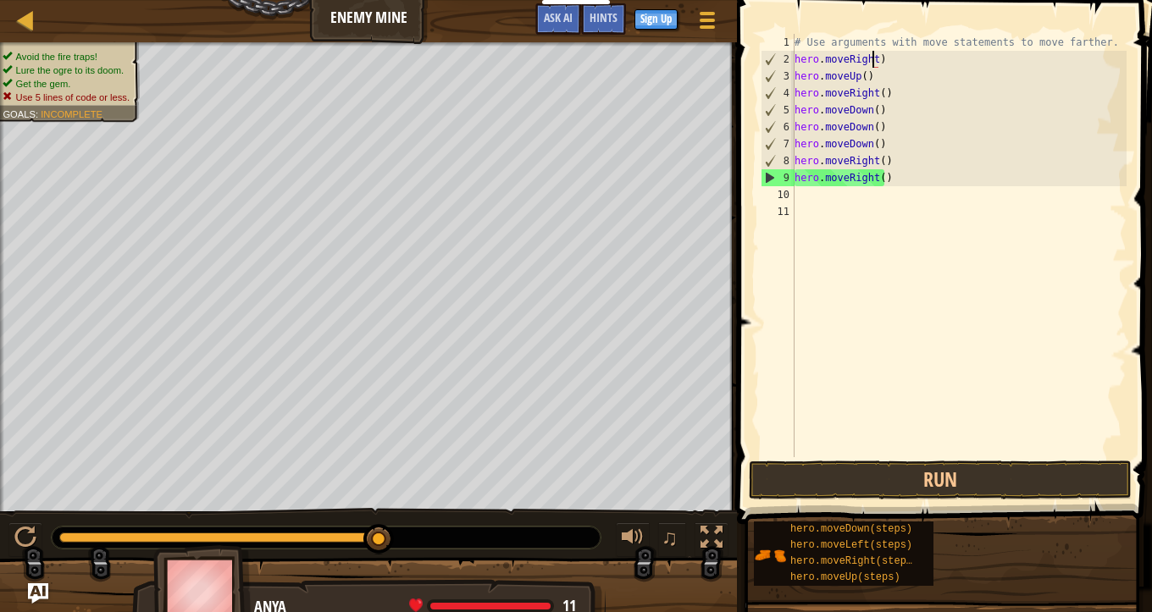
type textarea "hero.moveRight2)"
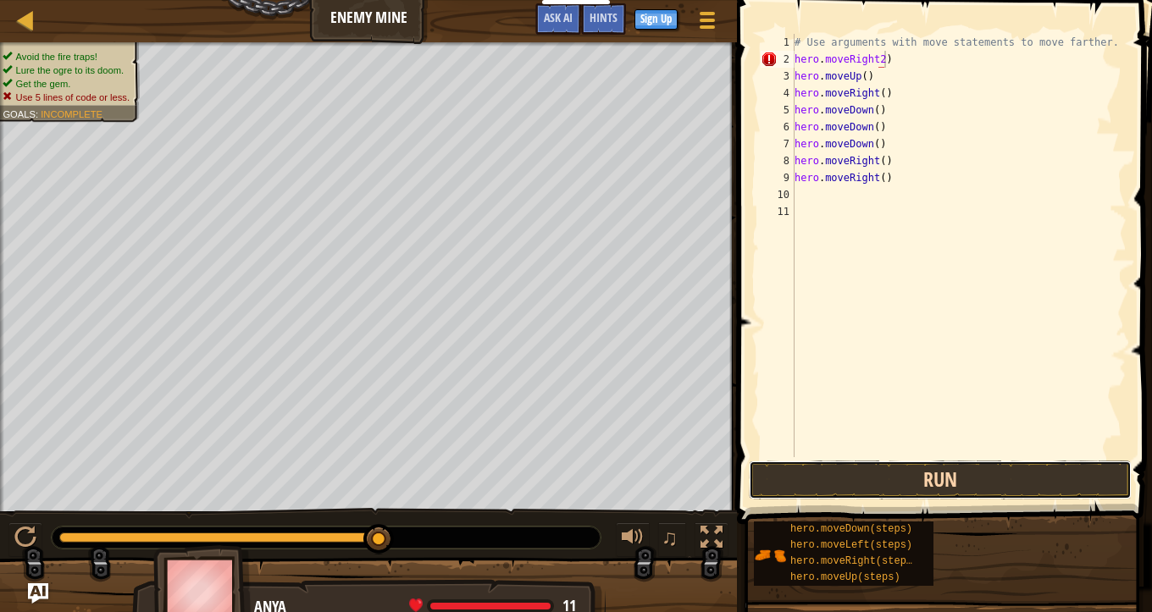
click at [904, 470] on button "Run" at bounding box center [940, 480] width 383 height 39
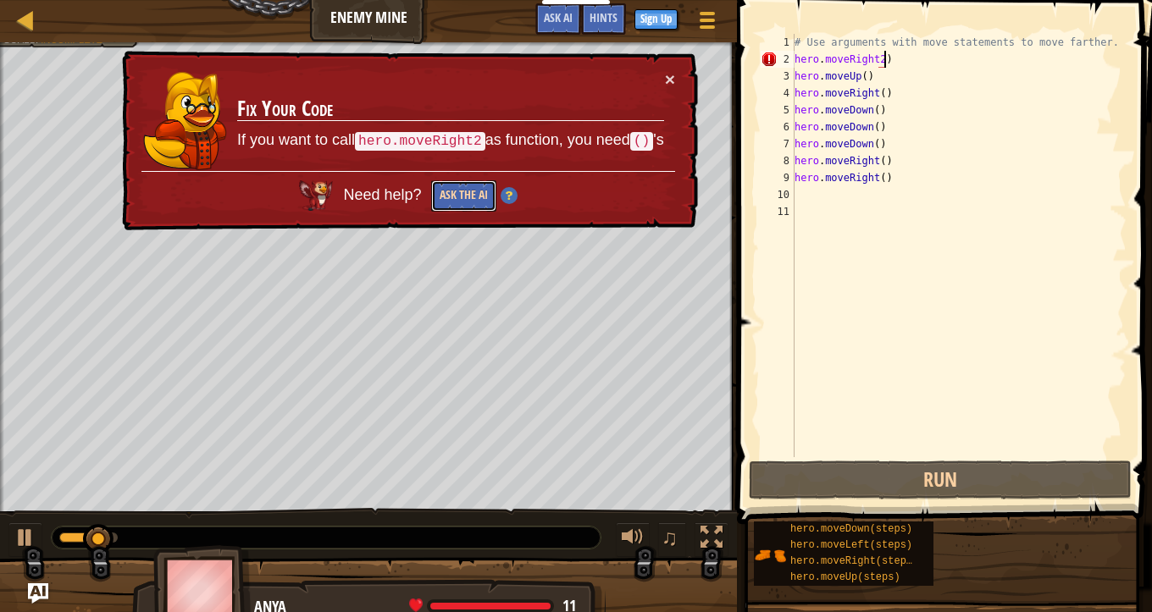
click at [473, 189] on button "Ask the AI" at bounding box center [463, 195] width 65 height 31
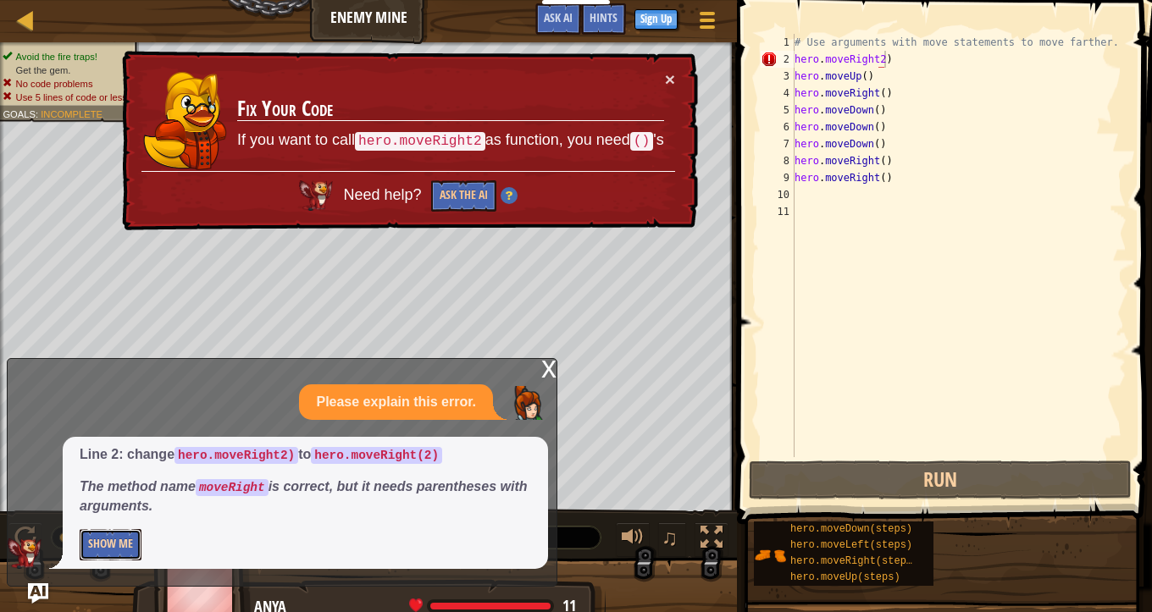
click at [95, 517] on button "Show Me" at bounding box center [111, 544] width 62 height 31
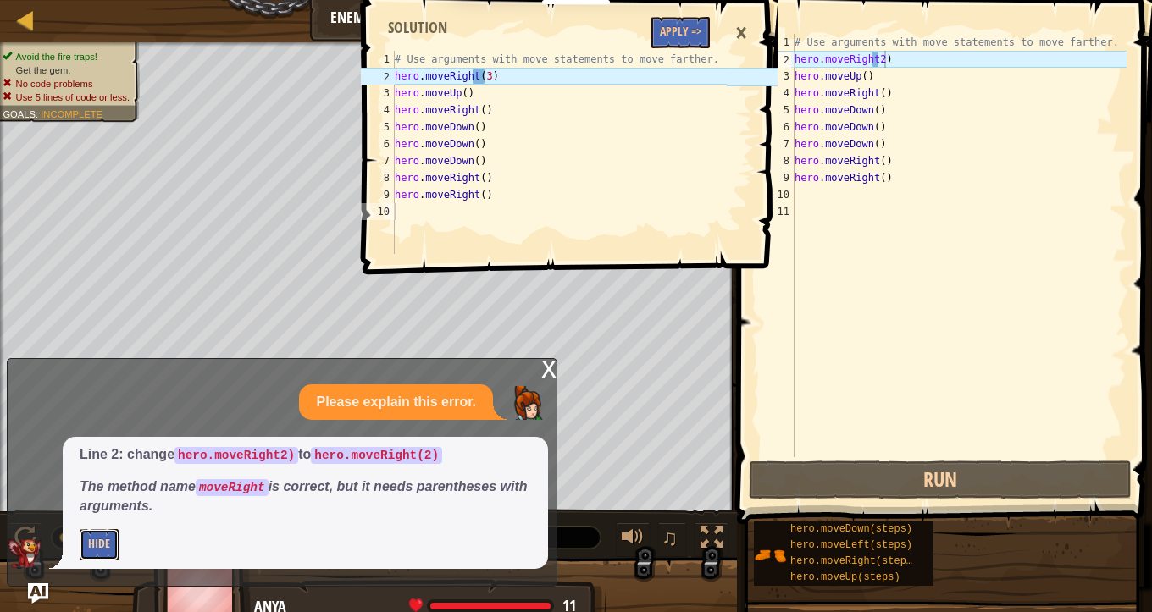
click at [95, 517] on button "Hide" at bounding box center [99, 544] width 39 height 31
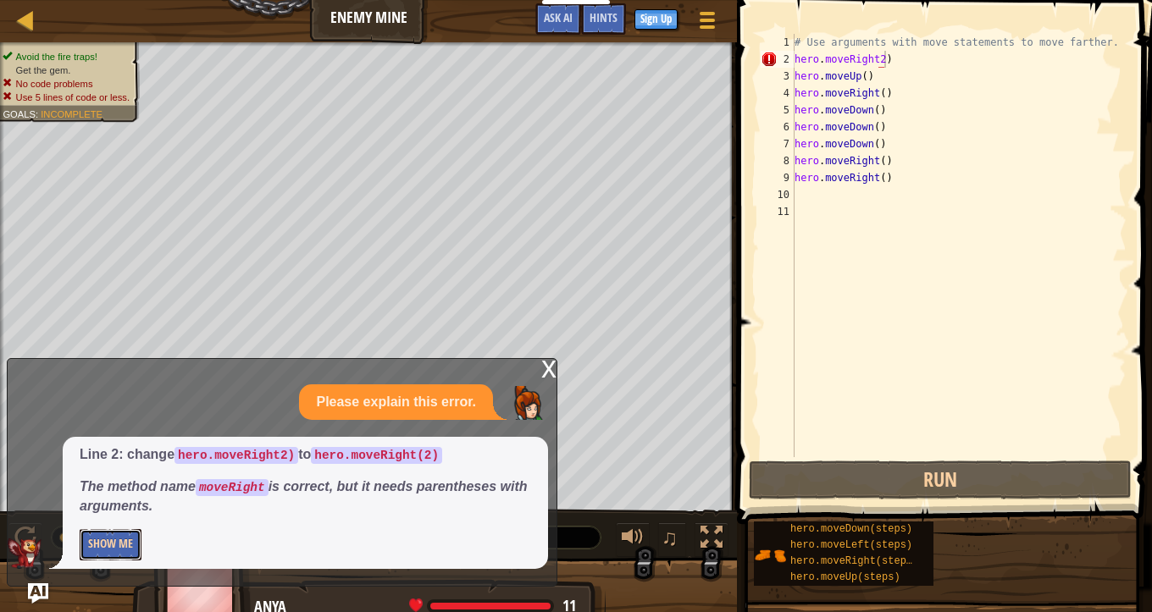
click at [95, 517] on button "Show Me" at bounding box center [111, 544] width 62 height 31
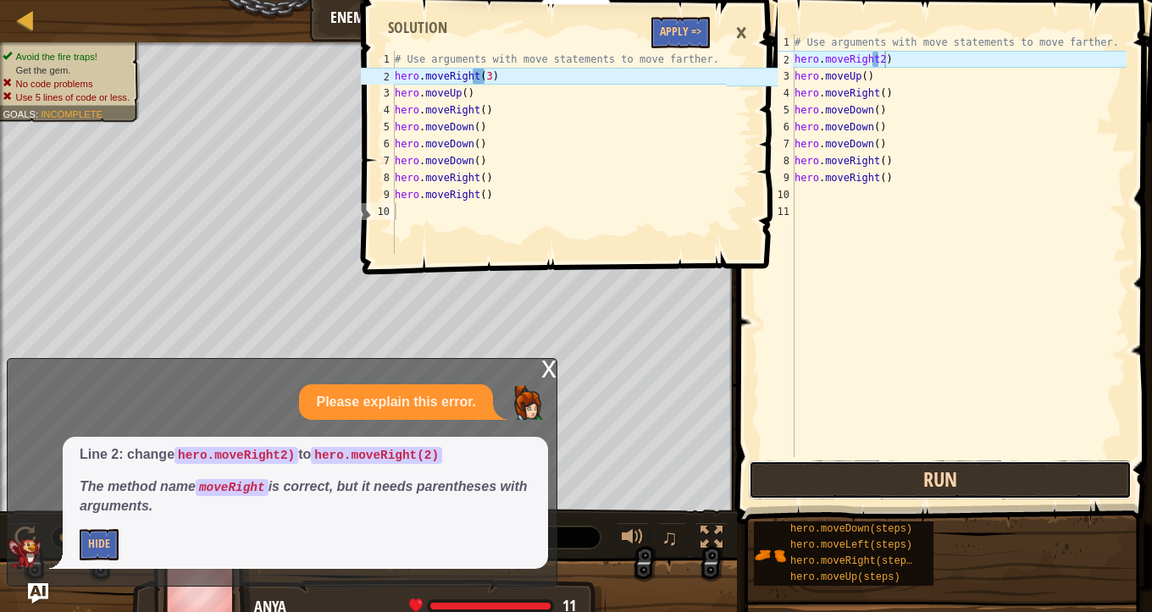
click at [867, 463] on button "Run" at bounding box center [940, 480] width 383 height 39
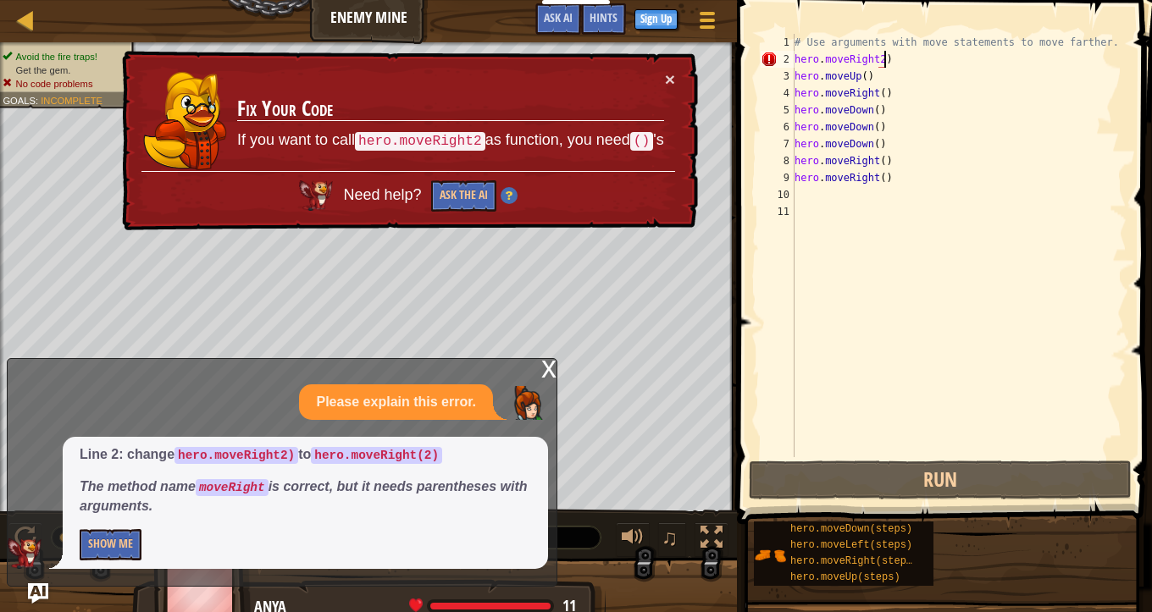
click at [878, 60] on div "# Use arguments with move statements to move farther. hero . moveRight2 ) hero …" at bounding box center [958, 262] width 335 height 457
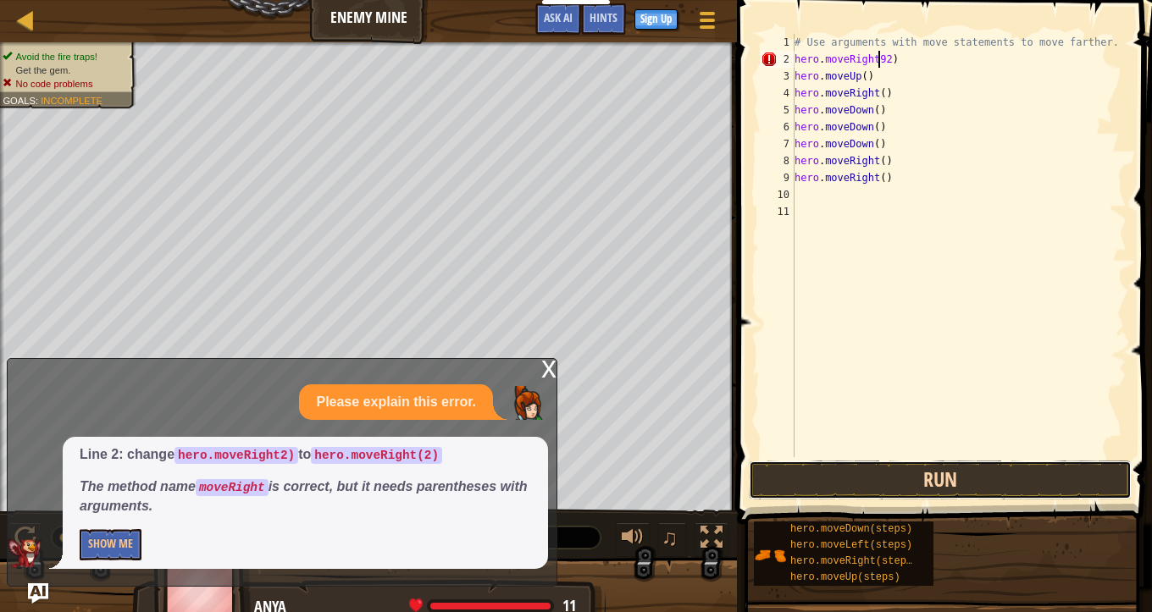
click at [938, 474] on button "Run" at bounding box center [940, 480] width 383 height 39
type textarea "hero.moveRight(2)"
click at [941, 475] on button "Run" at bounding box center [940, 480] width 383 height 39
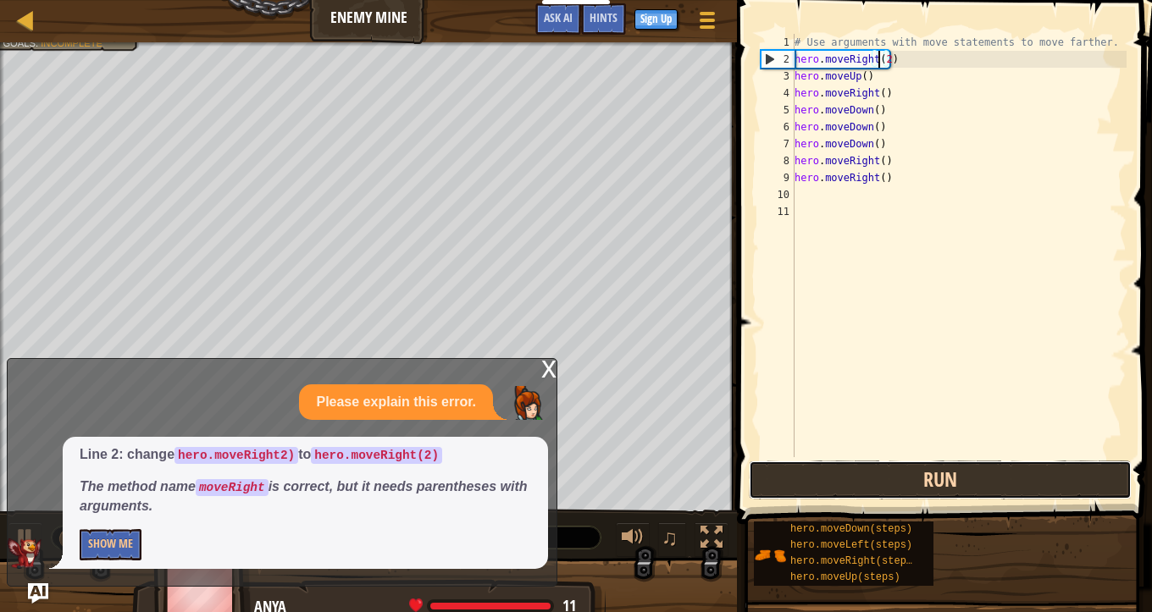
click at [941, 475] on button "Run" at bounding box center [940, 480] width 383 height 39
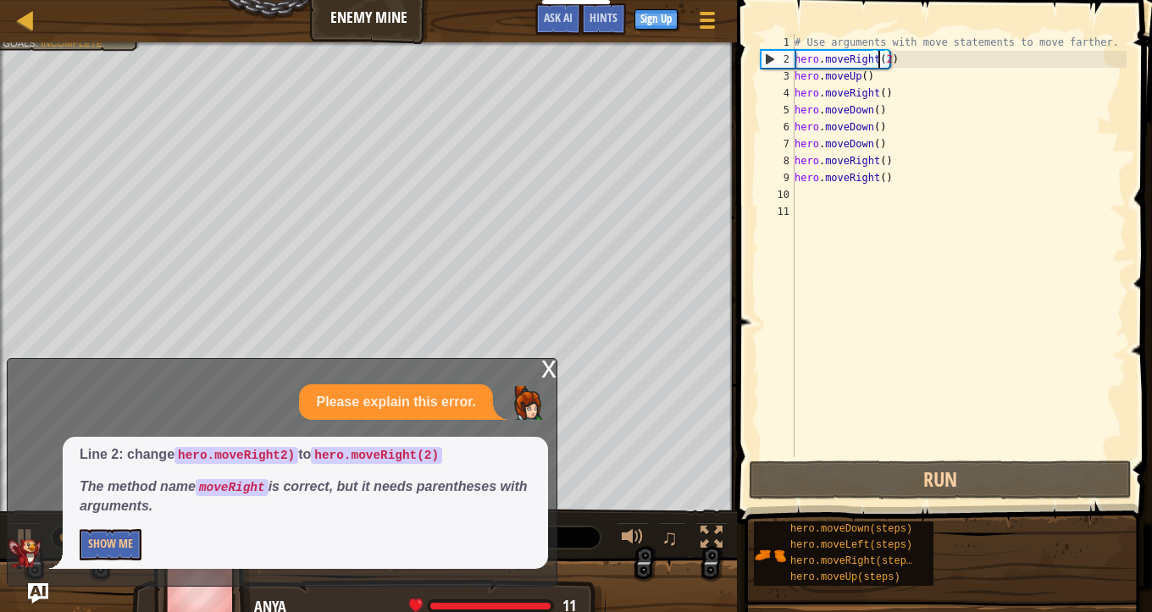
click at [826, 222] on div "# Use arguments with move statements to move farther. hero . moveRight ( 2 ) he…" at bounding box center [958, 262] width 335 height 457
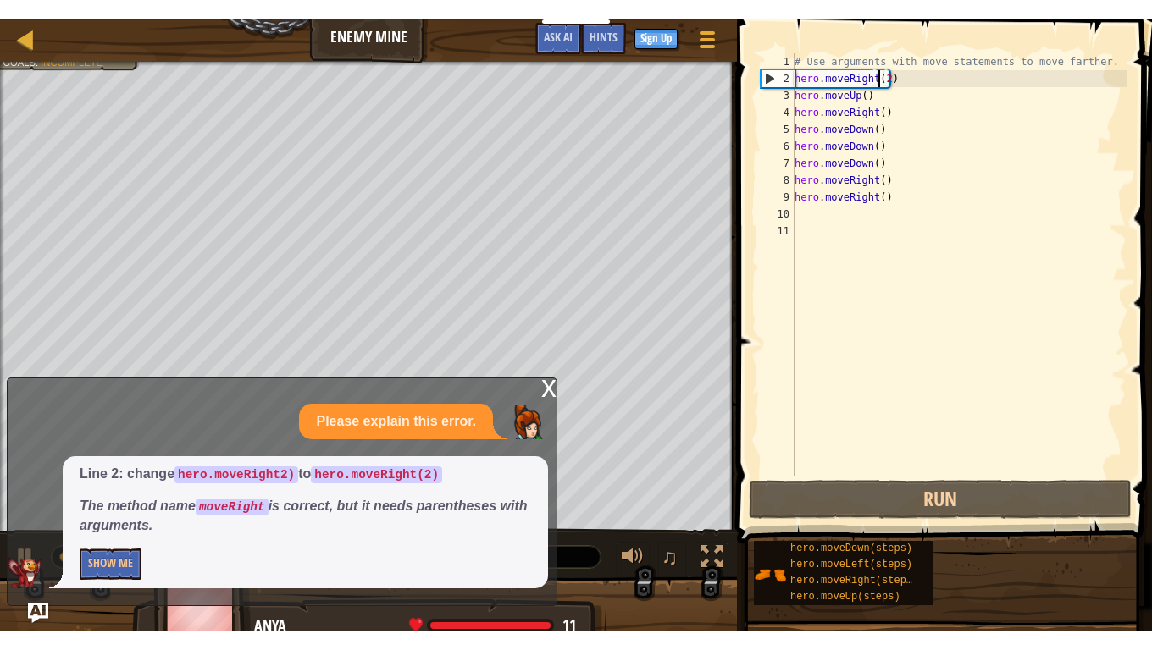
scroll to position [8, 0]
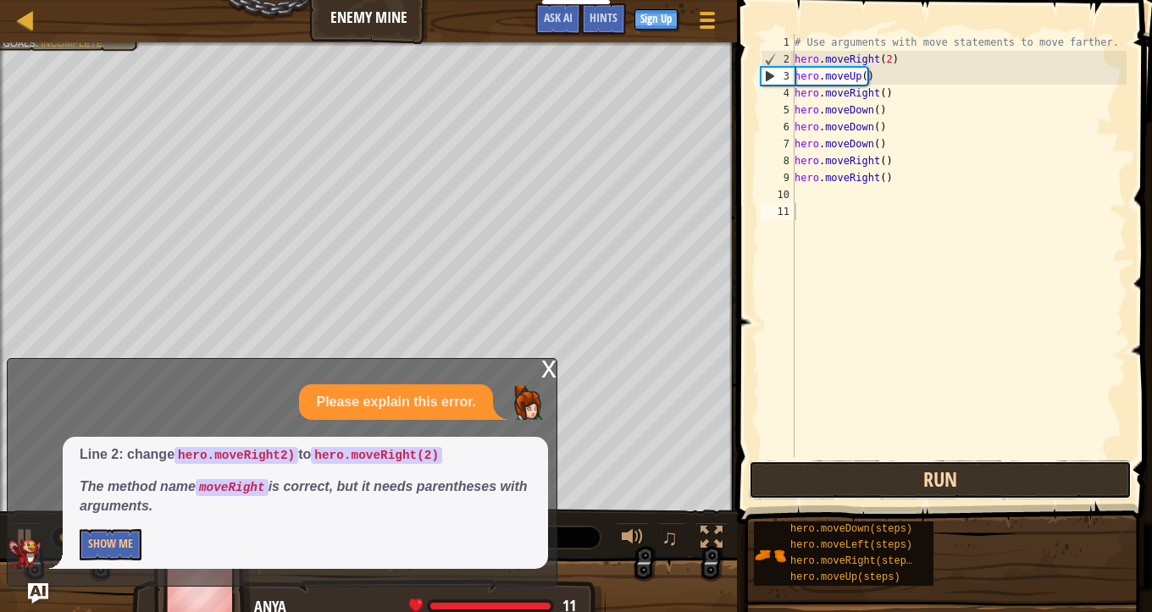
click at [877, 483] on button "Run" at bounding box center [940, 480] width 383 height 39
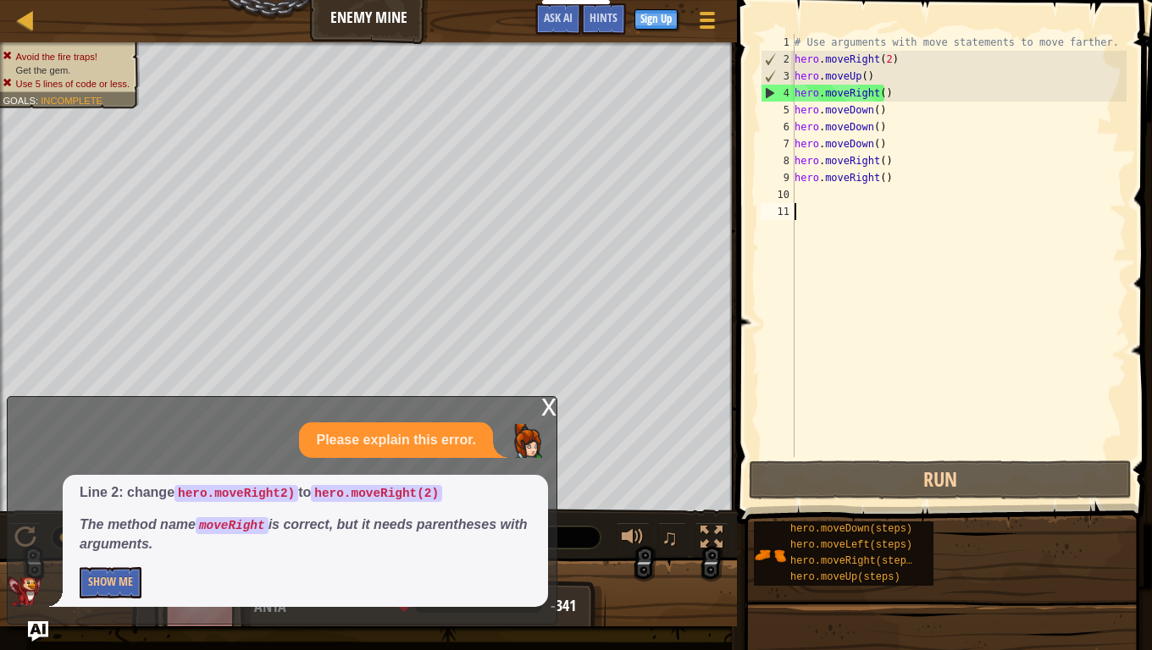
click at [546, 403] on div "x" at bounding box center [548, 405] width 15 height 17
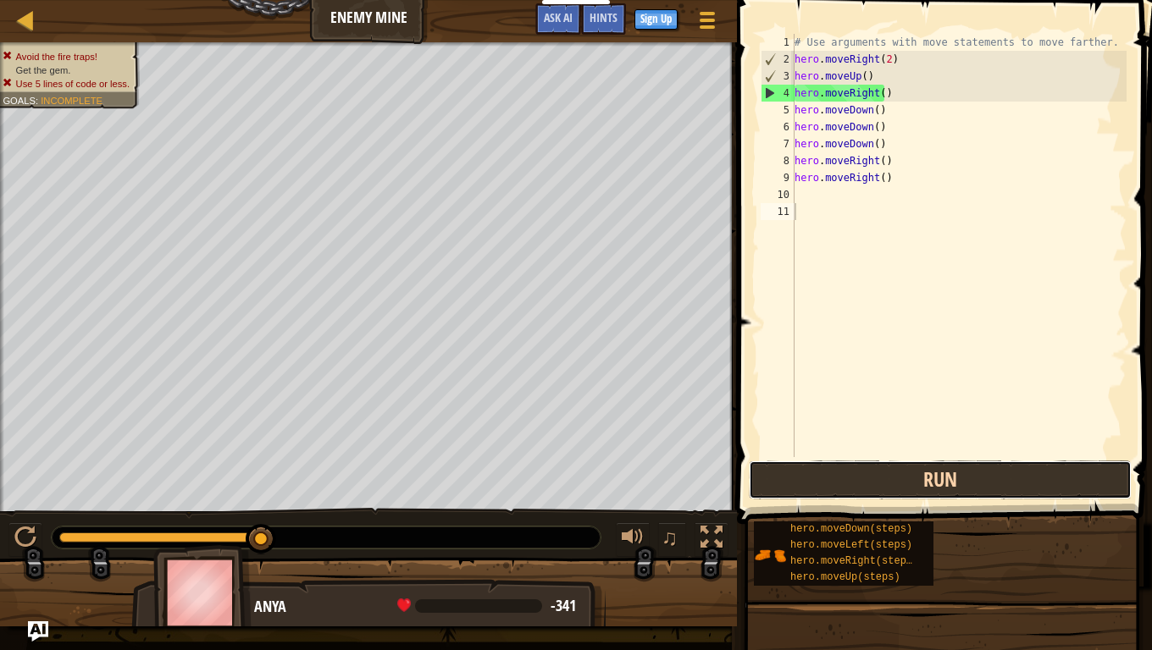
click at [851, 473] on button "Run" at bounding box center [940, 480] width 383 height 39
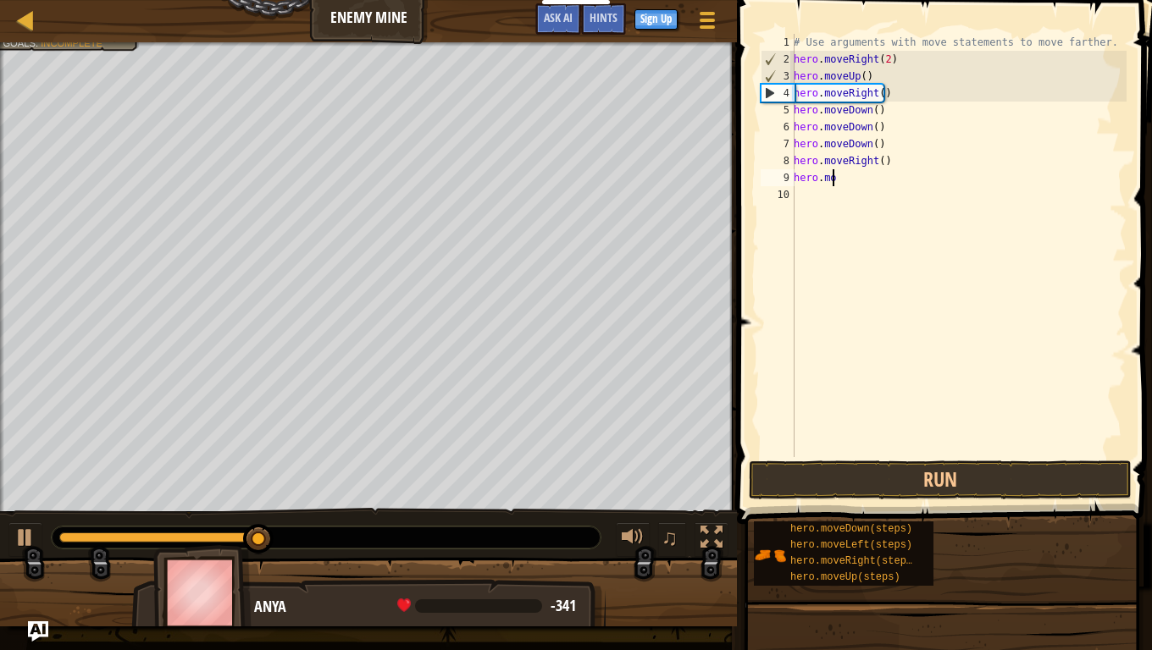
type textarea "h"
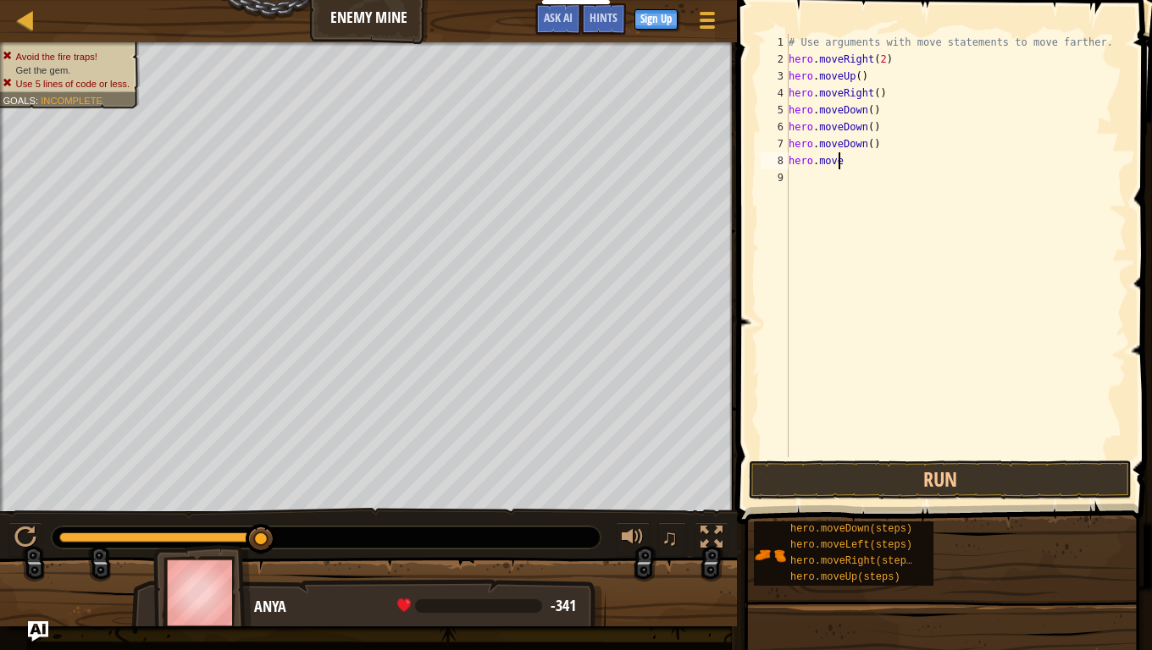
type textarea "h"
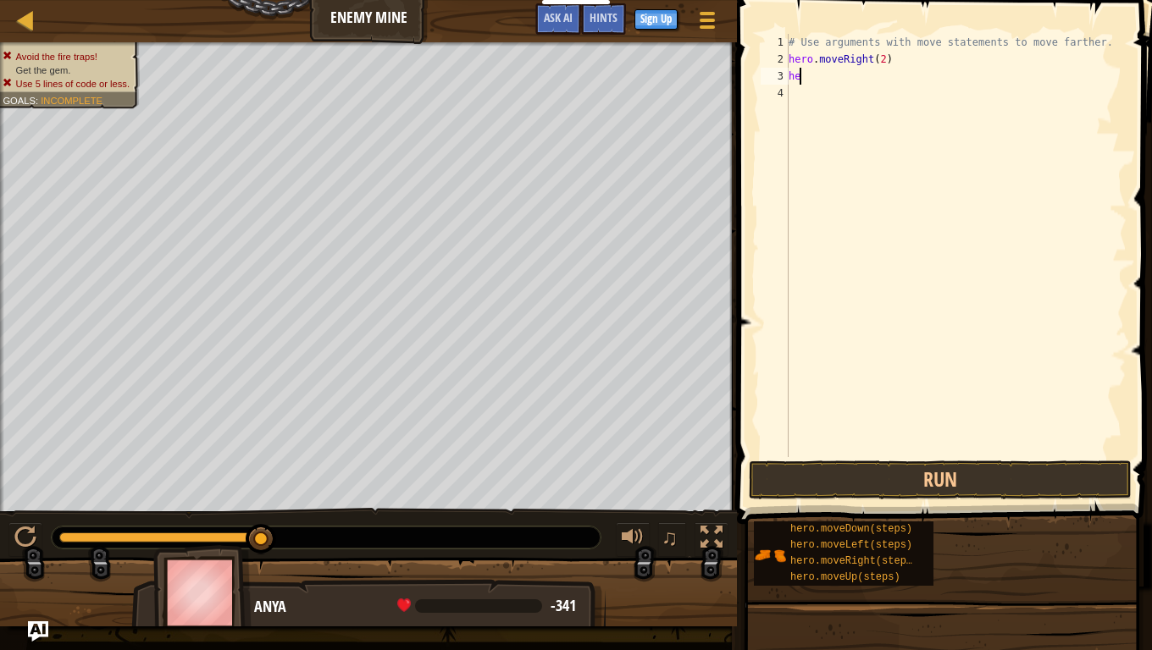
type textarea "h"
click at [876, 63] on div "# Use arguments with move statements to move farther. hero . moveRight ( 2 )" at bounding box center [955, 262] width 341 height 457
type textarea "hero.moveRight(3)"
click at [889, 60] on div "# Use arguments with move statements to move farther. hero . moveRight ( 3 )" at bounding box center [955, 262] width 341 height 457
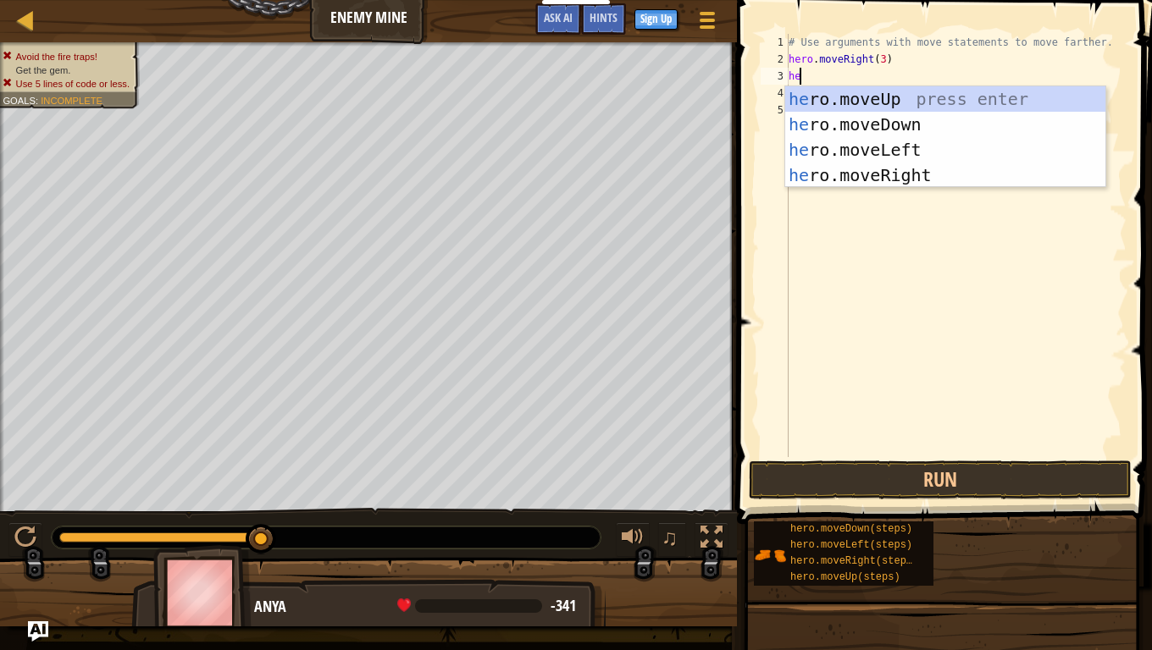
scroll to position [8, 1]
type textarea "hero"
click at [691, 25] on button "Game Menu" at bounding box center [707, 23] width 45 height 41
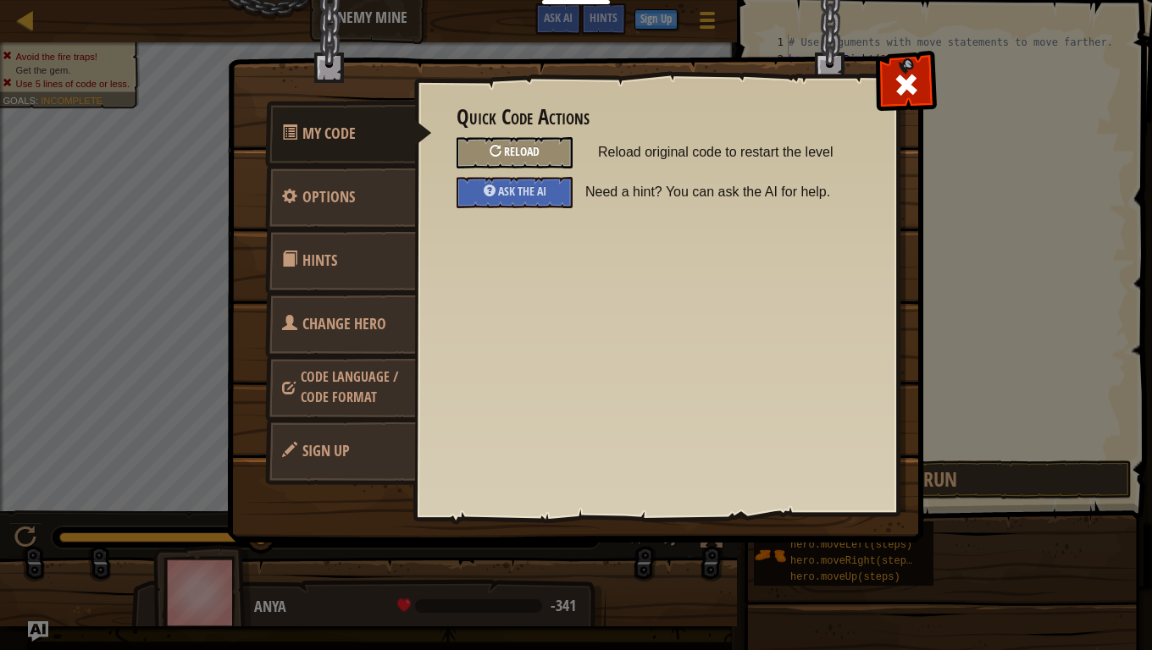
click at [492, 152] on div at bounding box center [495, 151] width 12 height 12
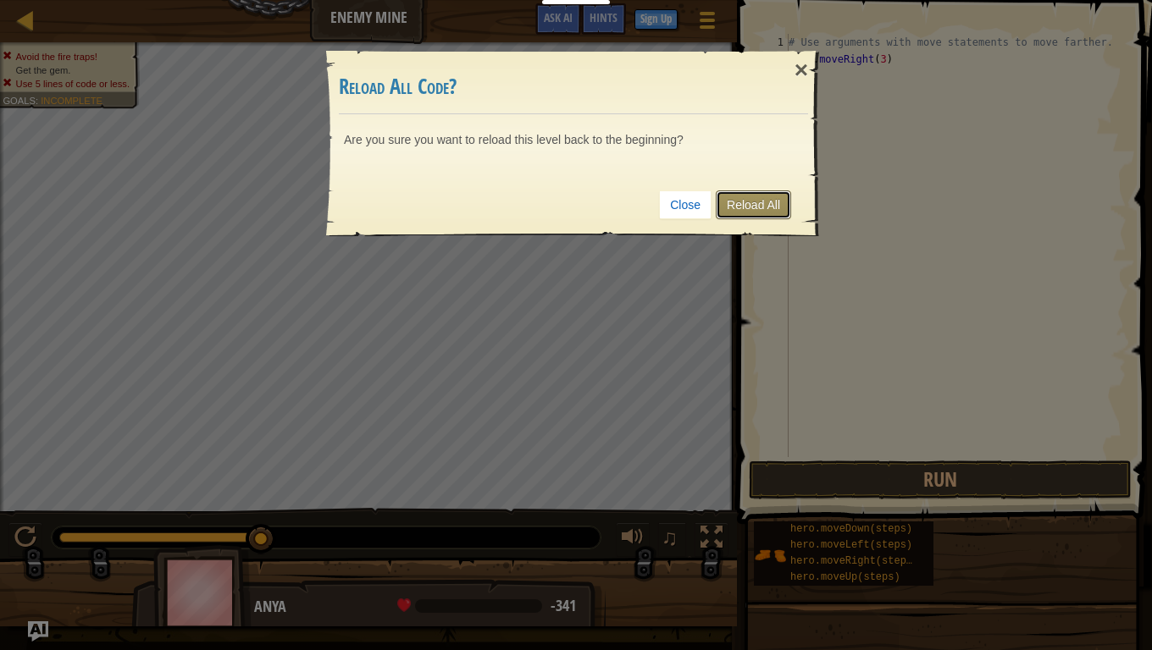
click at [737, 202] on link "Reload All" at bounding box center [753, 205] width 75 height 29
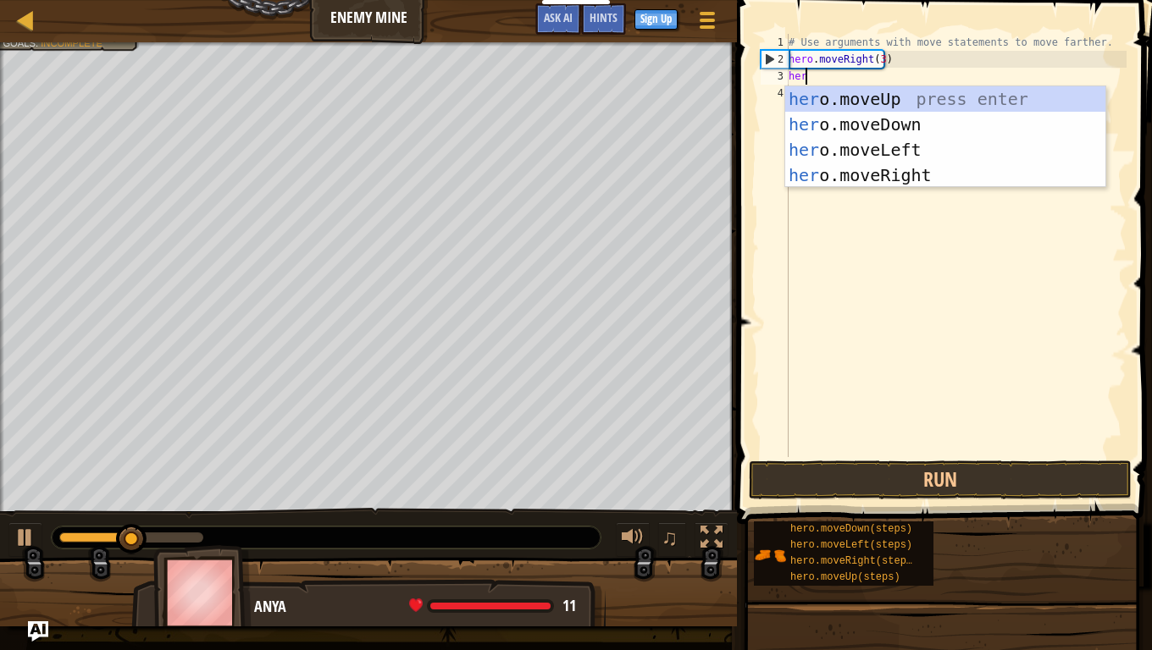
type textarea "hero"
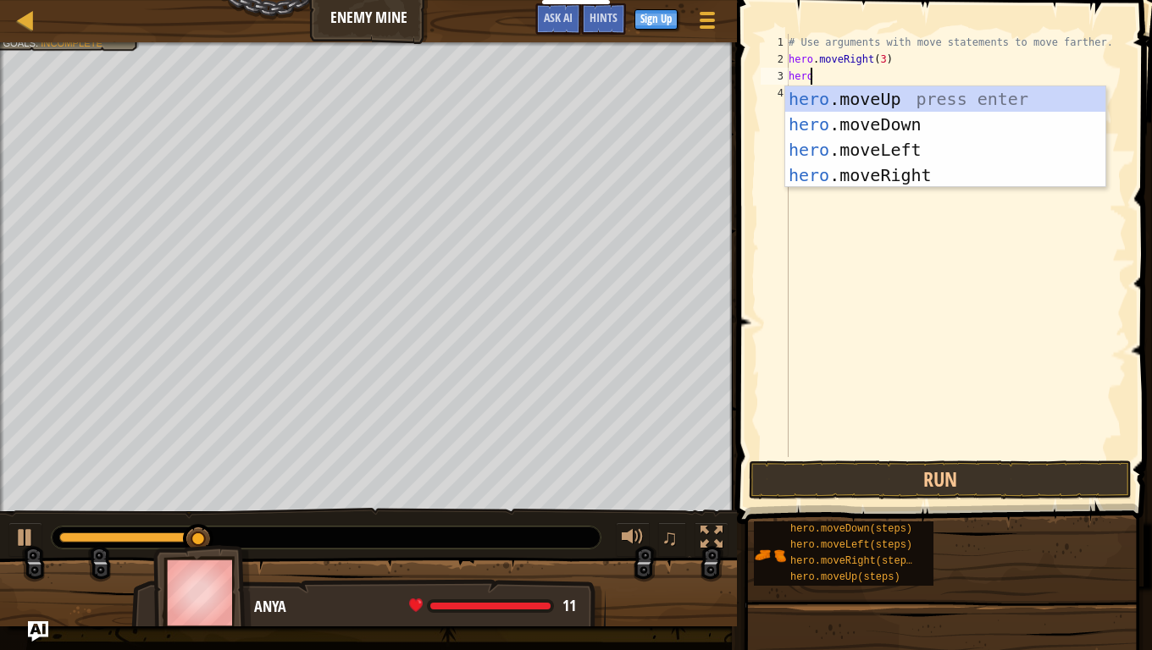
scroll to position [8, 0]
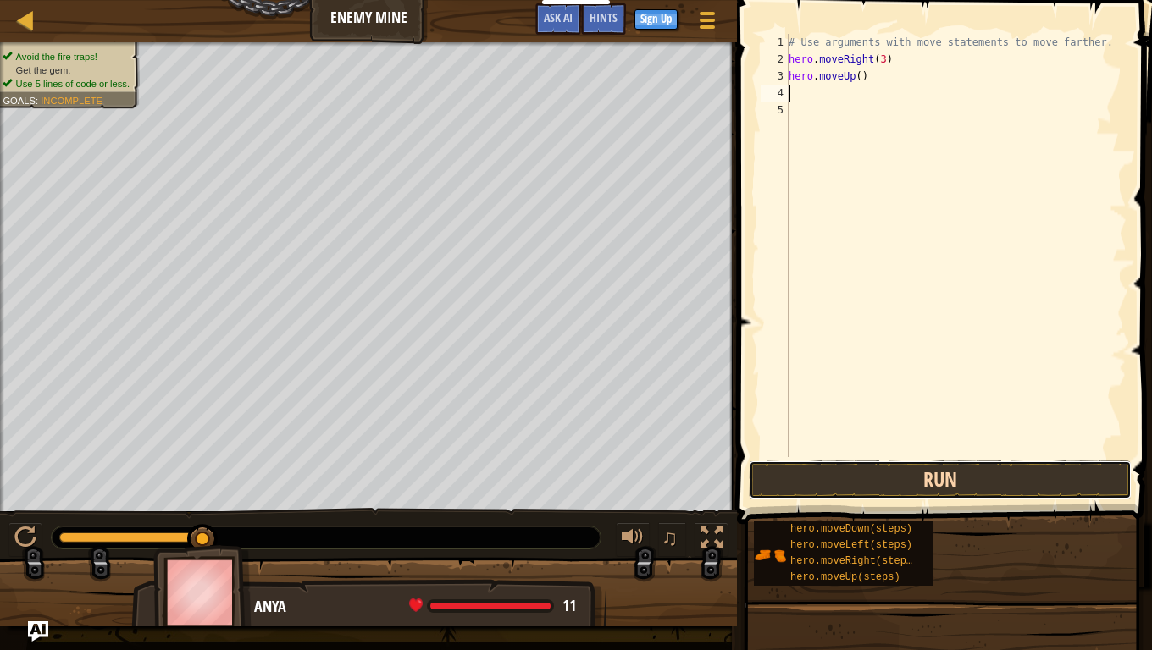
click at [880, 475] on button "Run" at bounding box center [940, 480] width 383 height 39
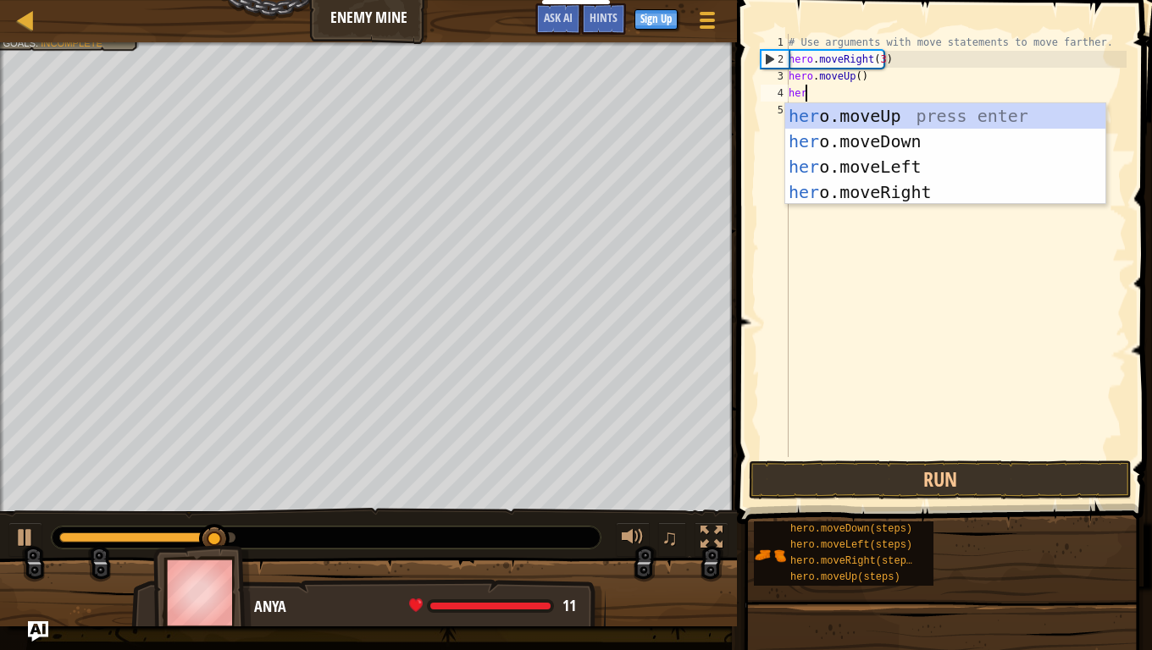
scroll to position [8, 1]
type textarea "hero"
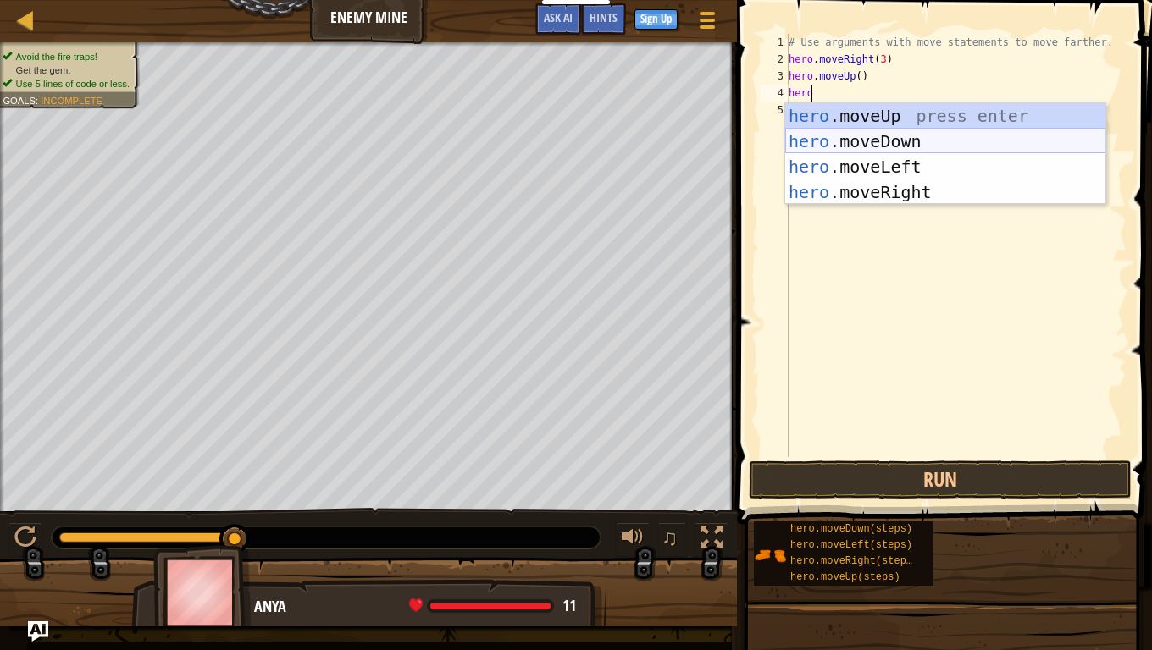
click at [886, 146] on div "hero .moveUp press enter hero .moveDown press enter hero .moveLeft press enter …" at bounding box center [945, 179] width 320 height 152
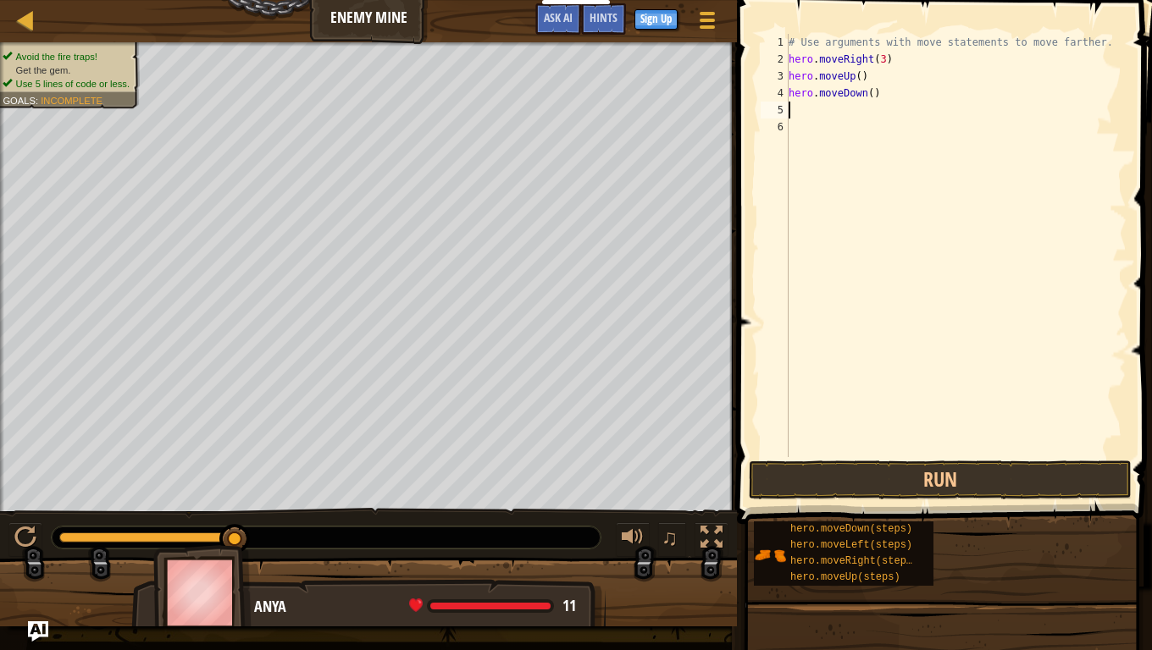
click at [858, 95] on div "# Use arguments with move statements to move farther. hero . moveRight ( 3 ) he…" at bounding box center [955, 262] width 341 height 457
click at [859, 95] on div "# Use arguments with move statements to move farther. hero . moveRight ( 3 ) he…" at bounding box center [955, 262] width 341 height 457
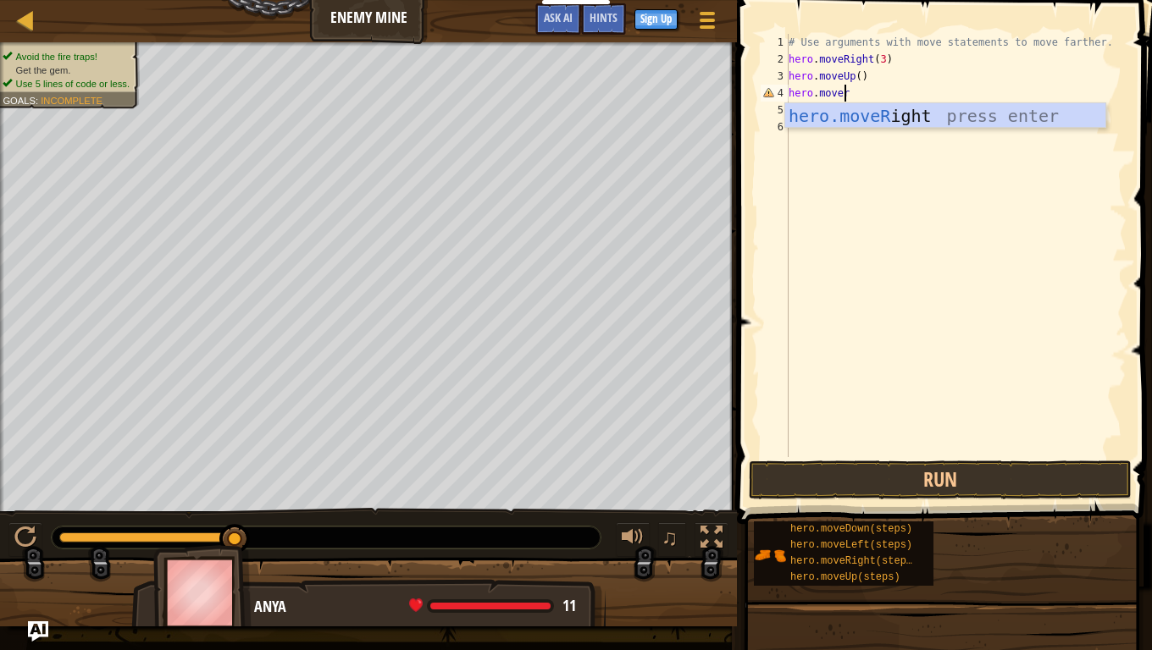
scroll to position [8, 4]
type textarea "hero.moveri"
click at [874, 111] on div "hero.moveRi ght press enter" at bounding box center [945, 141] width 320 height 76
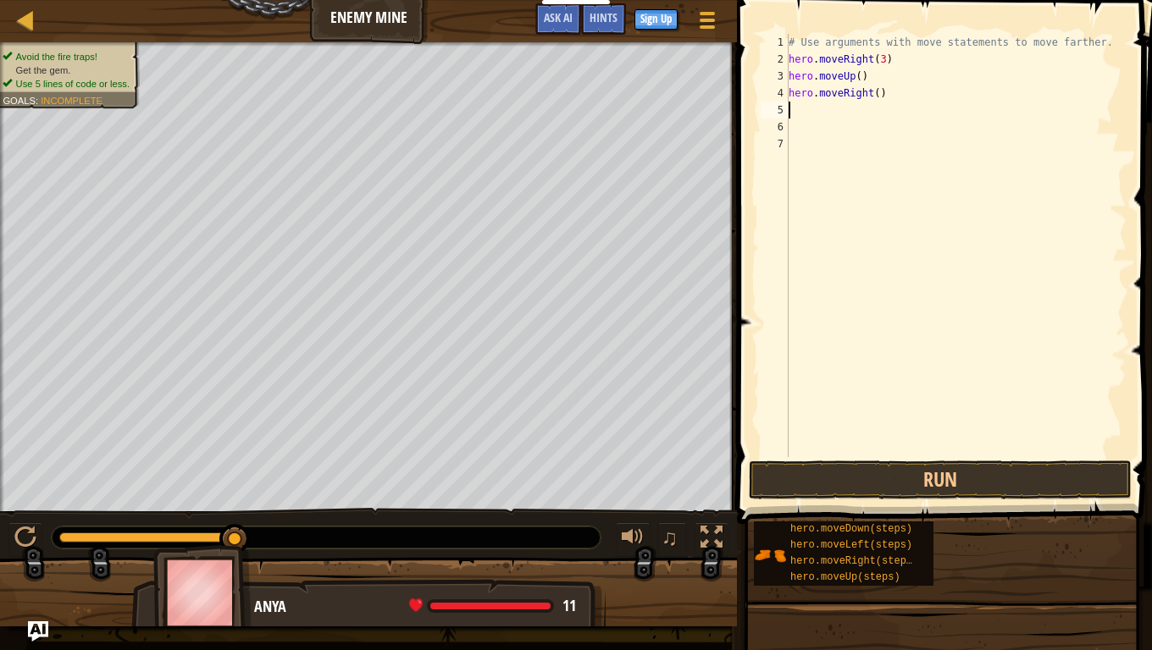
scroll to position [8, 0]
click at [864, 466] on button "Run" at bounding box center [940, 480] width 383 height 39
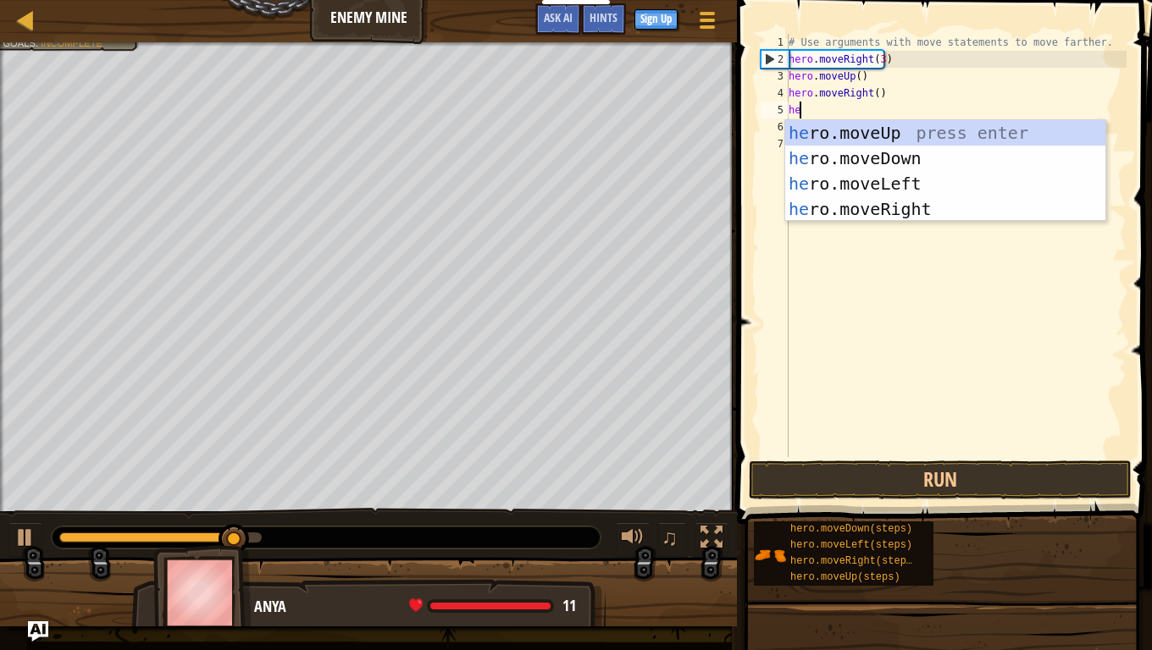
scroll to position [8, 1]
type textarea "hero"
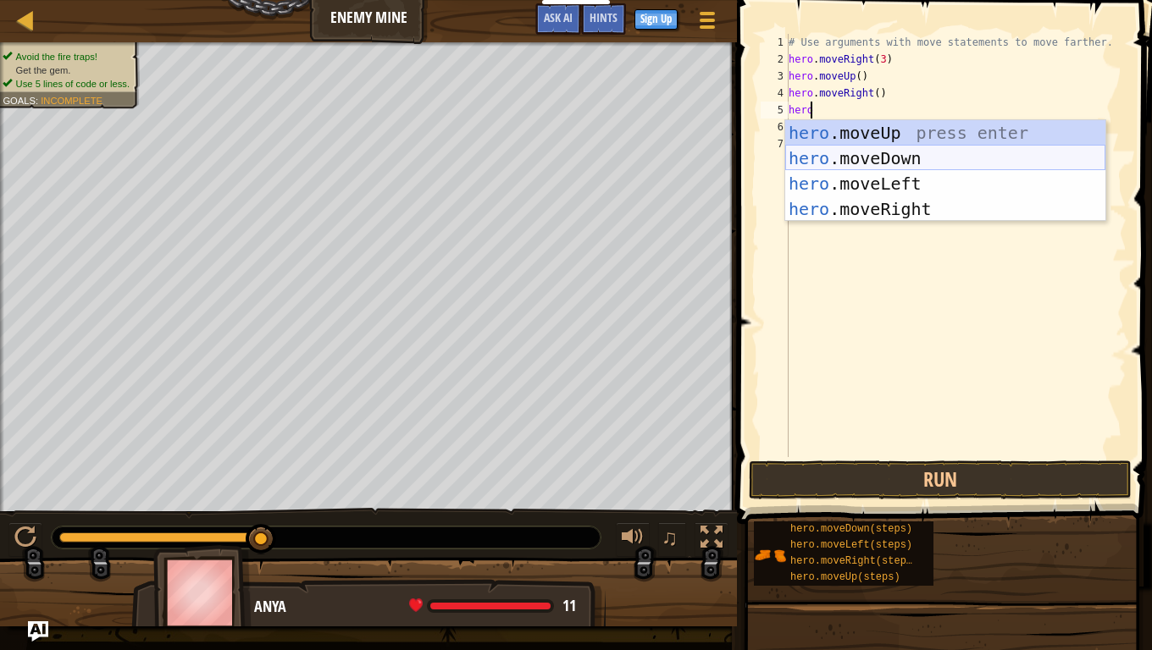
click at [866, 158] on div "hero .moveUp press enter hero .moveDown press enter hero .moveLeft press enter …" at bounding box center [945, 196] width 320 height 152
click at [866, 158] on div "# Use arguments with move statements to move farther. hero . moveRight ( 3 ) he…" at bounding box center [955, 262] width 341 height 457
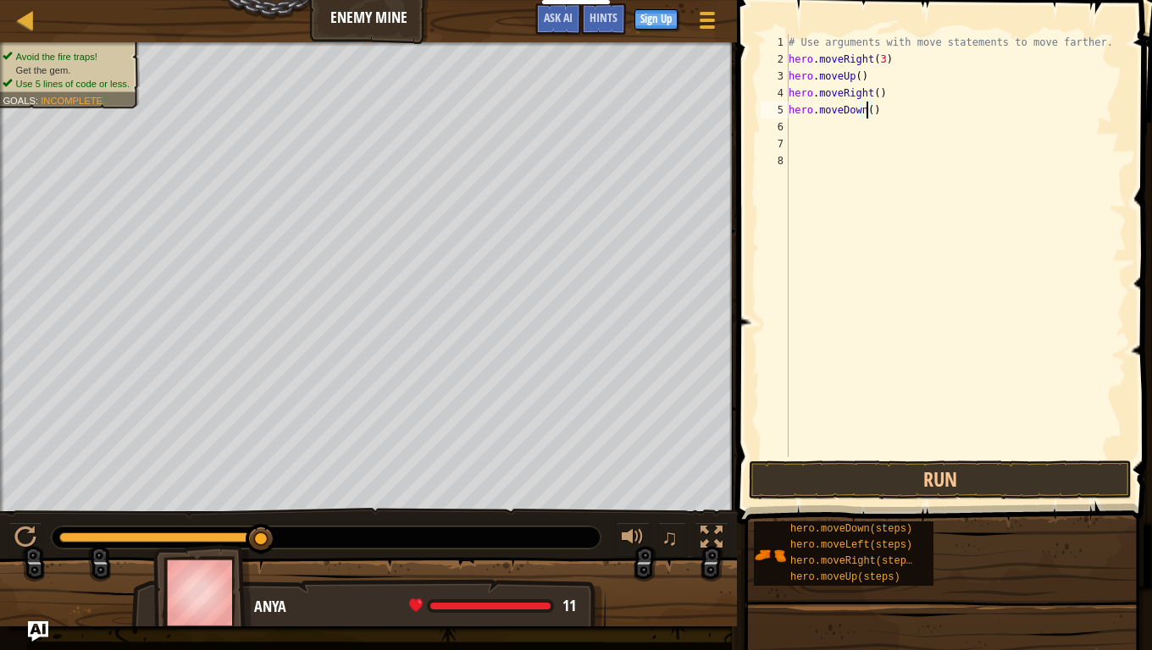
click at [866, 110] on div "# Use arguments with move statements to move farther. hero . moveRight ( 3 ) he…" at bounding box center [955, 262] width 341 height 457
type textarea "hero.moveDown(3)"
click at [878, 466] on button "Run" at bounding box center [940, 480] width 383 height 39
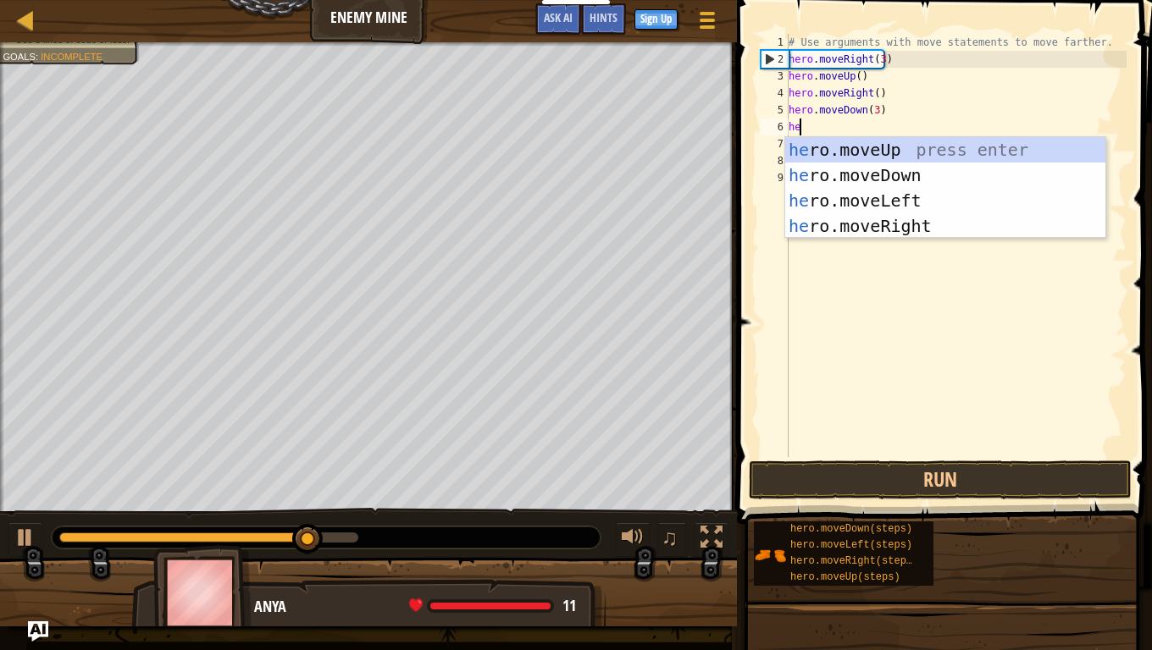
scroll to position [8, 1]
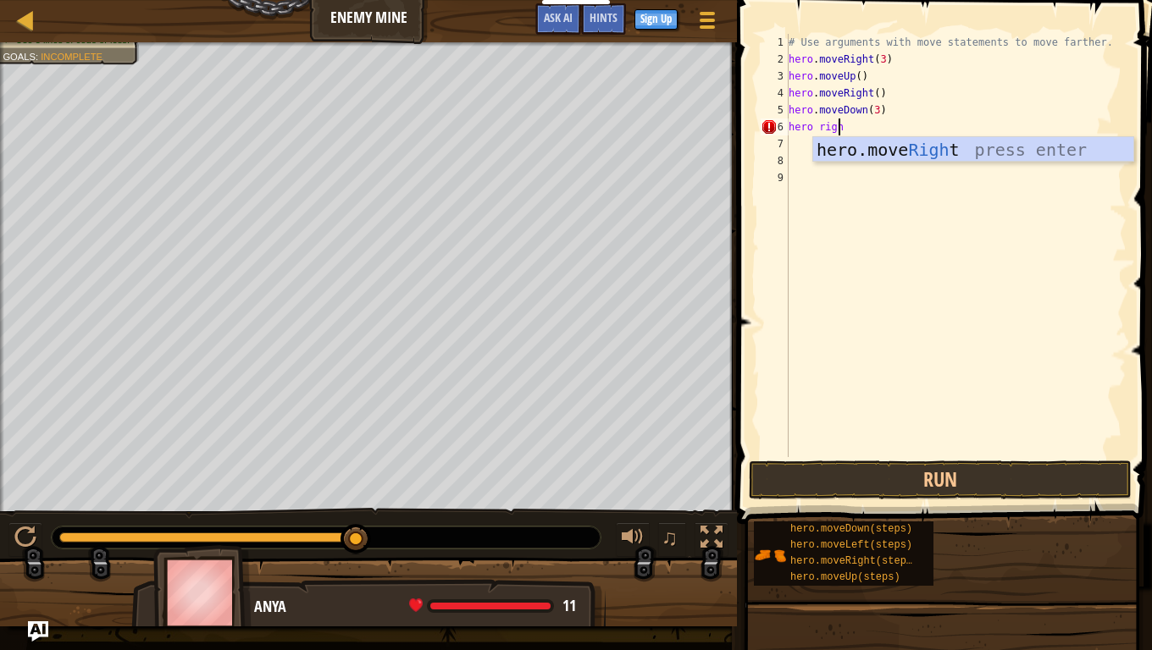
type textarea "hero right"
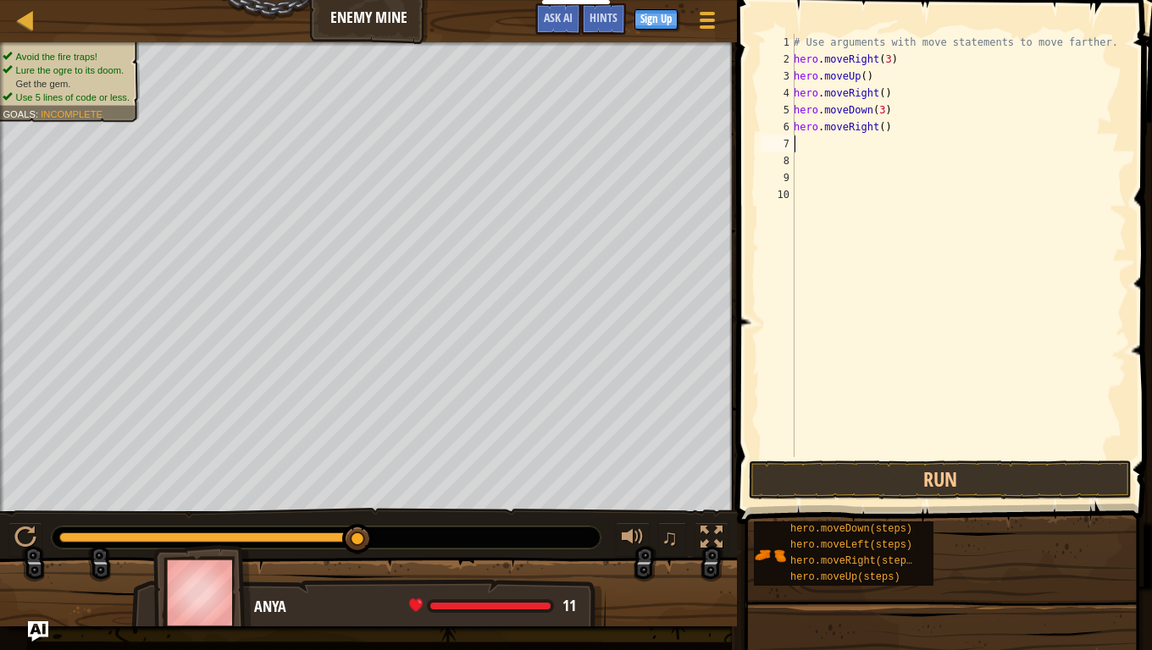
scroll to position [8, 0]
click at [877, 129] on div "# Use arguments with move statements to move farther. hero . moveRight ( 3 ) he…" at bounding box center [958, 262] width 336 height 457
click at [877, 129] on div "# Use arguments with move statements to move farther. hero . moveRight ( 3 ) he…" at bounding box center [958, 245] width 336 height 423
type textarea "hero.moveRight(2)"
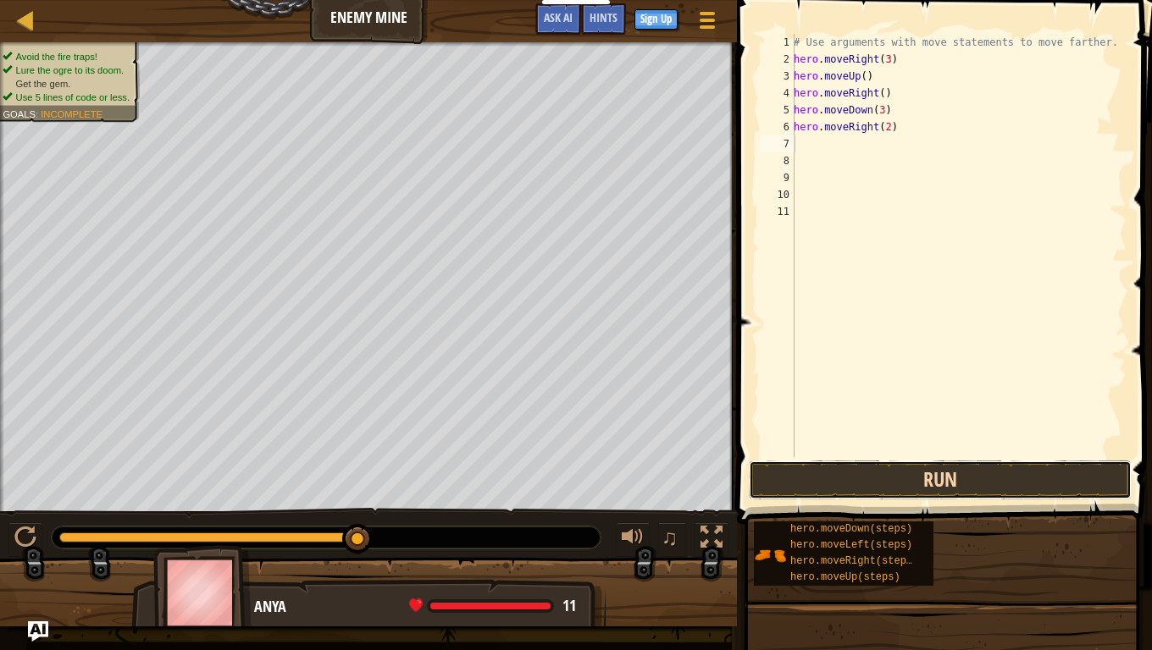
click at [855, 482] on button "Run" at bounding box center [940, 480] width 383 height 39
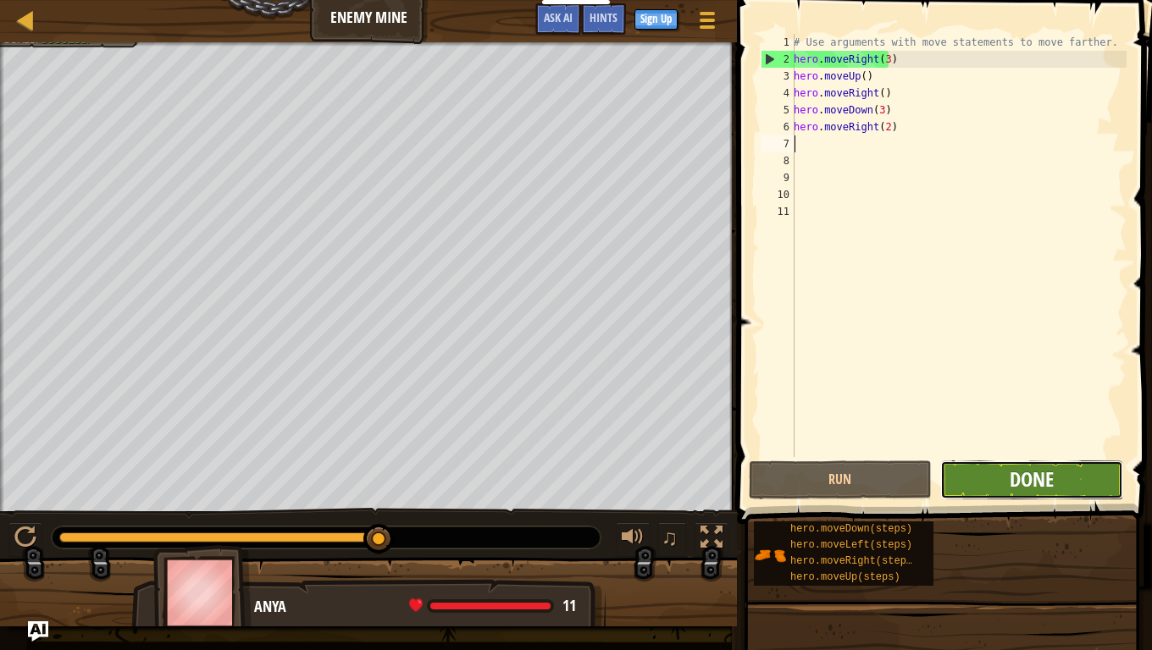
click at [1009, 483] on button "Done" at bounding box center [1031, 480] width 183 height 39
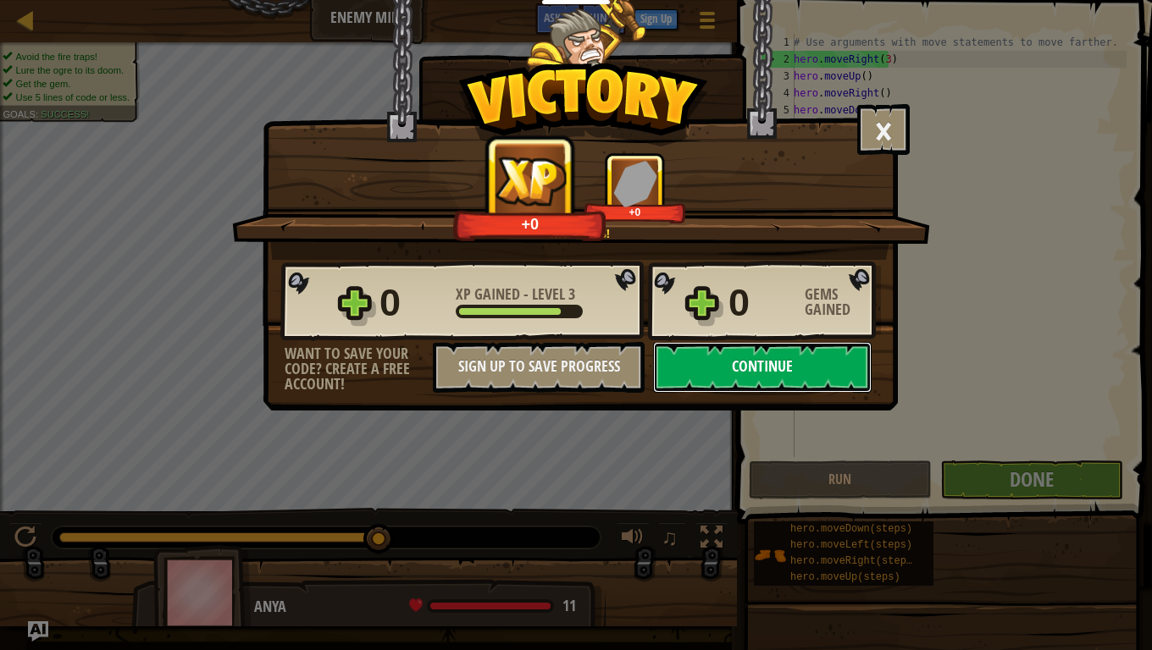
click at [821, 373] on button "Continue" at bounding box center [762, 367] width 218 height 51
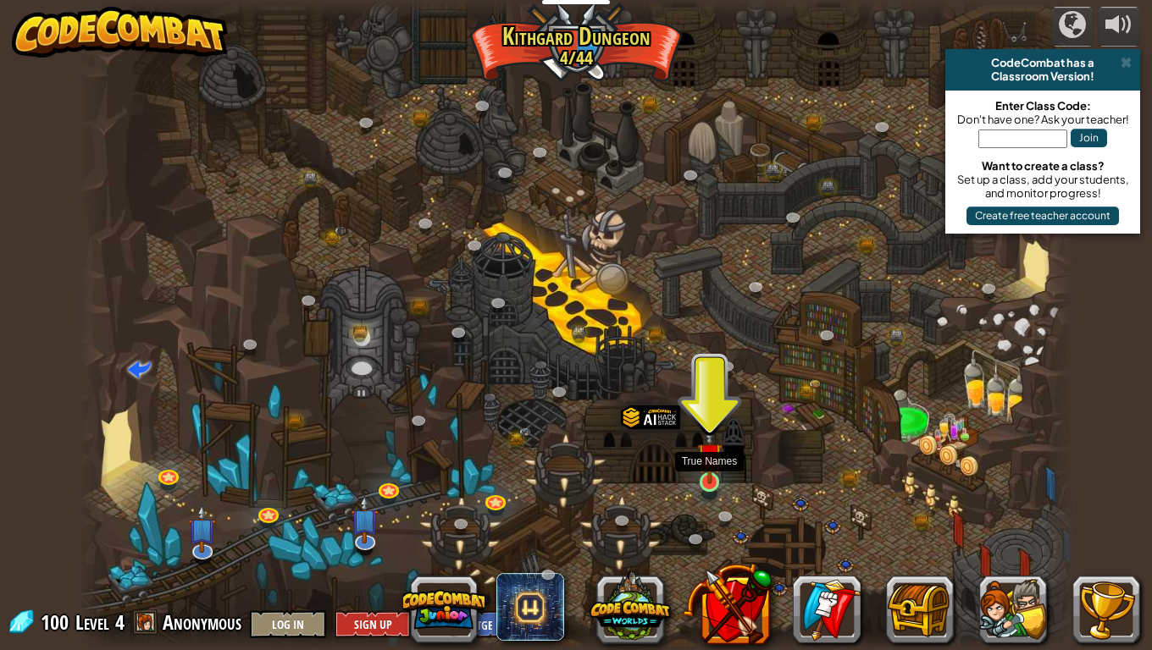
click at [710, 478] on img at bounding box center [709, 456] width 25 height 58
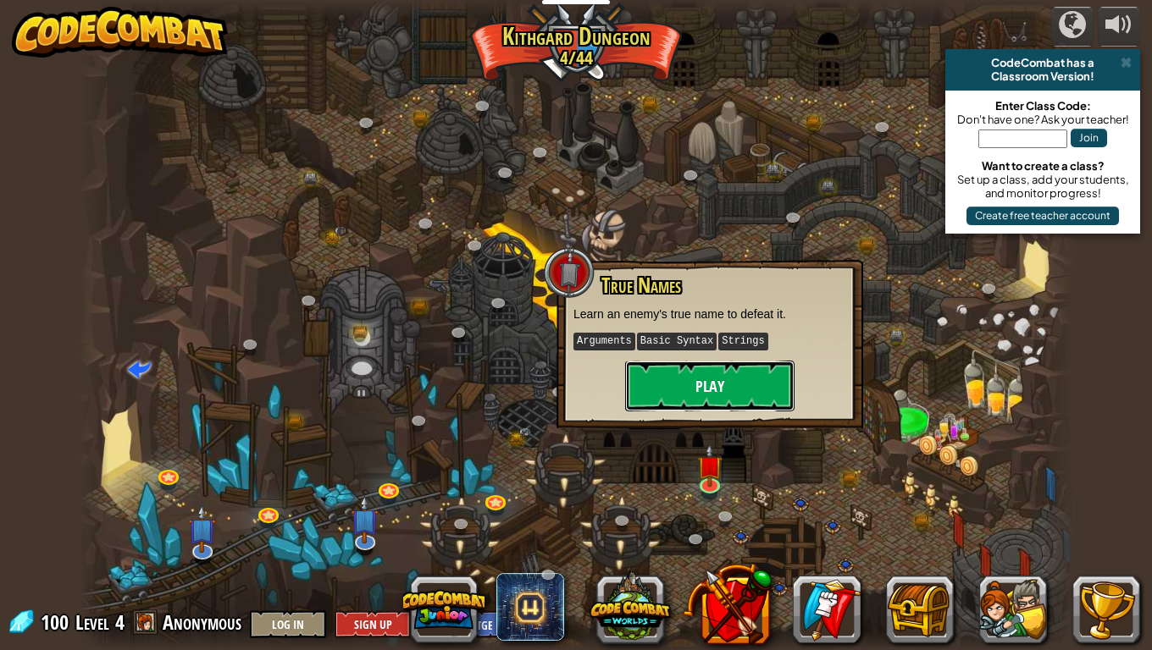
click at [712, 394] on button "Play" at bounding box center [709, 386] width 169 height 51
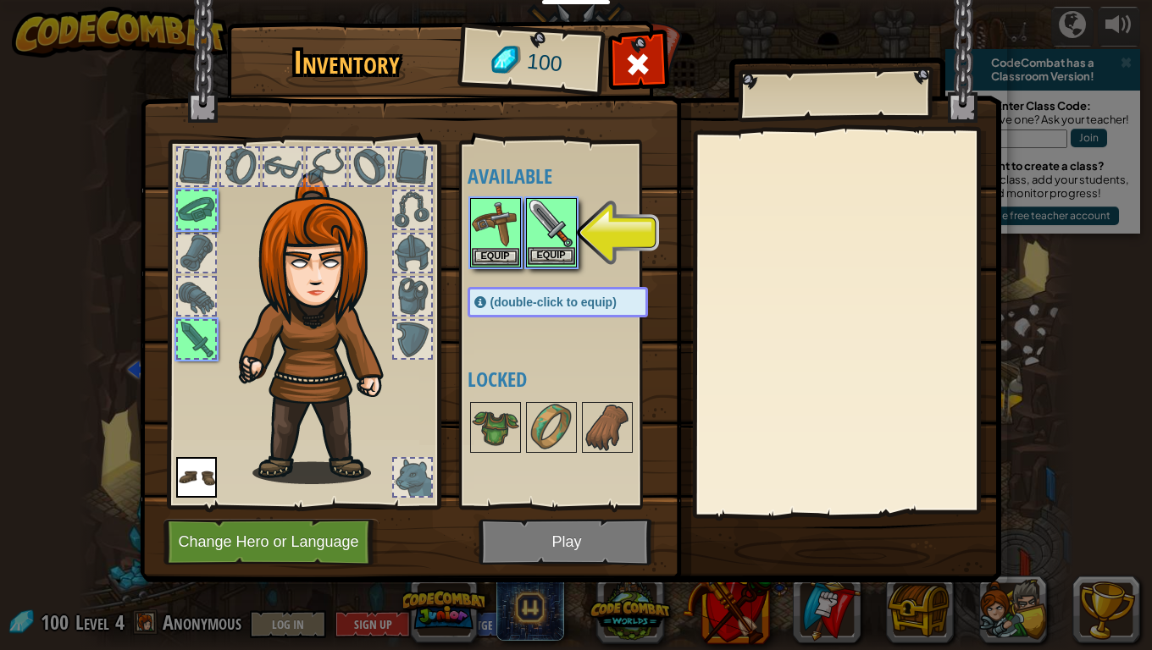
click at [561, 222] on img at bounding box center [551, 223] width 47 height 47
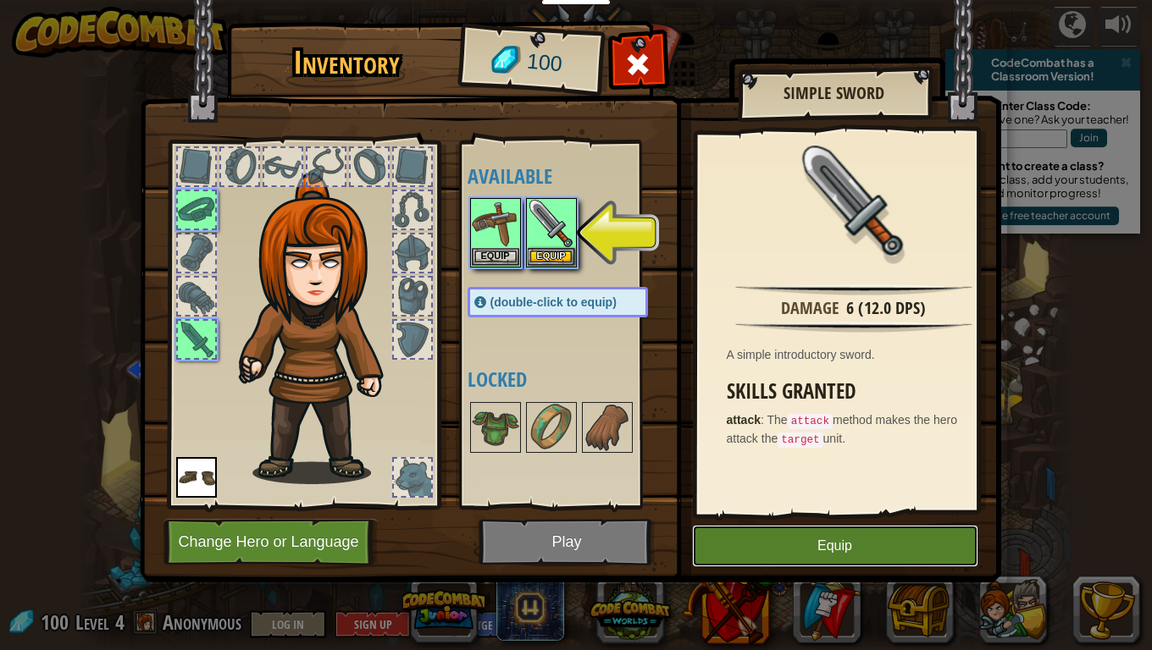
click at [844, 517] on button "Equip" at bounding box center [835, 546] width 286 height 42
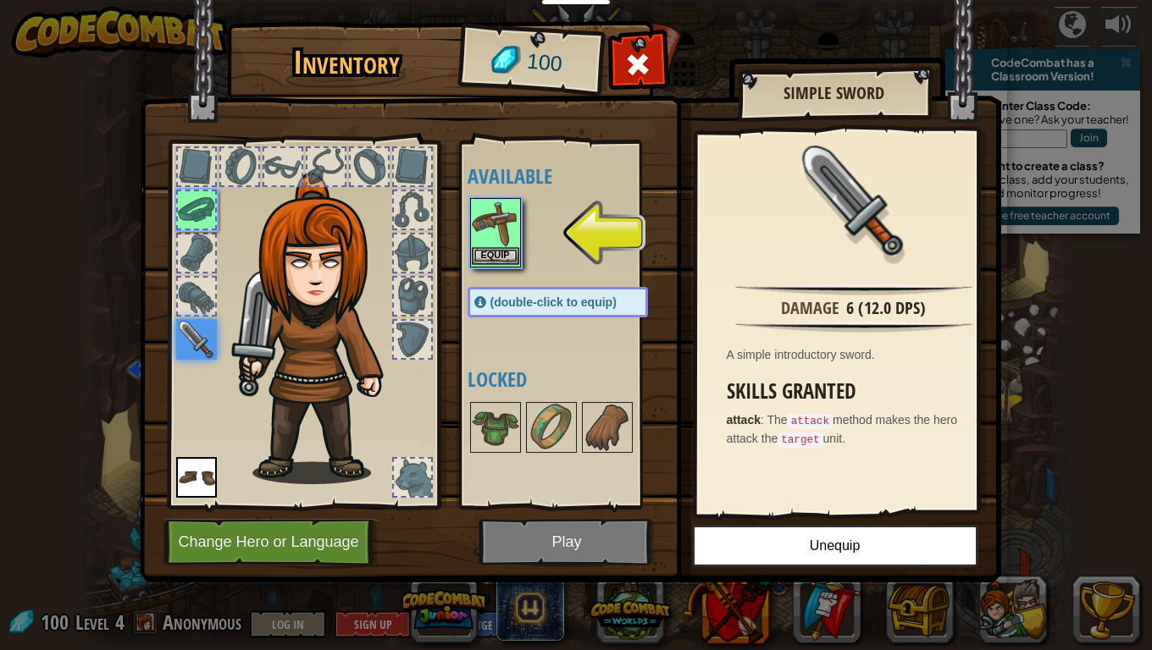
click at [506, 232] on img at bounding box center [495, 223] width 47 height 47
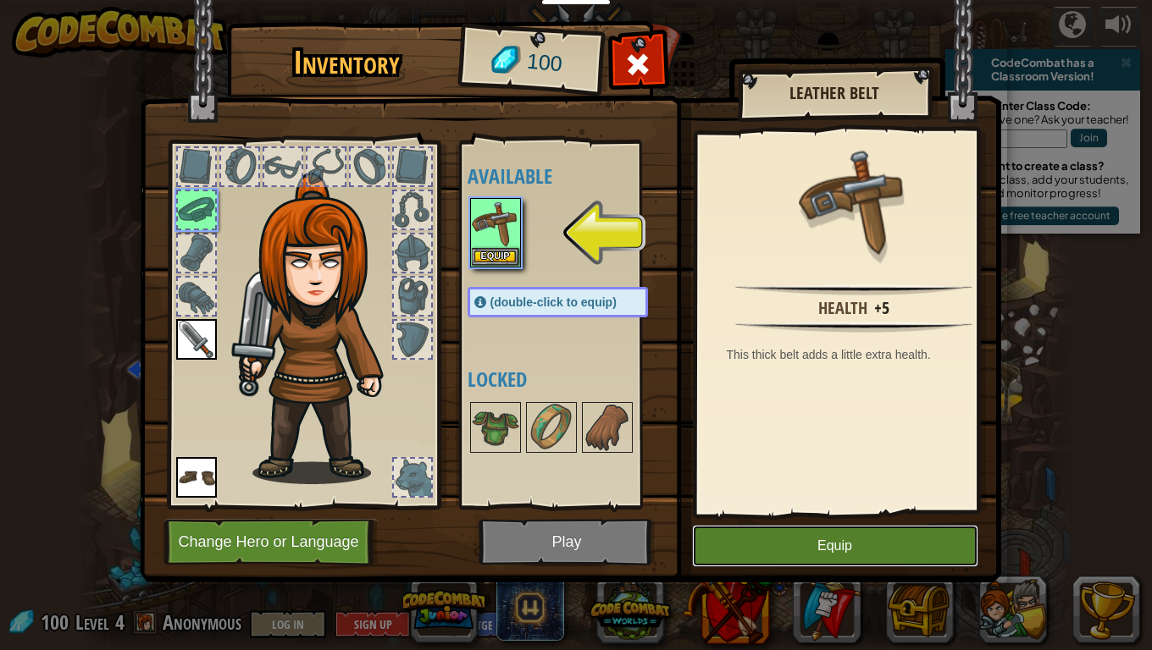
click at [862, 517] on button "Equip" at bounding box center [835, 546] width 286 height 42
click at [0, 0] on button "Unequip" at bounding box center [0, 0] width 0 height 0
click at [512, 231] on img at bounding box center [495, 223] width 47 height 47
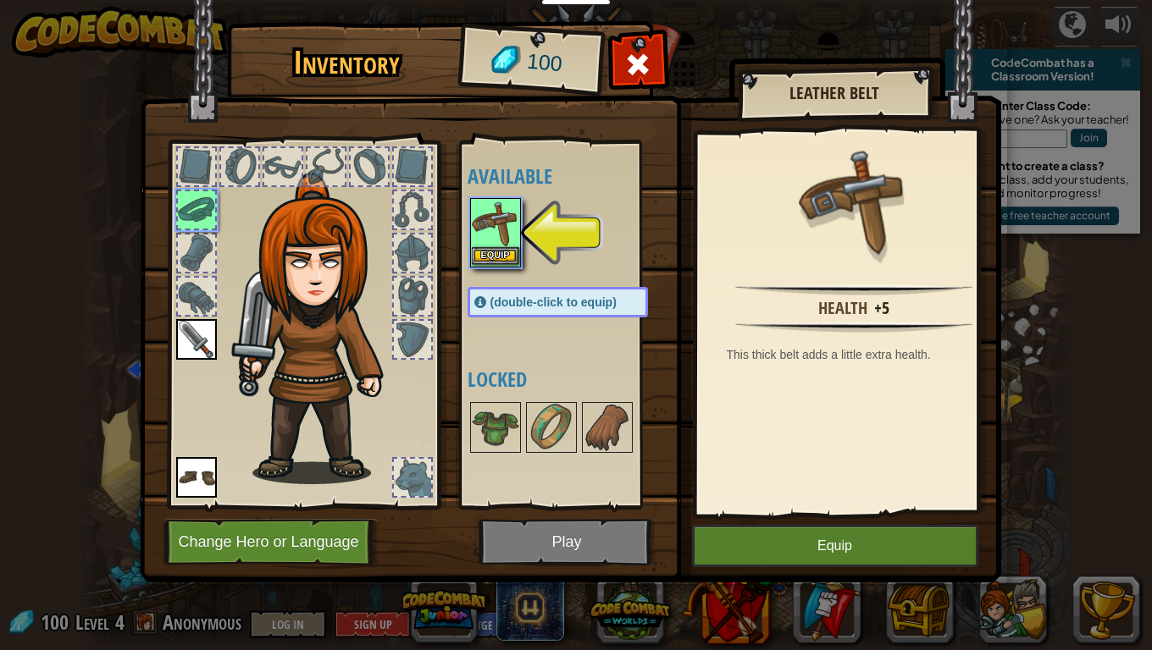
click at [512, 231] on img at bounding box center [495, 223] width 47 height 47
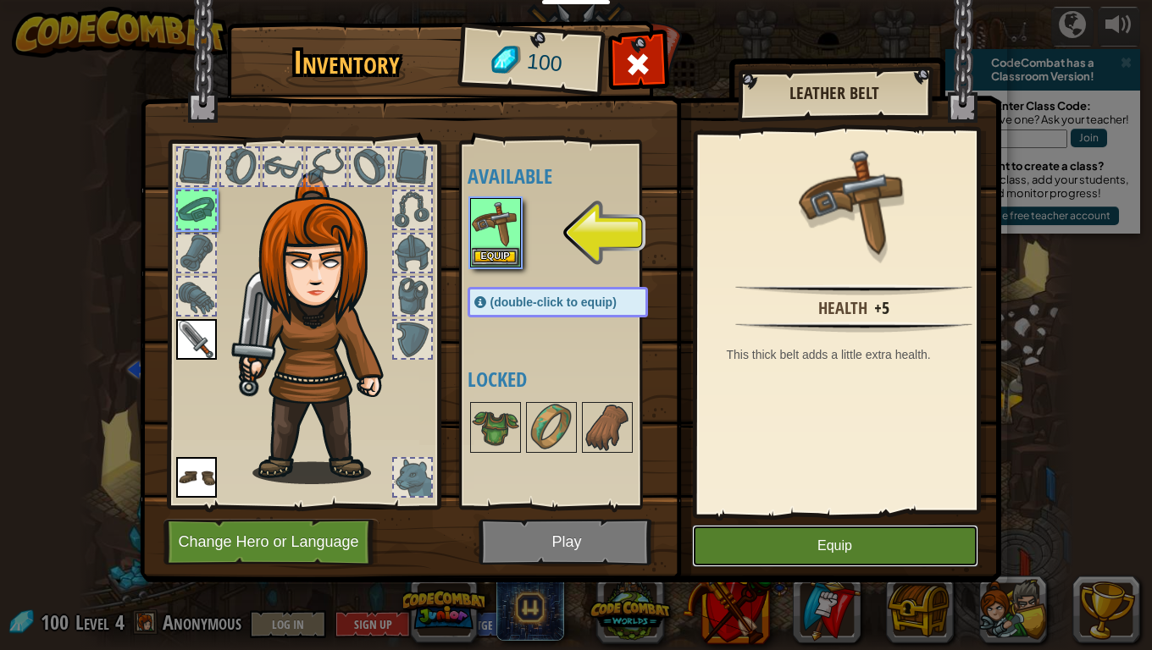
click at [909, 517] on button "Equip" at bounding box center [835, 546] width 286 height 42
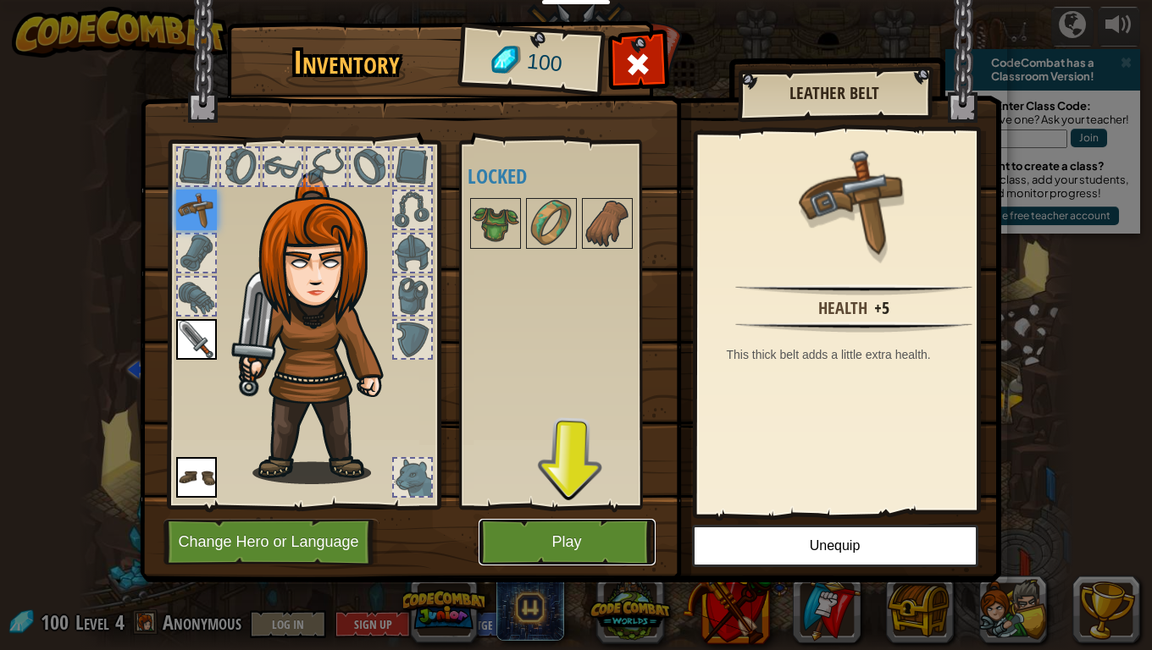
click at [601, 517] on button "Play" at bounding box center [566, 542] width 177 height 47
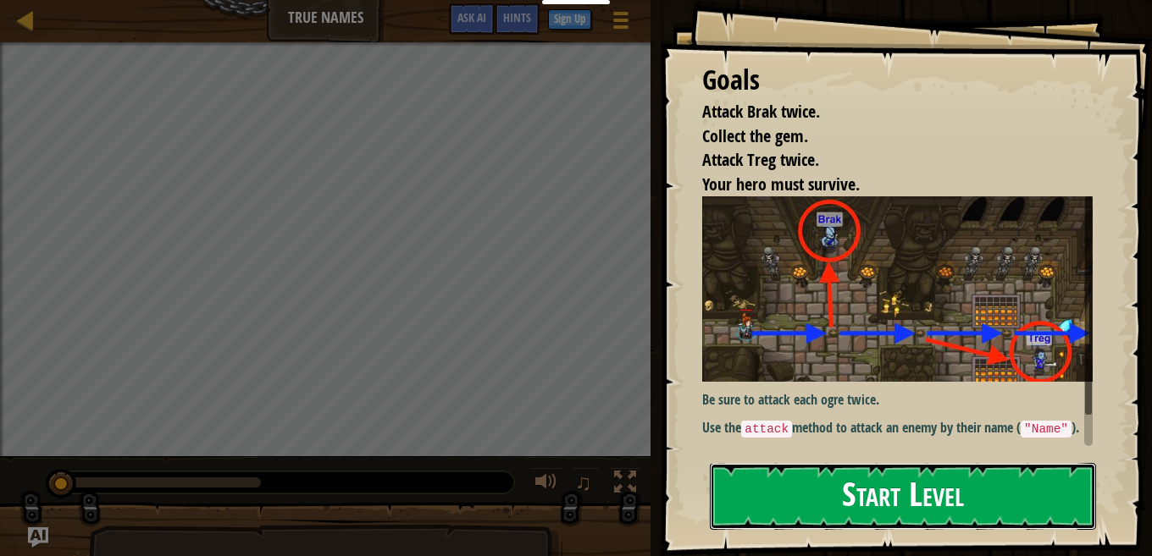
click at [875, 502] on button "Start Level" at bounding box center [903, 496] width 386 height 67
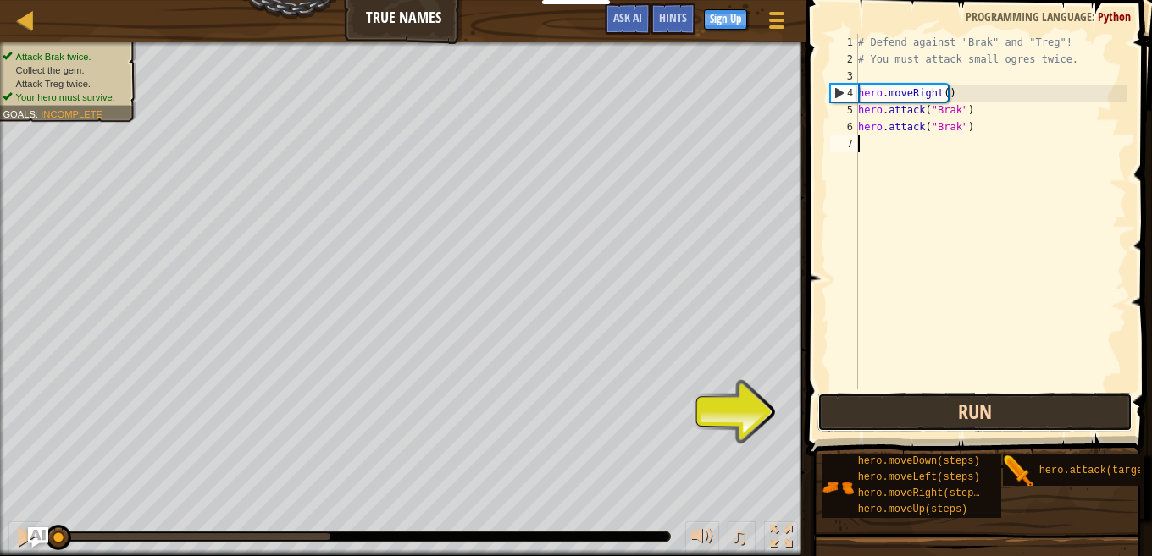
click at [862, 406] on button "Run" at bounding box center [974, 412] width 315 height 39
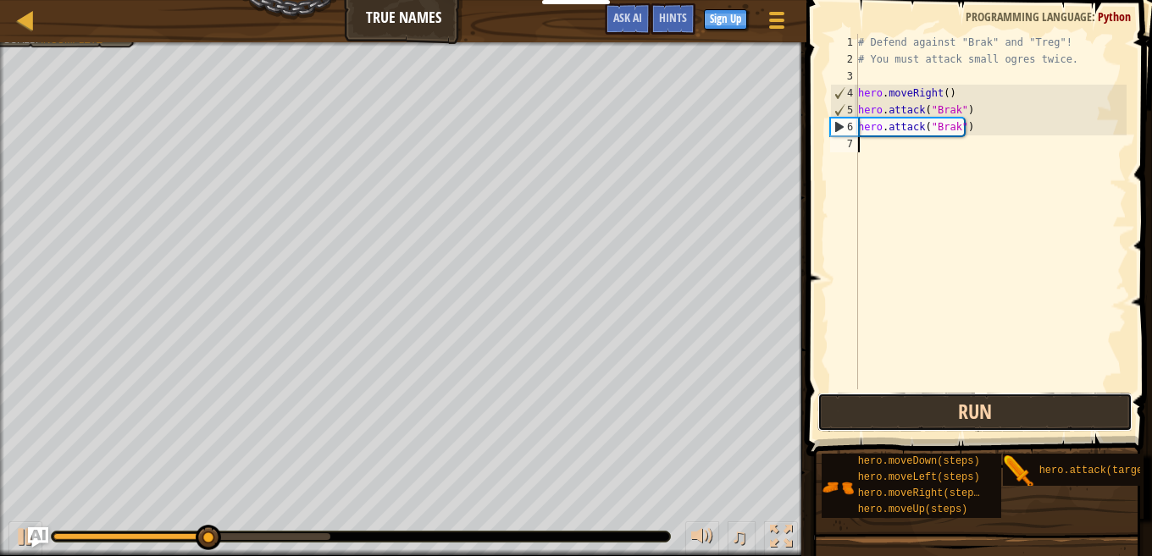
click at [862, 406] on button "Run" at bounding box center [974, 412] width 315 height 39
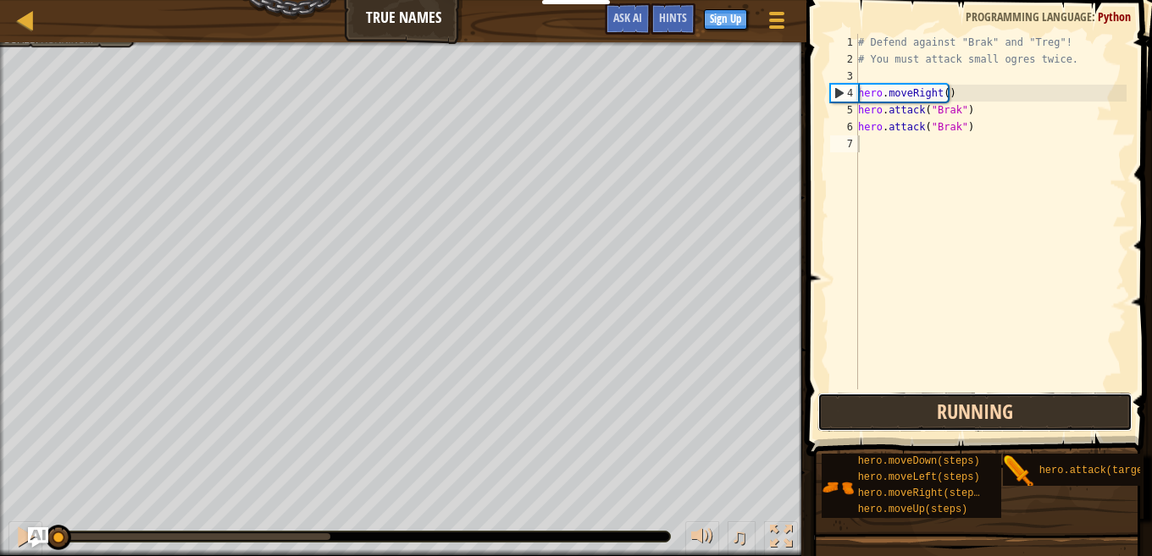
click at [862, 406] on button "Running" at bounding box center [974, 412] width 315 height 39
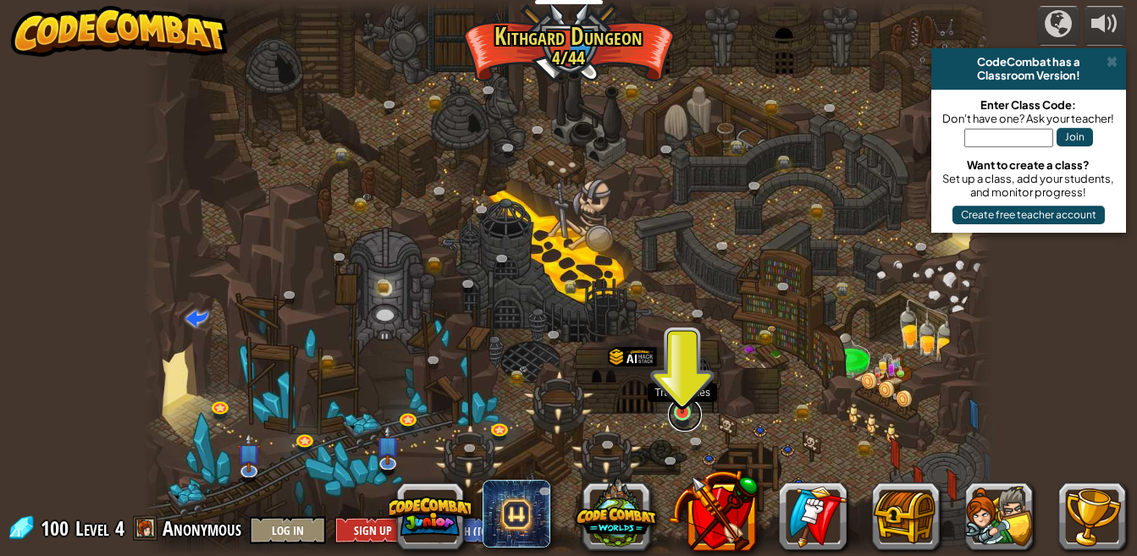
click at [678, 414] on link at bounding box center [685, 415] width 34 height 34
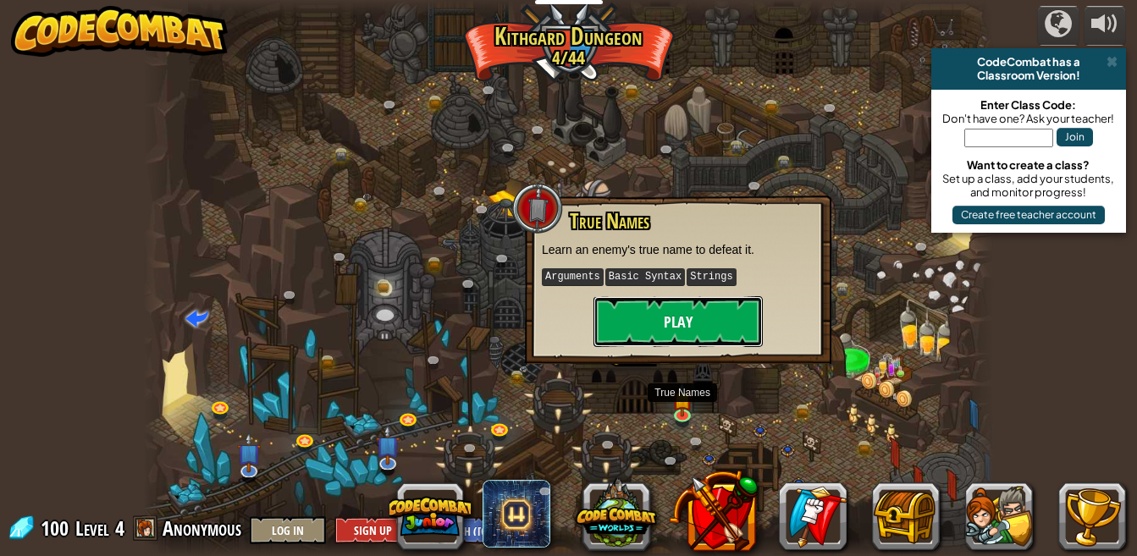
click at [688, 316] on button "Play" at bounding box center [678, 321] width 169 height 51
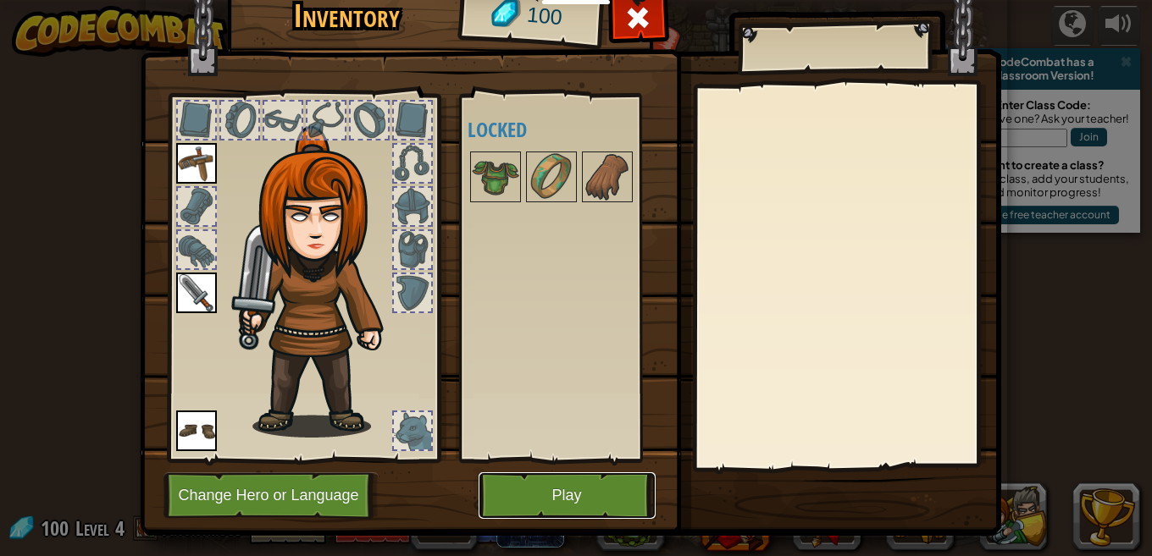
click at [545, 488] on button "Play" at bounding box center [566, 496] width 177 height 47
